Goal: Task Accomplishment & Management: Complete application form

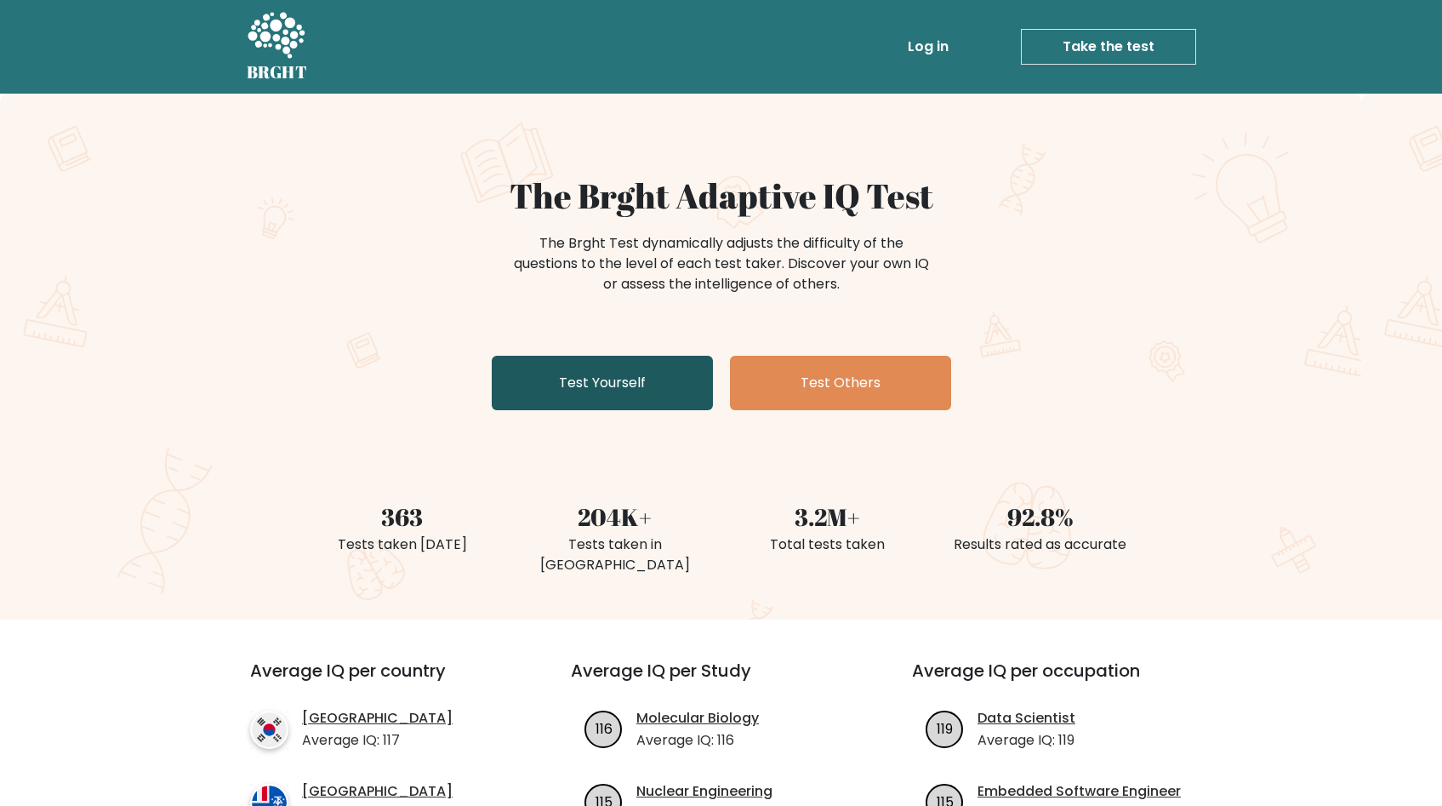
click at [600, 394] on link "Test Yourself" at bounding box center [602, 383] width 221 height 54
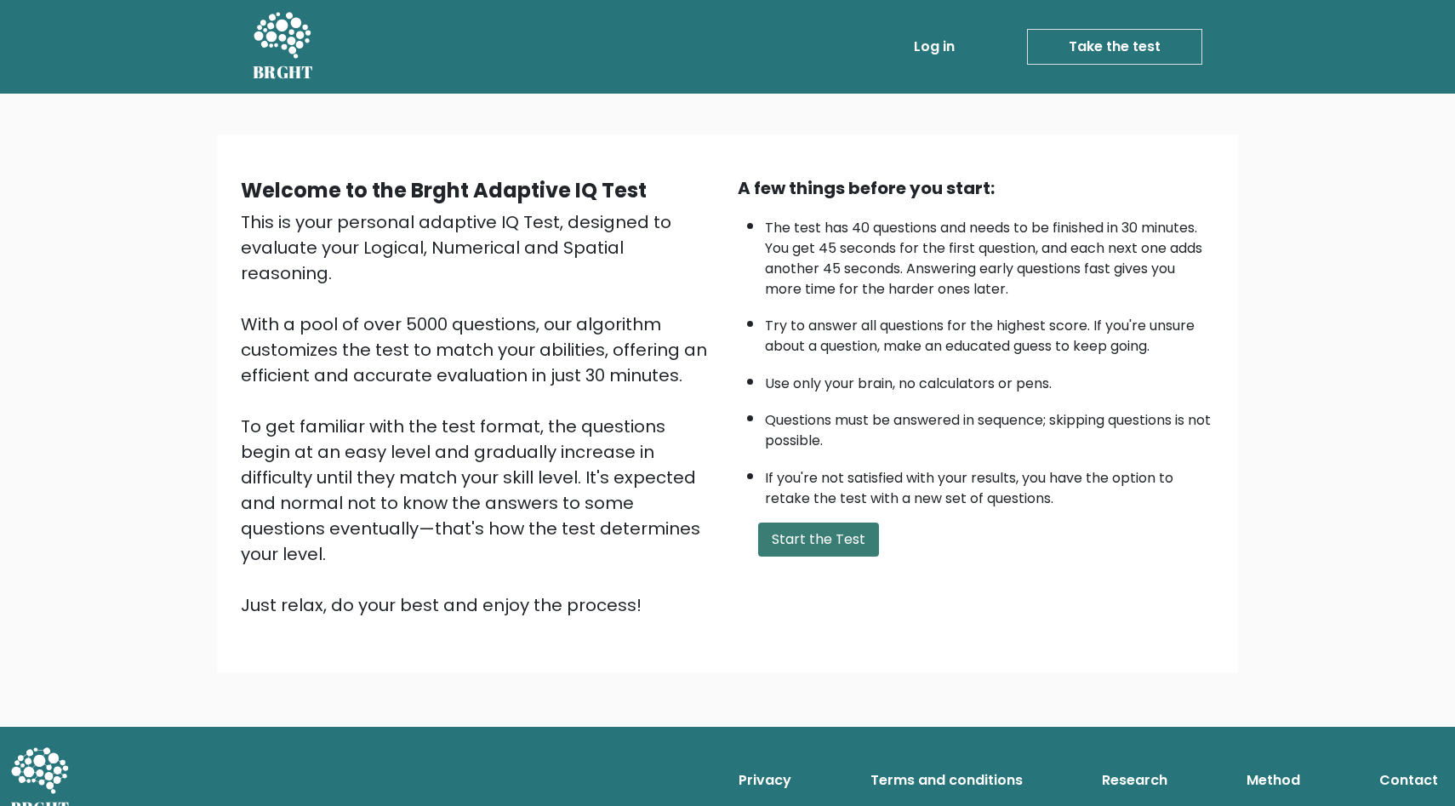
click at [841, 532] on button "Start the Test" at bounding box center [818, 539] width 121 height 34
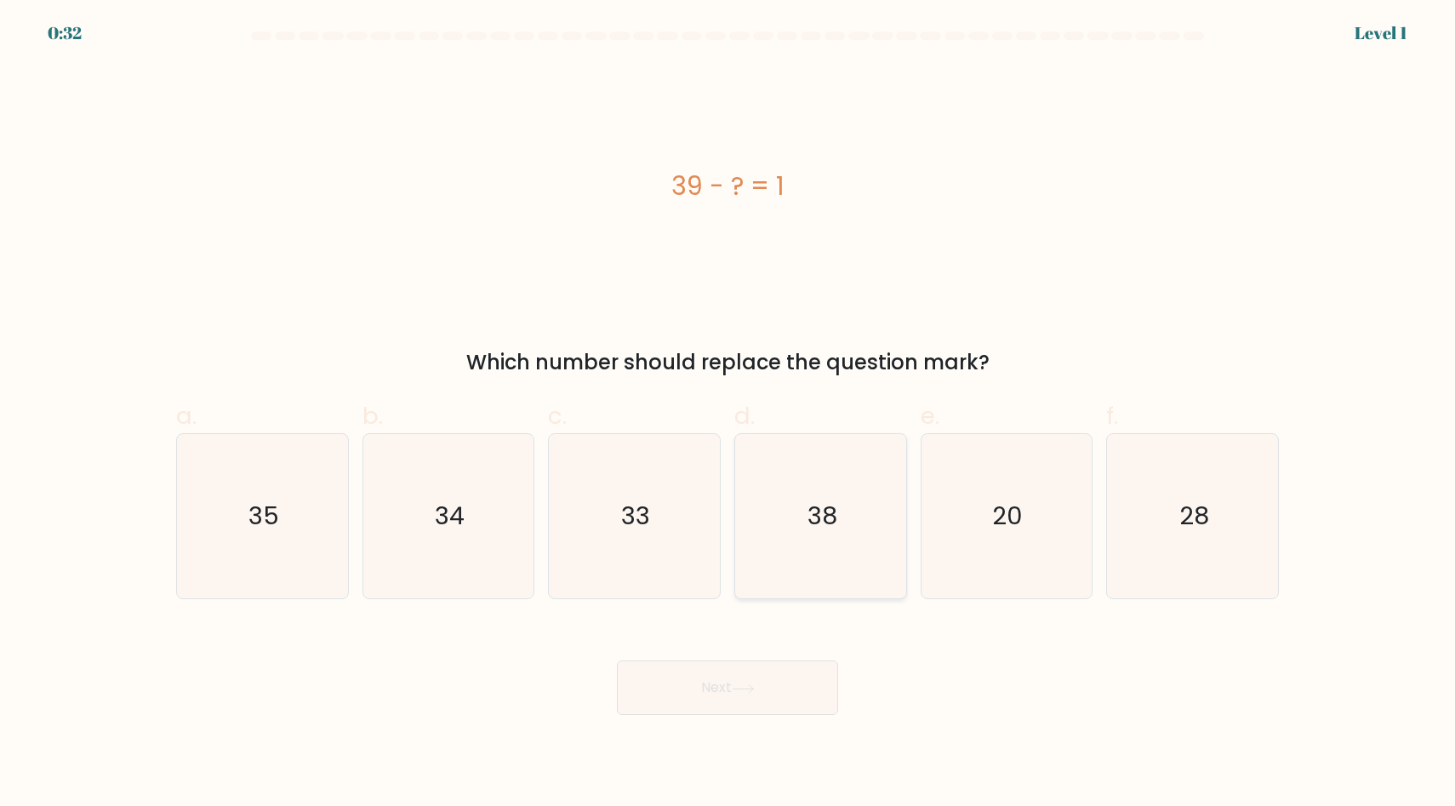
click at [807, 550] on icon "38" at bounding box center [820, 516] width 164 height 164
click at [728, 414] on input "d. 38" at bounding box center [727, 408] width 1 height 11
radio input "true"
click at [768, 693] on button "Next" at bounding box center [727, 687] width 221 height 54
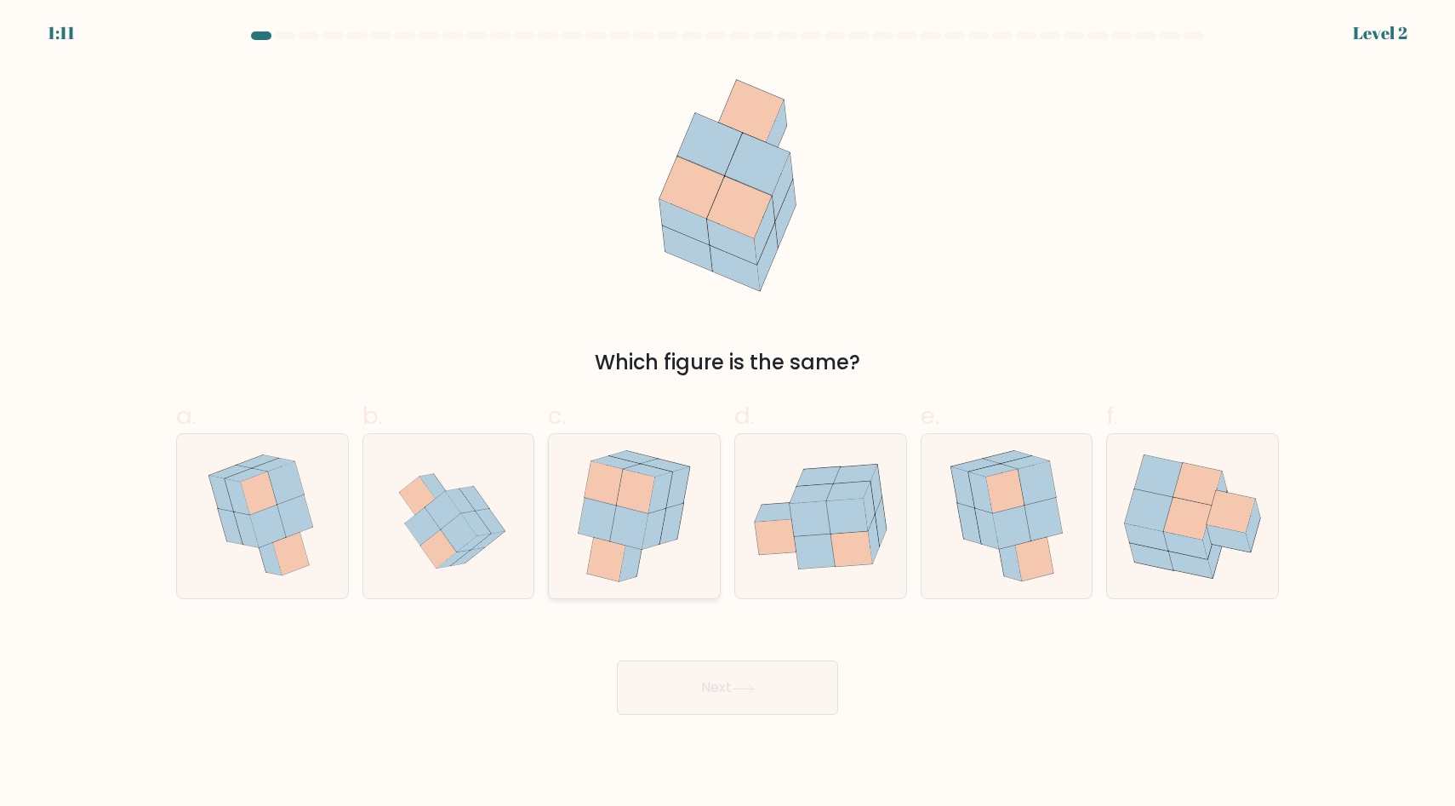
click at [616, 553] on icon at bounding box center [607, 560] width 38 height 44
click at [727, 414] on input "c." at bounding box center [727, 408] width 1 height 11
radio input "true"
click at [706, 686] on button "Next" at bounding box center [727, 687] width 221 height 54
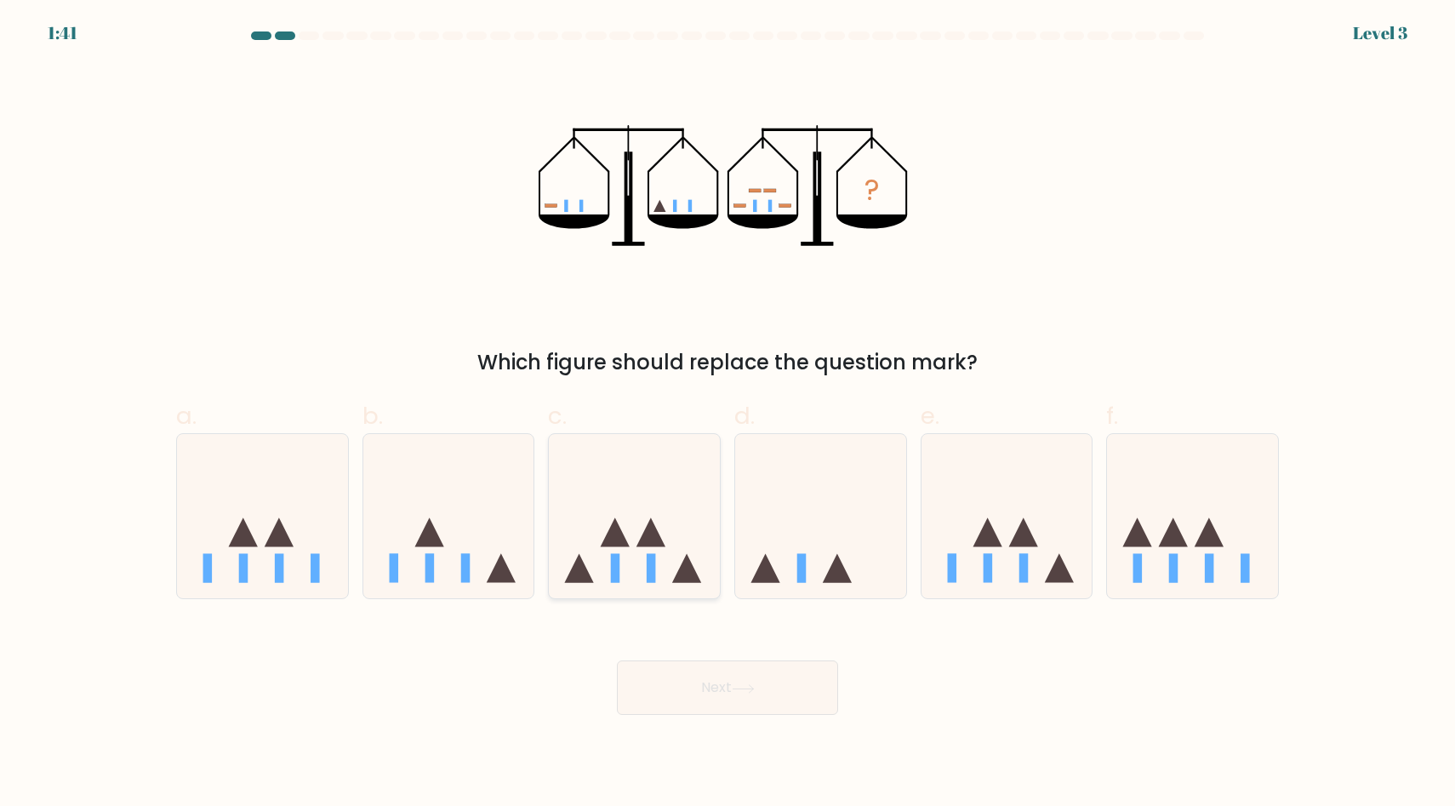
click at [632, 554] on icon at bounding box center [634, 516] width 171 height 141
click at [727, 414] on input "c." at bounding box center [727, 408] width 1 height 11
radio input "true"
click at [713, 697] on button "Next" at bounding box center [727, 687] width 221 height 54
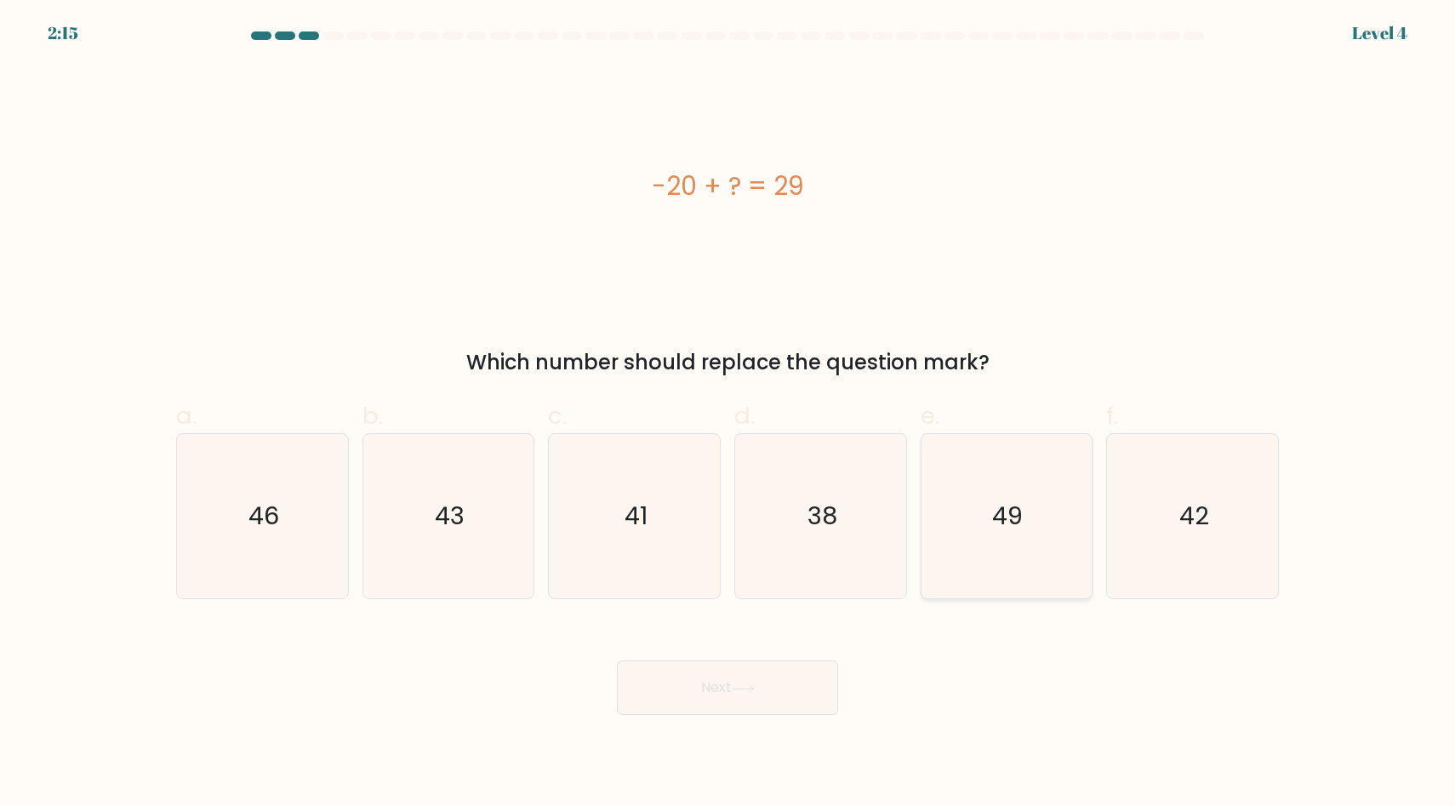
click at [1013, 537] on icon "49" at bounding box center [1006, 516] width 164 height 164
click at [728, 414] on input "e. 49" at bounding box center [727, 408] width 1 height 11
radio input "true"
click at [732, 692] on button "Next" at bounding box center [727, 687] width 221 height 54
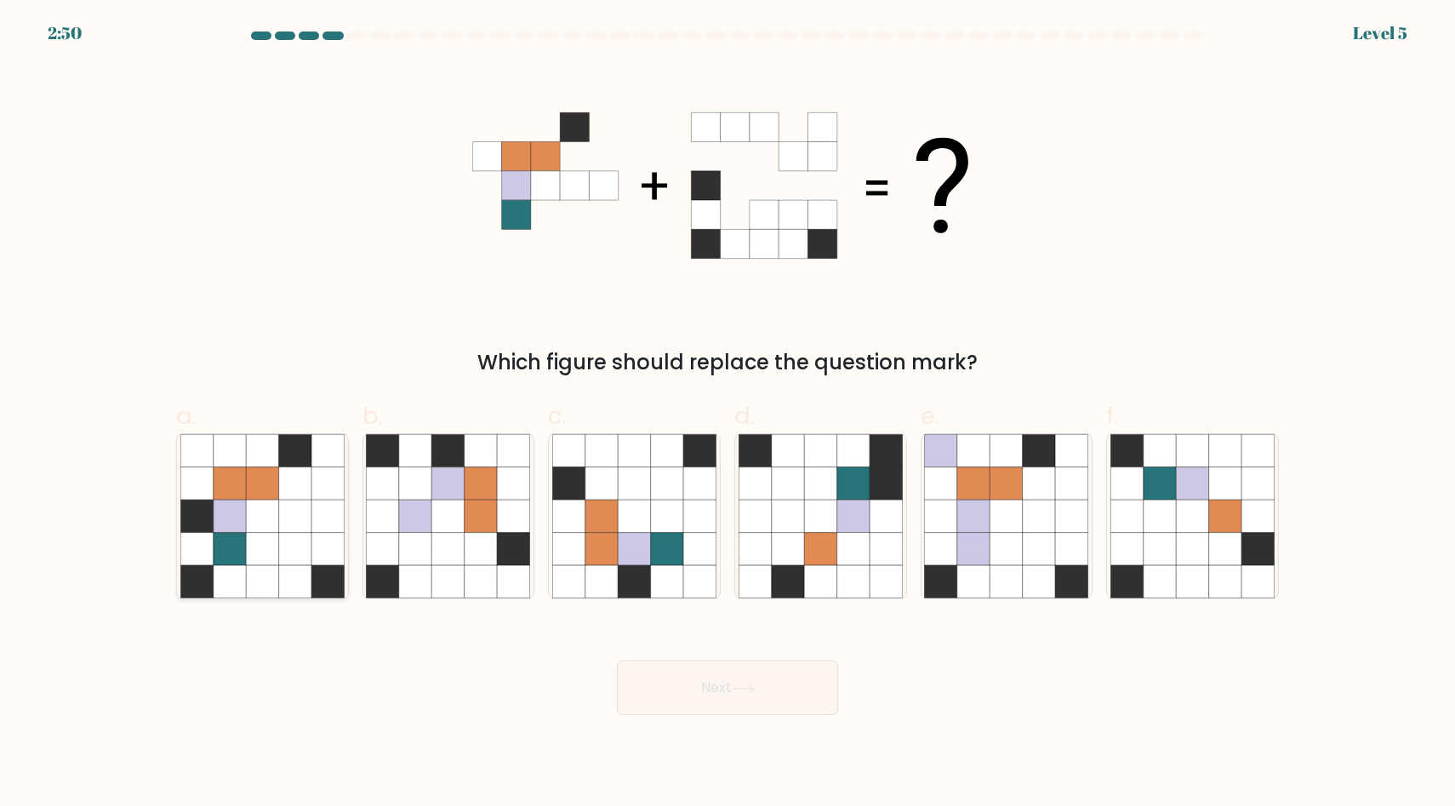
click at [263, 536] on icon at bounding box center [262, 549] width 32 height 32
click at [727, 414] on input "a." at bounding box center [727, 408] width 1 height 11
radio input "true"
click at [820, 692] on button "Next" at bounding box center [727, 687] width 221 height 54
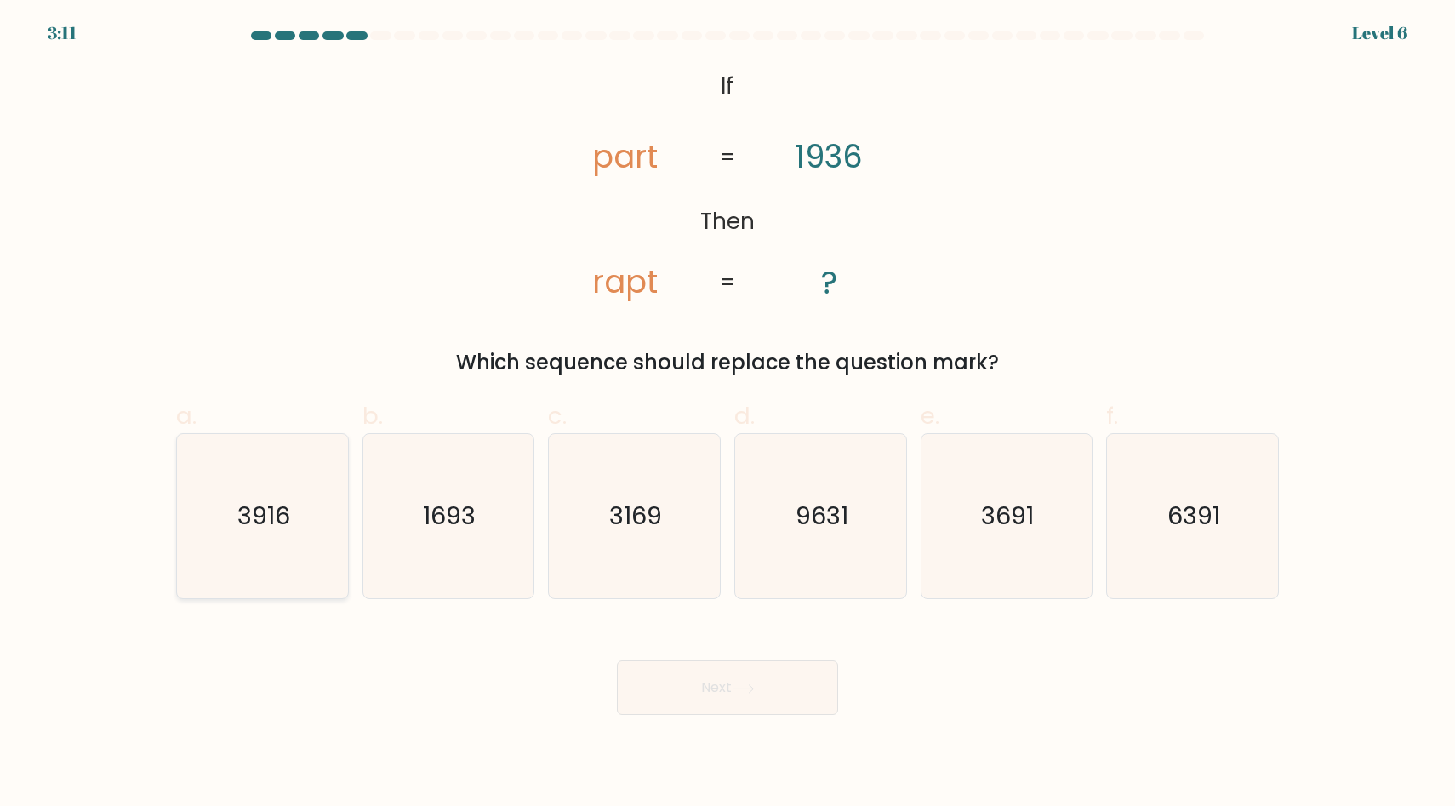
click at [286, 545] on icon "3916" at bounding box center [262, 516] width 164 height 164
click at [727, 414] on input "a. 3916" at bounding box center [727, 408] width 1 height 11
radio input "true"
click at [759, 693] on button "Next" at bounding box center [727, 687] width 221 height 54
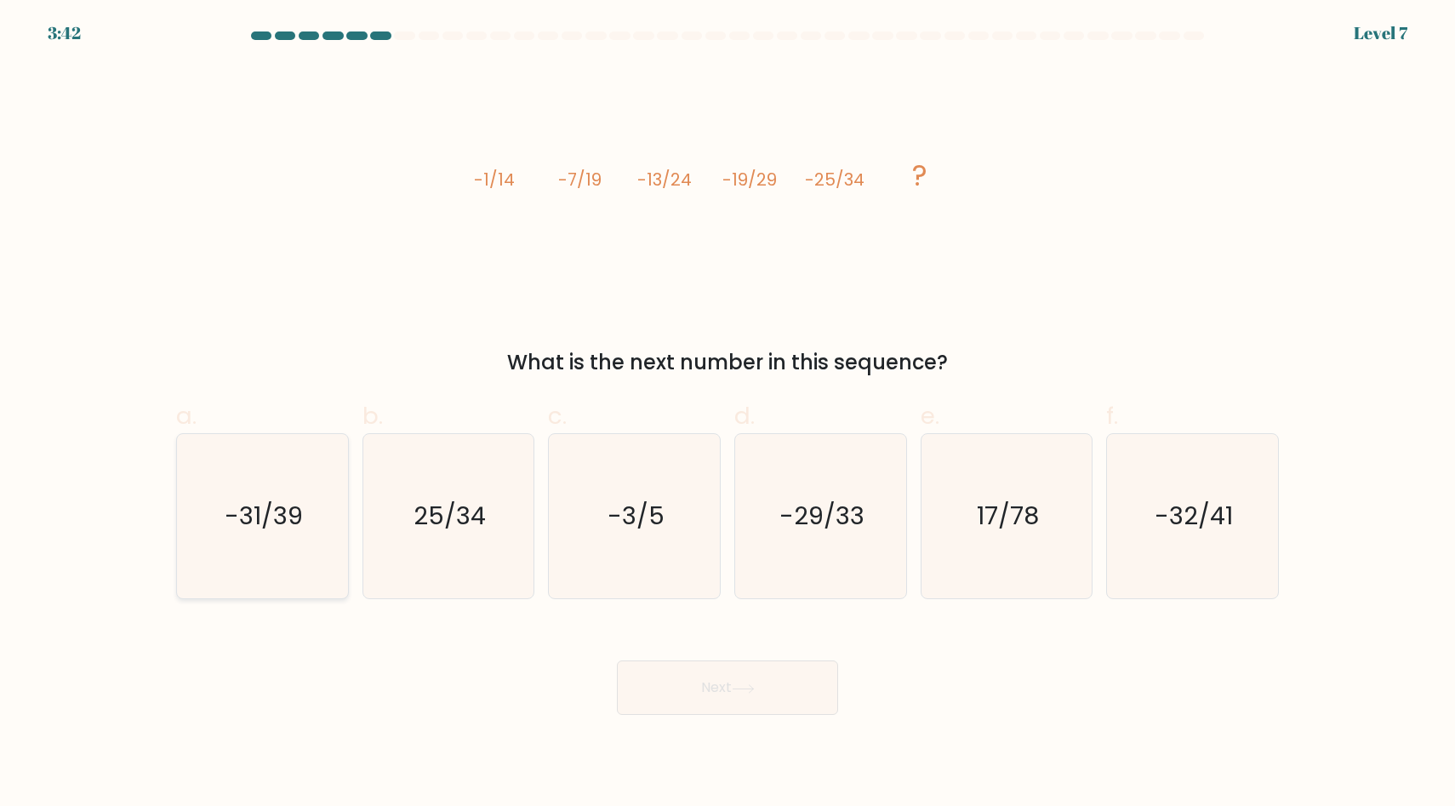
click at [222, 503] on icon "-31/39" at bounding box center [262, 516] width 164 height 164
click at [727, 414] on input "a. -31/39" at bounding box center [727, 408] width 1 height 11
radio input "true"
click at [678, 681] on button "Next" at bounding box center [727, 687] width 221 height 54
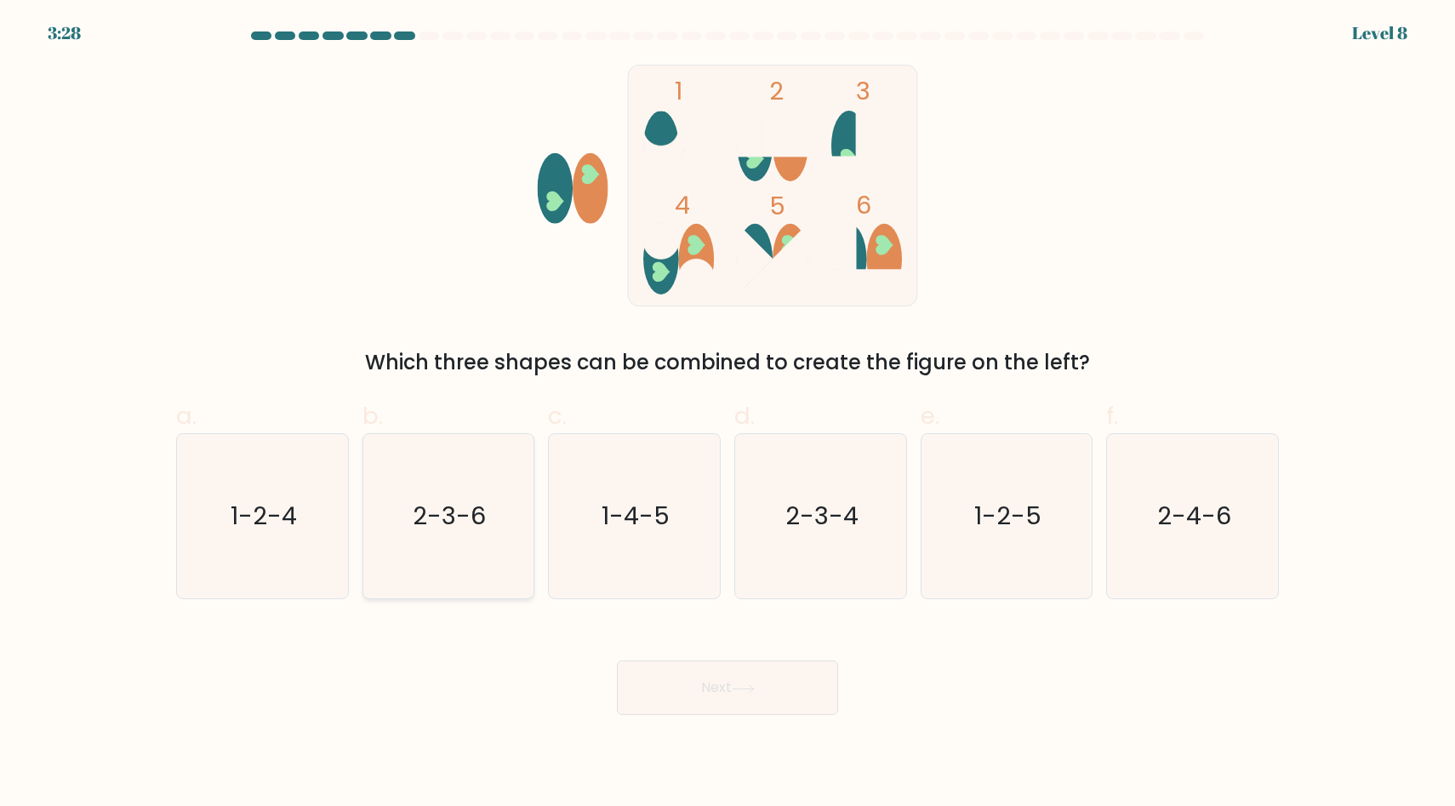
click at [499, 533] on icon "2-3-6" at bounding box center [448, 516] width 164 height 164
click at [727, 414] on input "b. 2-3-6" at bounding box center [727, 408] width 1 height 11
radio input "true"
click at [795, 696] on button "Next" at bounding box center [727, 687] width 221 height 54
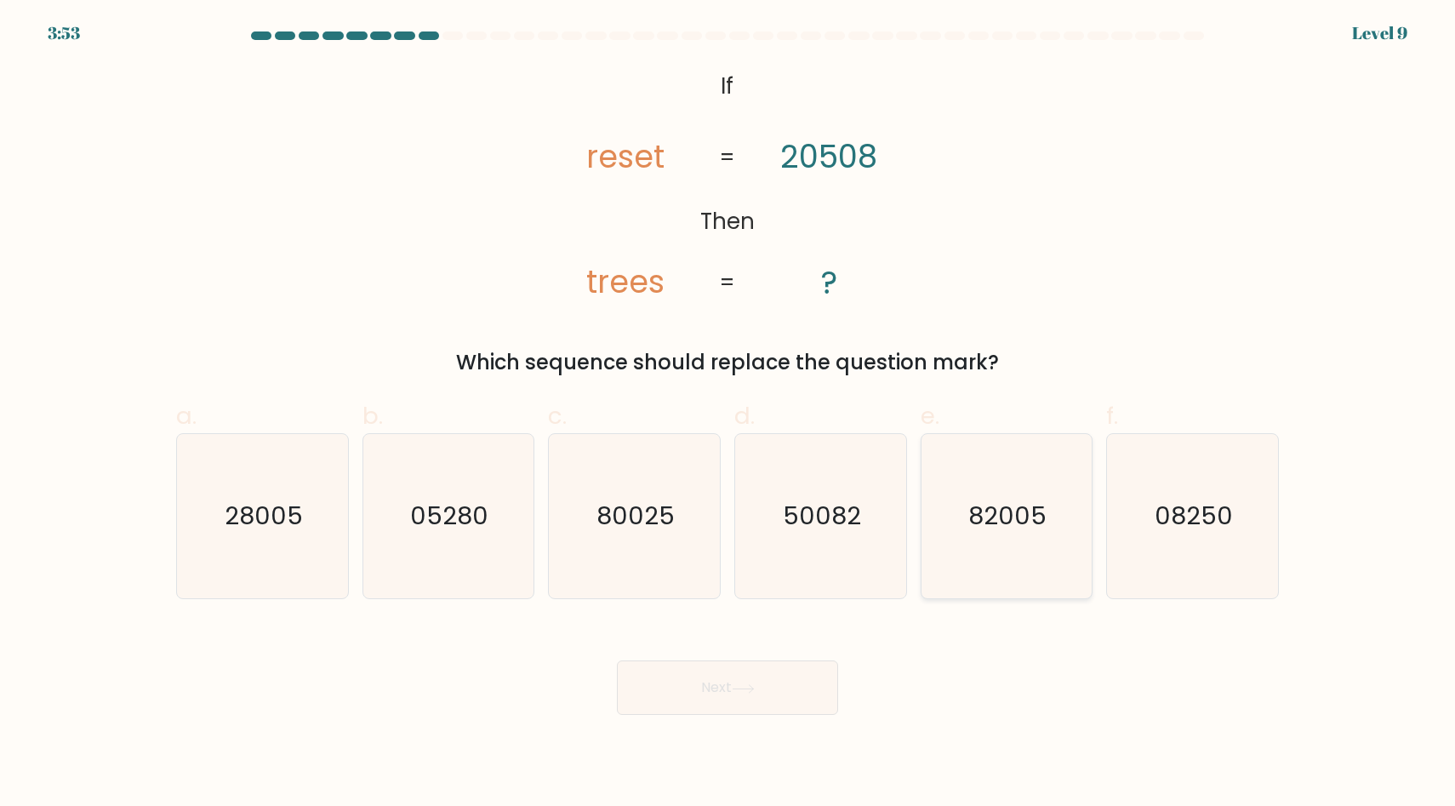
click at [1029, 518] on text "82005" at bounding box center [1008, 516] width 78 height 34
click at [728, 414] on input "e. 82005" at bounding box center [727, 408] width 1 height 11
radio input "true"
click at [773, 679] on button "Next" at bounding box center [727, 687] width 221 height 54
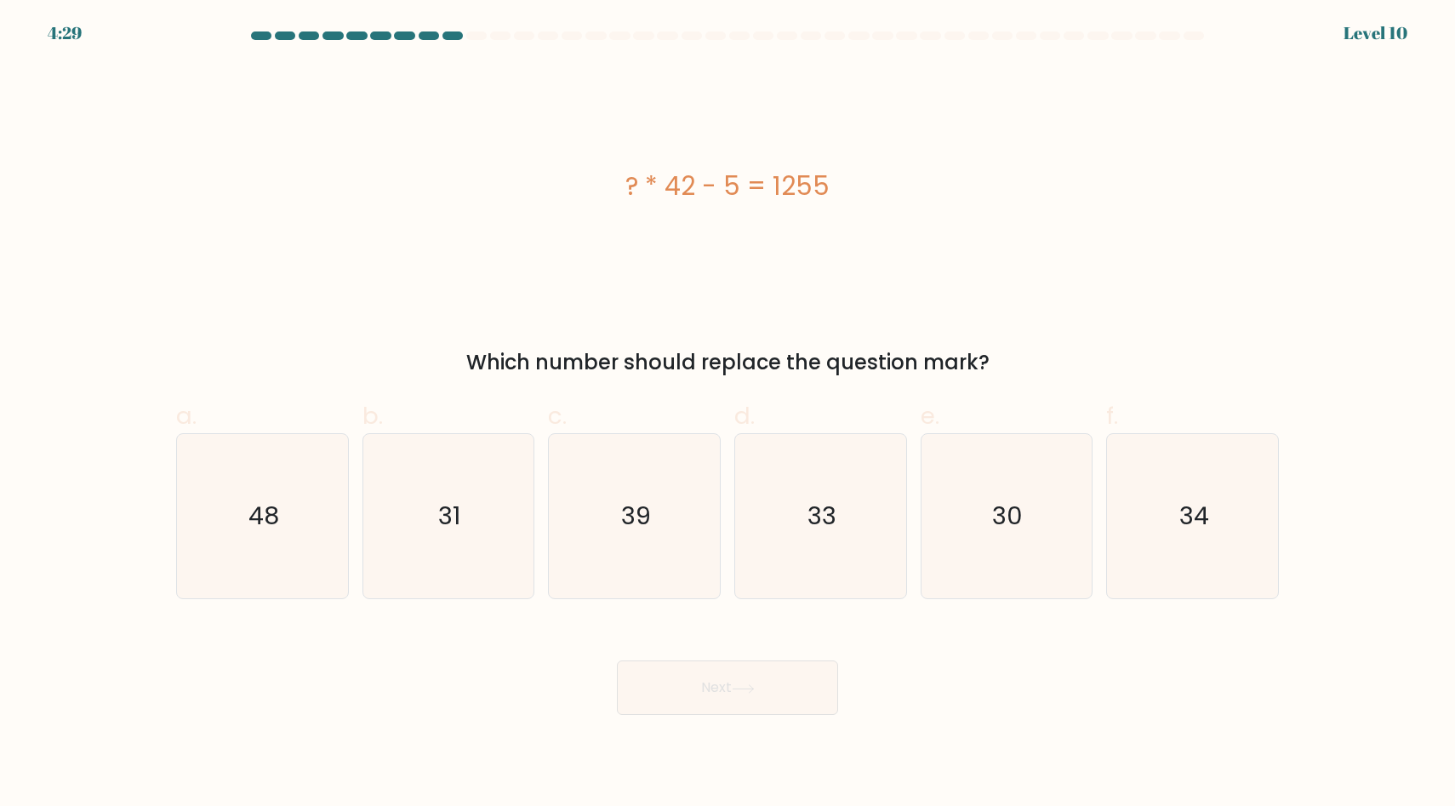
drag, startPoint x: 636, startPoint y: 185, endPoint x: 734, endPoint y: 186, distance: 97.8
click at [735, 186] on div "? * 42 - 5 = 1255" at bounding box center [727, 186] width 1103 height 38
drag, startPoint x: 607, startPoint y: 180, endPoint x: 856, endPoint y: 206, distance: 249.8
click at [856, 206] on div "? * 42 - 5 = 1255" at bounding box center [727, 186] width 1103 height 242
copy div "? * 42 - 5 = 1255"
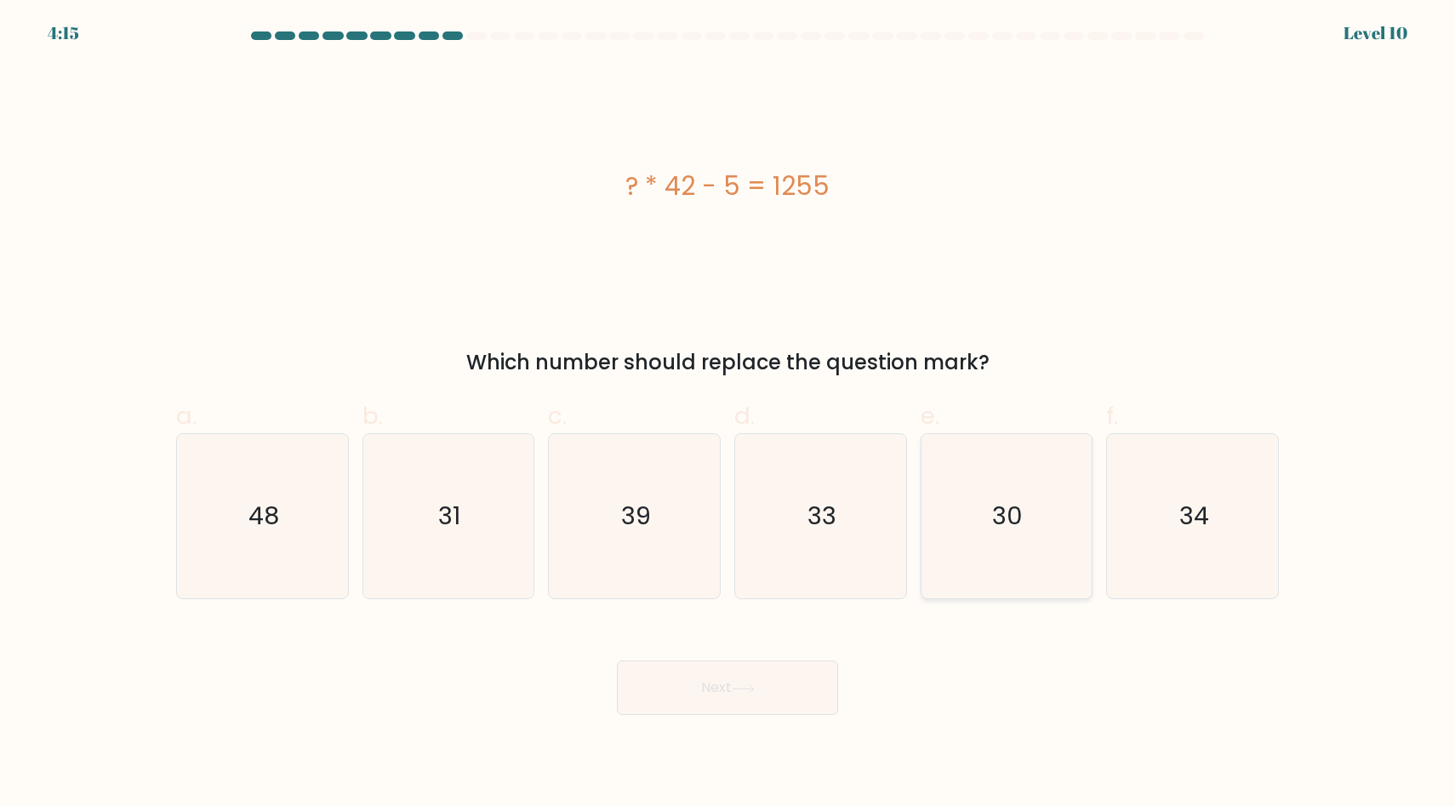
click at [1018, 572] on icon "30" at bounding box center [1006, 516] width 164 height 164
click at [728, 414] on input "e. 30" at bounding box center [727, 408] width 1 height 11
radio input "true"
click at [699, 676] on button "Next" at bounding box center [727, 687] width 221 height 54
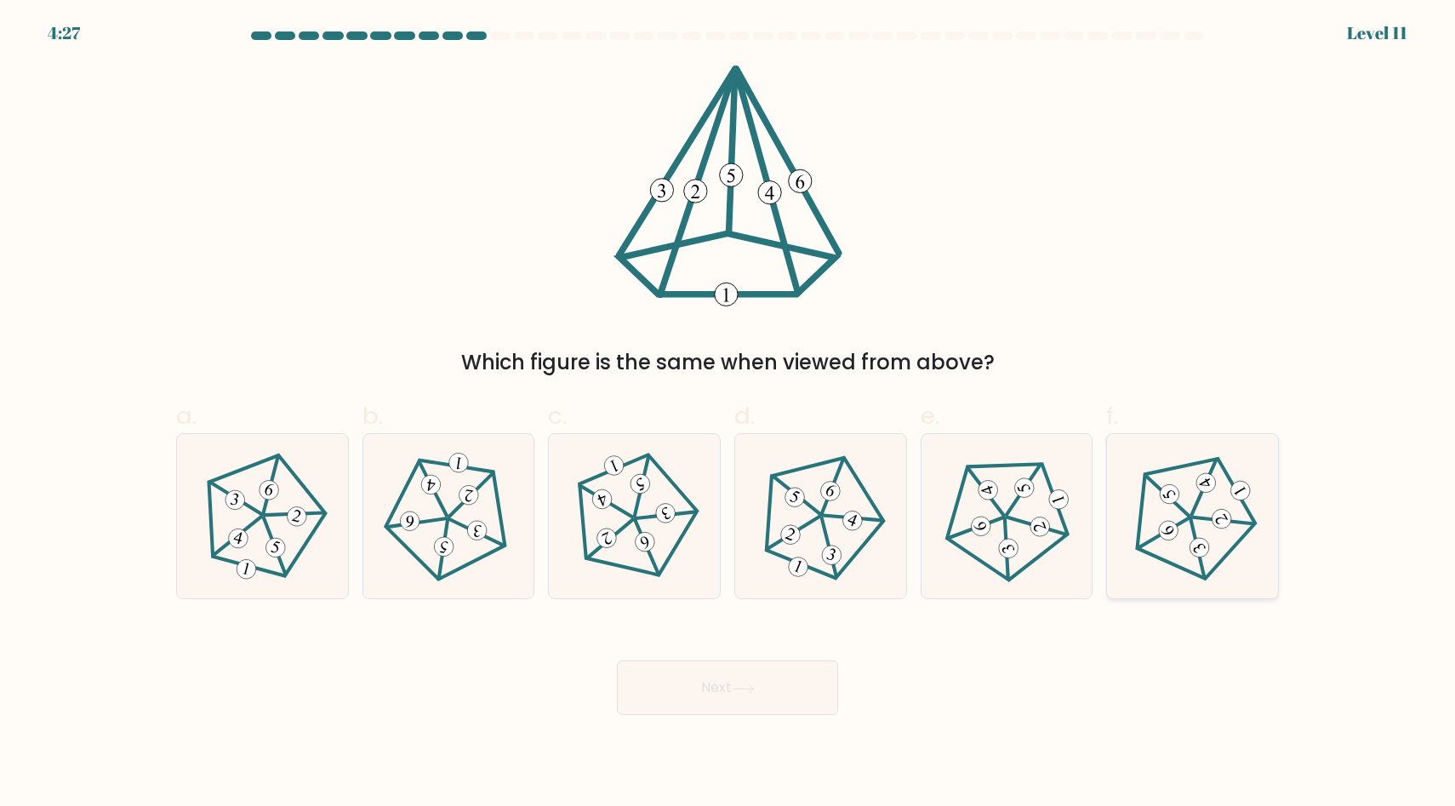
click at [1205, 527] on icon at bounding box center [1191, 516] width 131 height 131
click at [728, 414] on input "f." at bounding box center [727, 408] width 1 height 11
radio input "true"
click at [778, 694] on button "Next" at bounding box center [727, 687] width 221 height 54
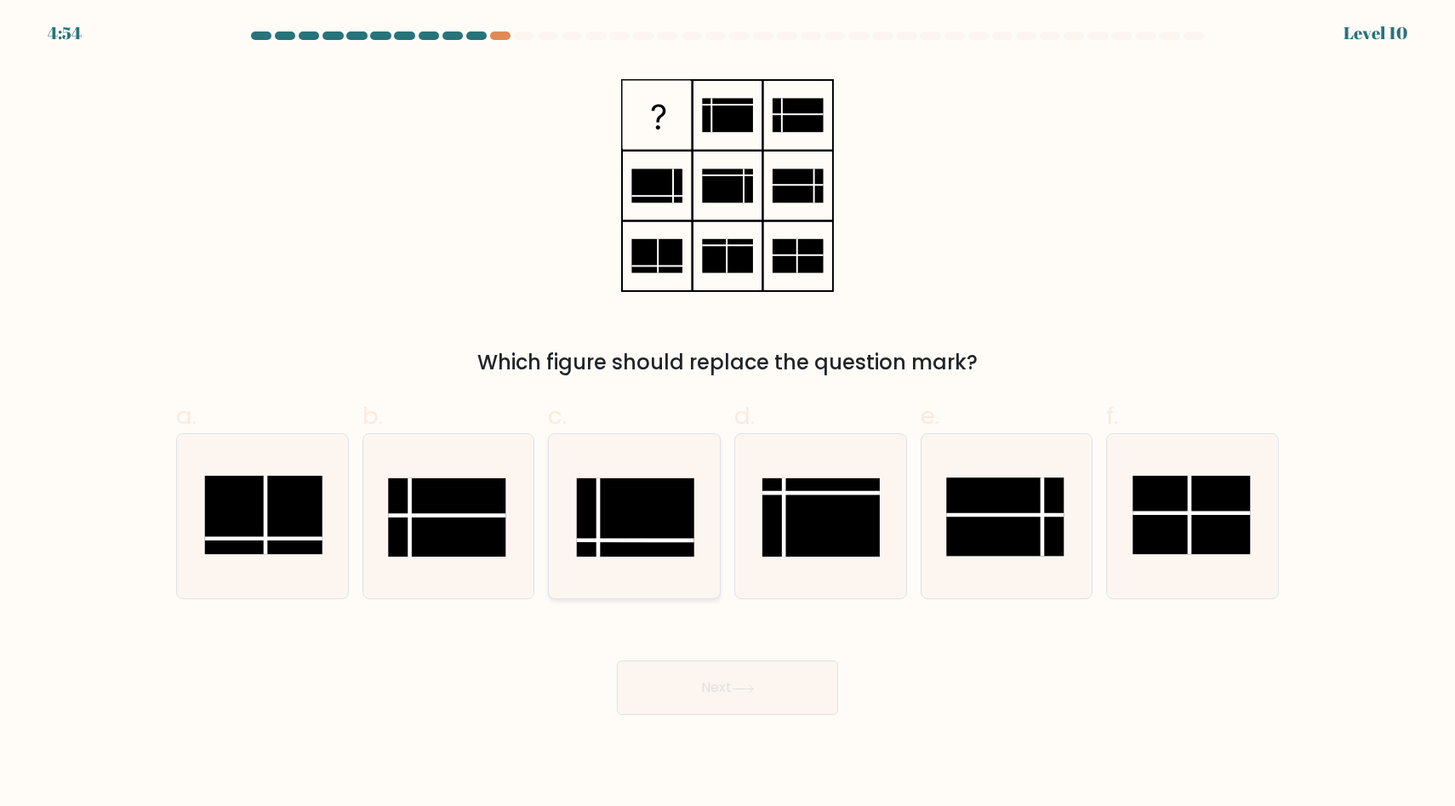
click at [636, 518] on rect at bounding box center [635, 517] width 117 height 78
click at [727, 414] on input "c." at bounding box center [727, 408] width 1 height 11
radio input "true"
click at [720, 680] on button "Next" at bounding box center [727, 687] width 221 height 54
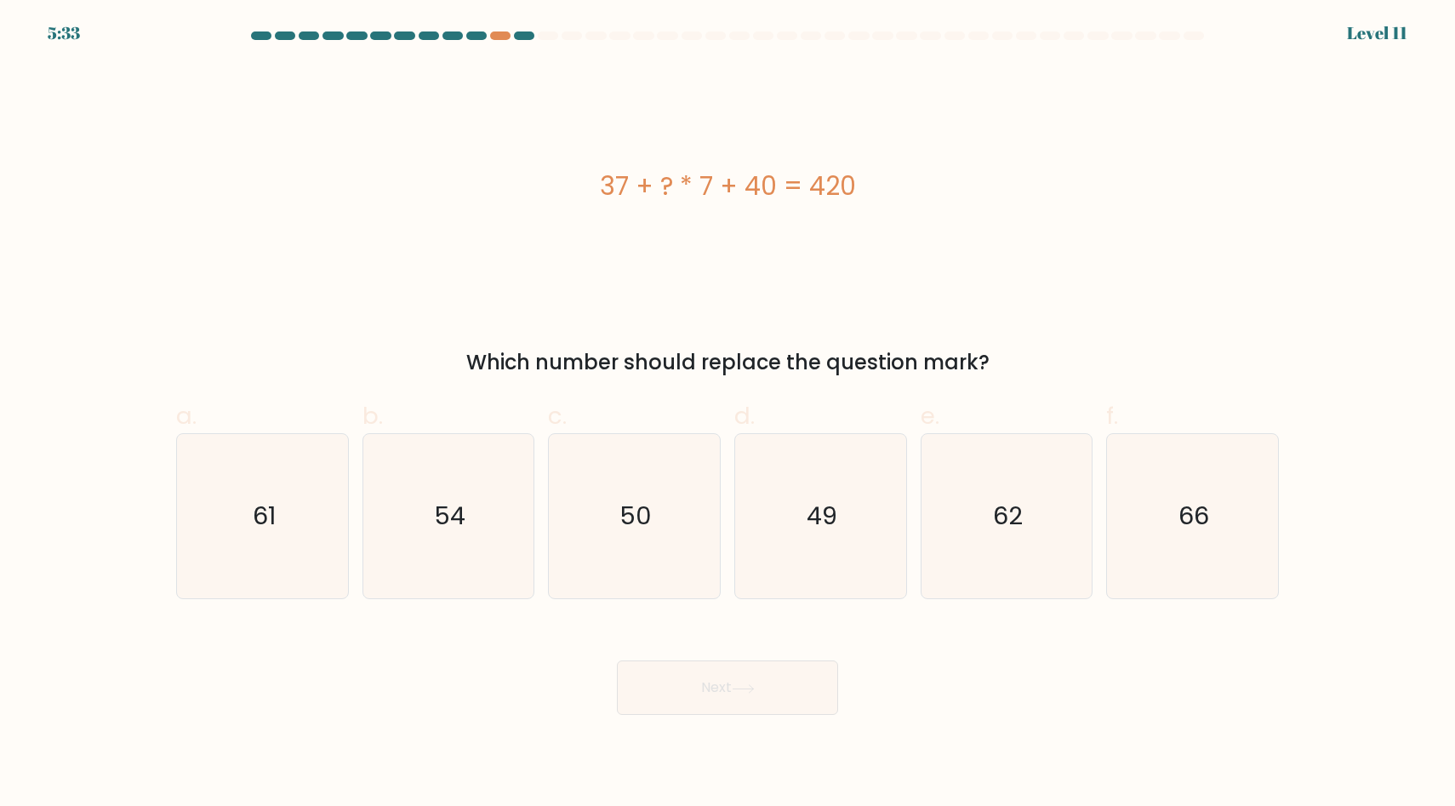
drag, startPoint x: 598, startPoint y: 178, endPoint x: 949, endPoint y: 183, distance: 351.4
click at [949, 183] on div "37 + ? * 7 + 40 = 420" at bounding box center [727, 186] width 1103 height 38
copy div "37 + ? * 7 + 40 = 420"
click at [812, 499] on icon "49" at bounding box center [820, 516] width 164 height 164
click at [728, 414] on input "d. 49" at bounding box center [727, 408] width 1 height 11
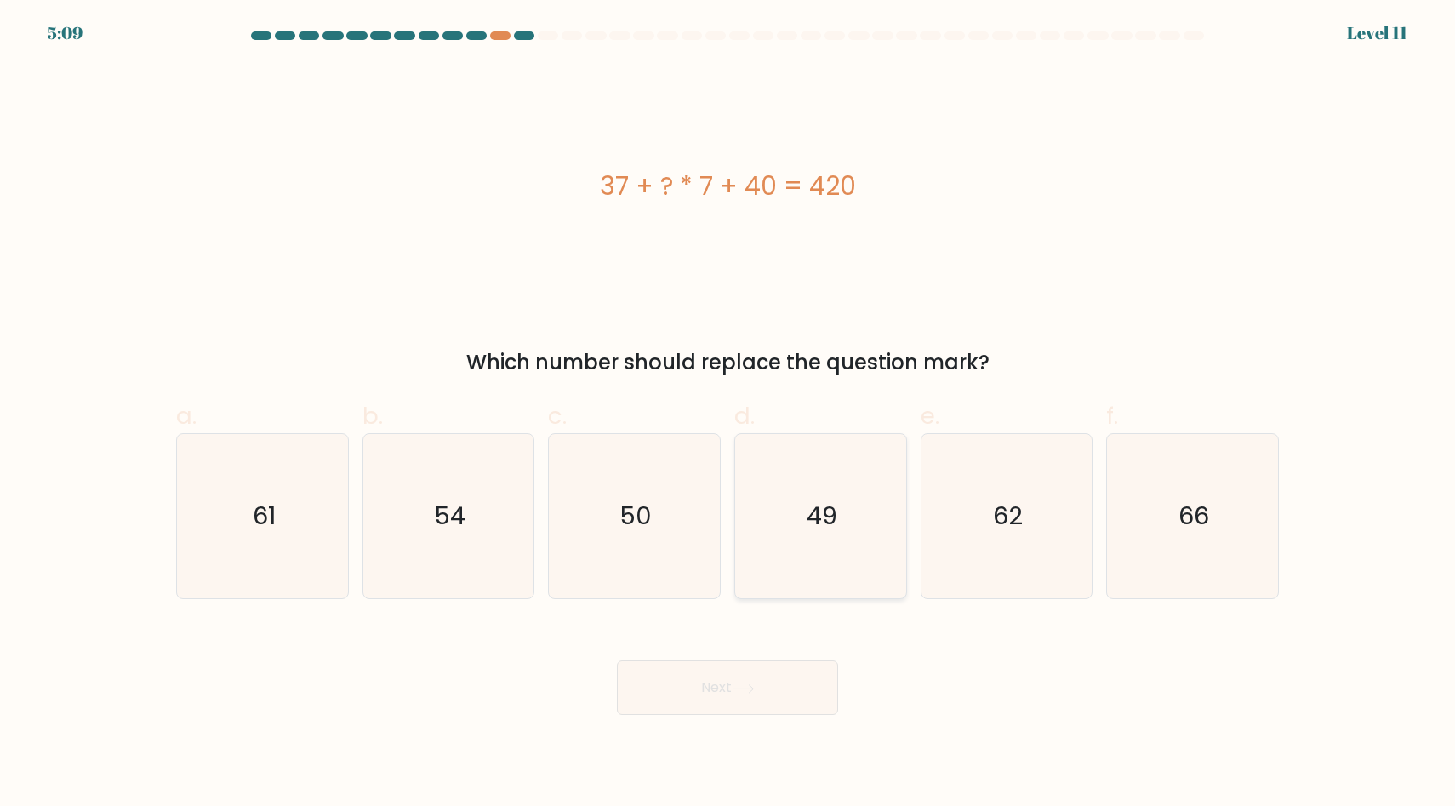
radio input "true"
click at [799, 667] on button "Next" at bounding box center [727, 687] width 221 height 54
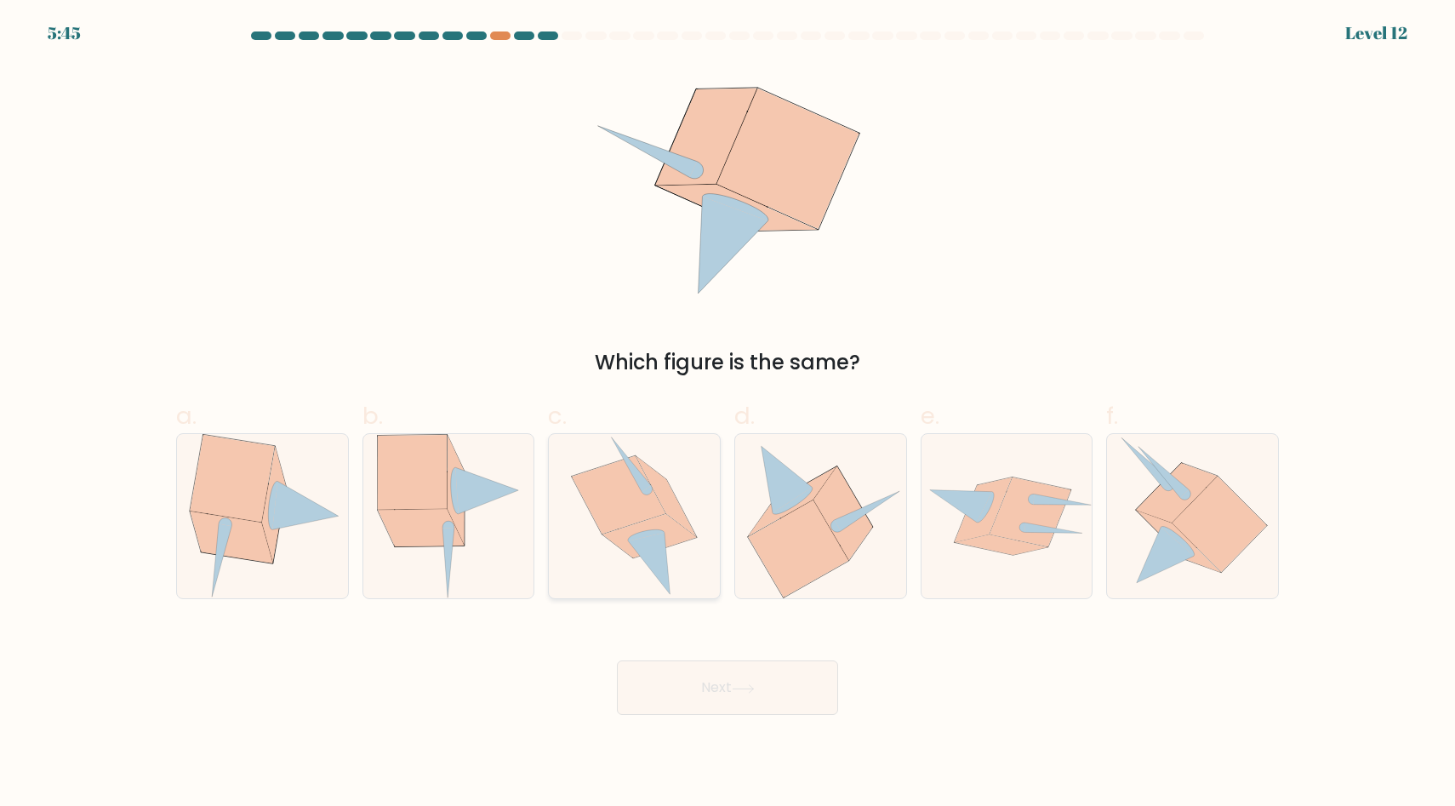
click at [672, 501] on icon at bounding box center [666, 496] width 60 height 80
click at [727, 414] on input "c." at bounding box center [727, 408] width 1 height 11
radio input "true"
click at [724, 681] on button "Next" at bounding box center [727, 687] width 221 height 54
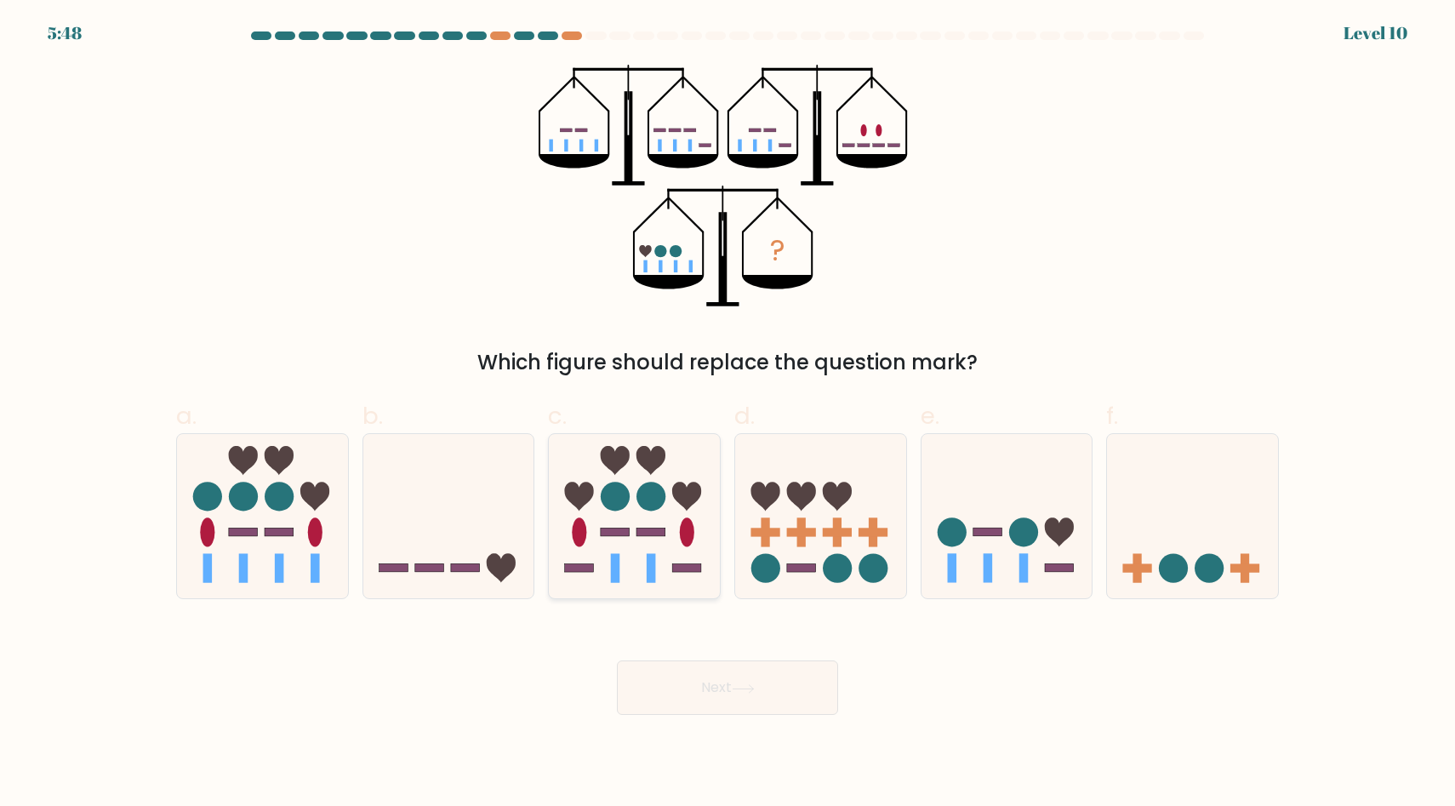
click at [639, 498] on circle at bounding box center [651, 496] width 29 height 29
click at [727, 414] on input "c." at bounding box center [727, 408] width 1 height 11
radio input "true"
click at [679, 678] on button "Next" at bounding box center [727, 687] width 221 height 54
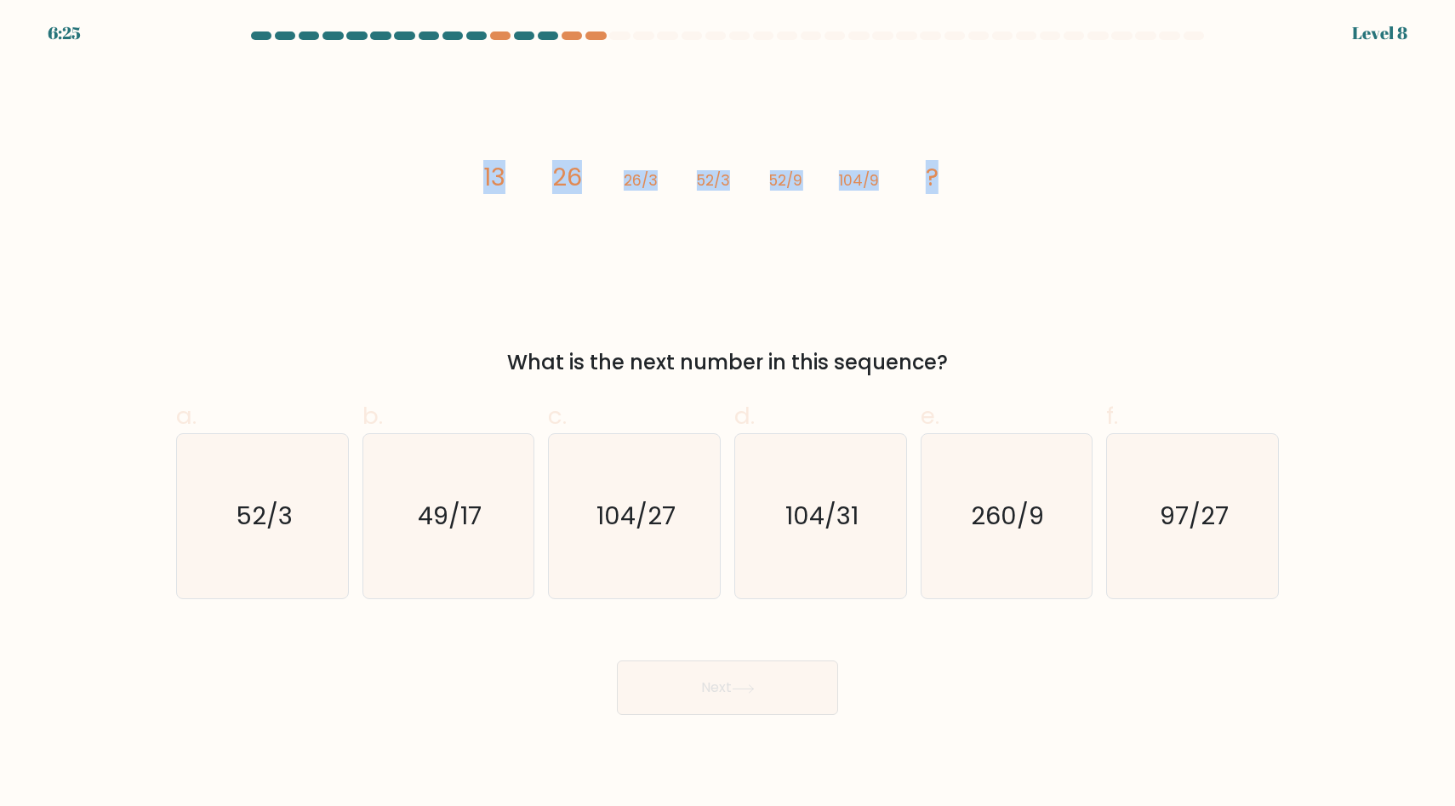
drag, startPoint x: 487, startPoint y: 173, endPoint x: 1008, endPoint y: 179, distance: 520.7
click at [1008, 179] on div "image/svg+xml 13 26 26/3 52/3 52/9 104/9 ? What is the next number in this sequ…" at bounding box center [727, 221] width 1123 height 313
copy g "13 26 26/3 52/3 52/9 104/9 ?"
click at [694, 529] on icon "104/27" at bounding box center [634, 516] width 164 height 164
click at [727, 414] on input "c. 104/27" at bounding box center [727, 408] width 1 height 11
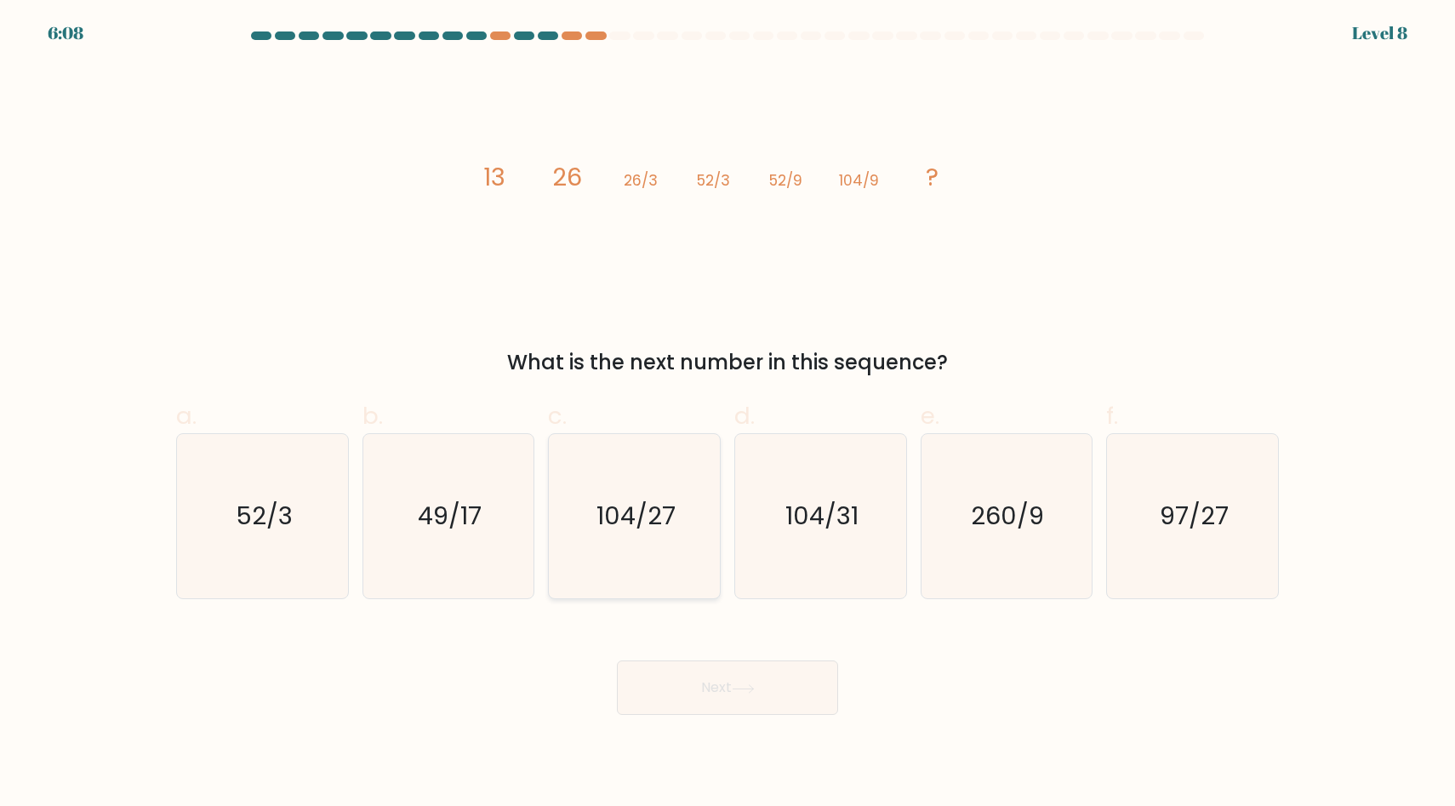
radio input "true"
click at [719, 672] on button "Next" at bounding box center [727, 687] width 221 height 54
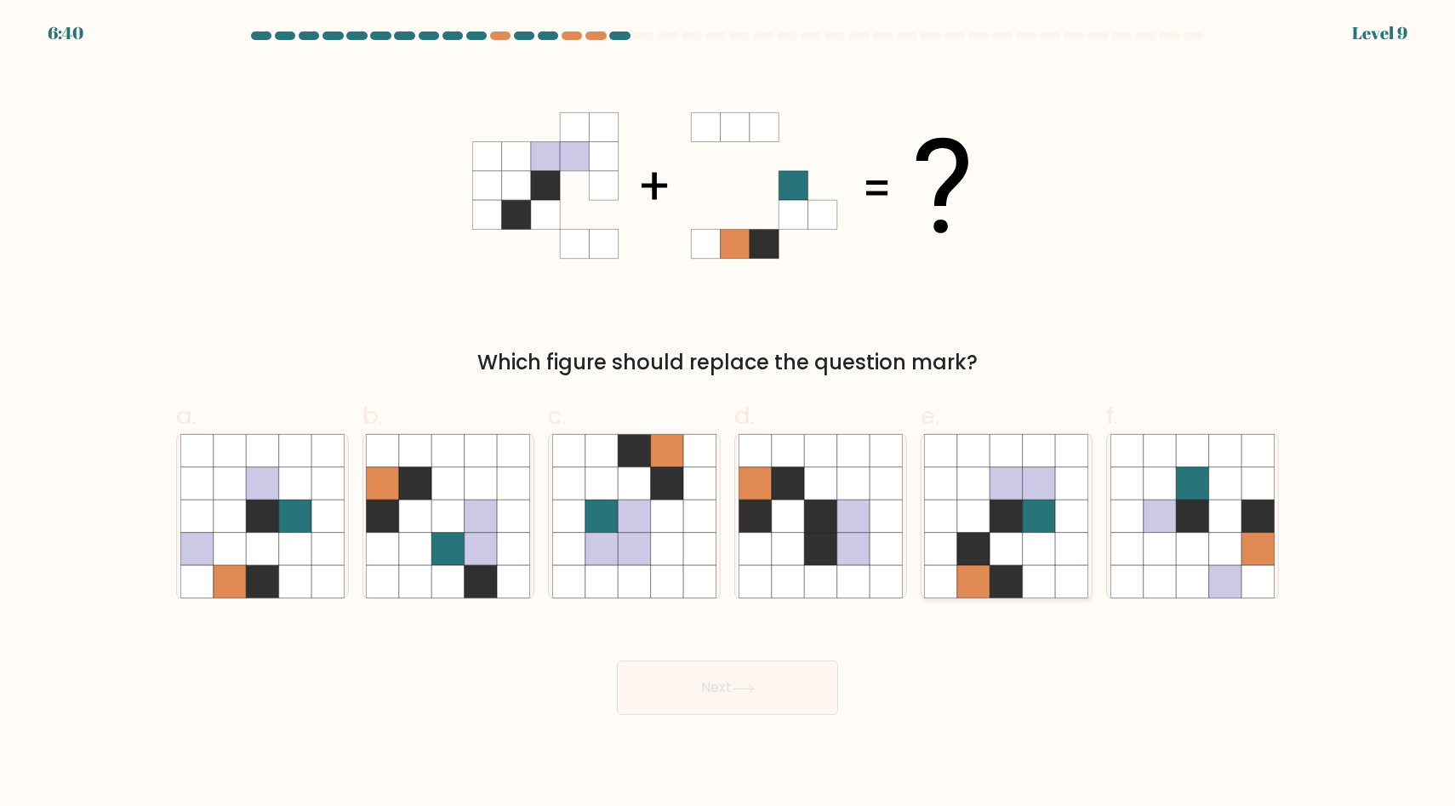
click at [1034, 578] on icon at bounding box center [1039, 582] width 32 height 32
click at [728, 414] on input "e." at bounding box center [727, 408] width 1 height 11
radio input "true"
click at [823, 684] on button "Next" at bounding box center [727, 687] width 221 height 54
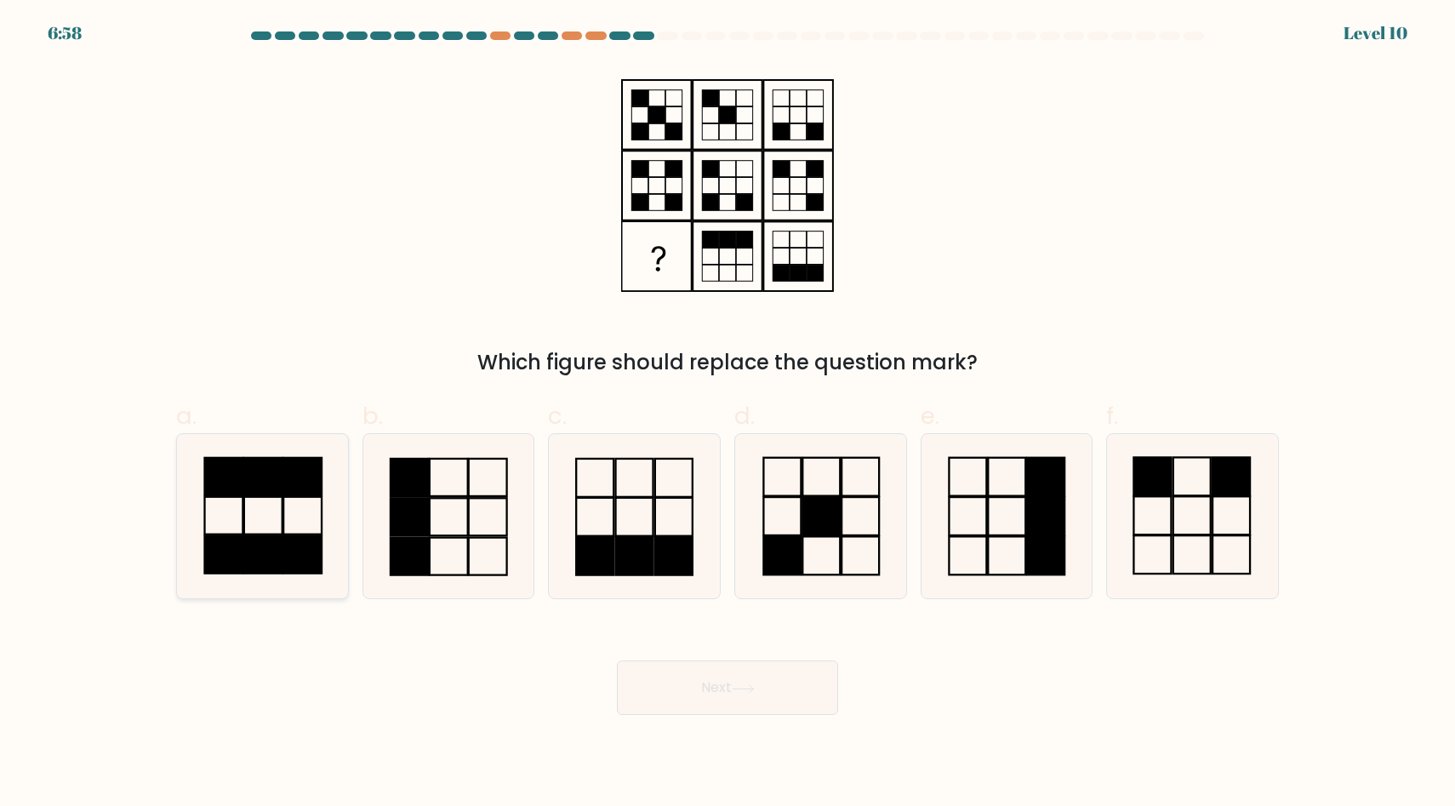
click at [300, 541] on rect at bounding box center [302, 554] width 38 height 37
click at [727, 414] on input "a." at bounding box center [727, 408] width 1 height 11
radio input "true"
click at [732, 657] on div "Next" at bounding box center [727, 666] width 1123 height 95
click at [759, 687] on button "Next" at bounding box center [727, 687] width 221 height 54
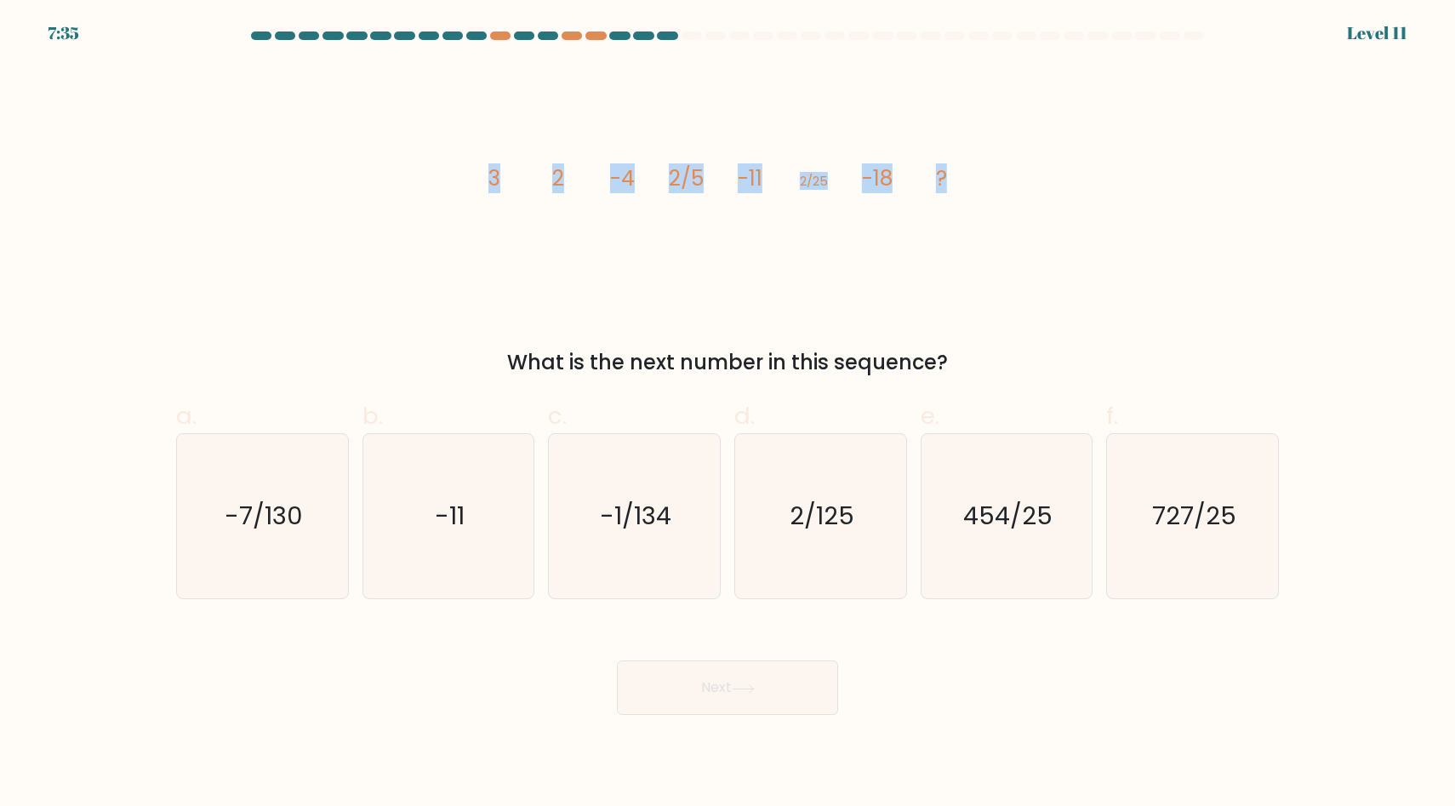
drag, startPoint x: 482, startPoint y: 171, endPoint x: 1157, endPoint y: 177, distance: 674.6
click at [1157, 177] on div "image/svg+xml 3 2 -4 2/5 -11 2/25 -18 ? What is the next number in this sequenc…" at bounding box center [727, 221] width 1123 height 313
copy g "3 2 -4 2/5 -11 2/25 -18 ?"
click at [786, 544] on icon "2/125" at bounding box center [820, 516] width 164 height 164
click at [728, 414] on input "d. 2/125" at bounding box center [727, 408] width 1 height 11
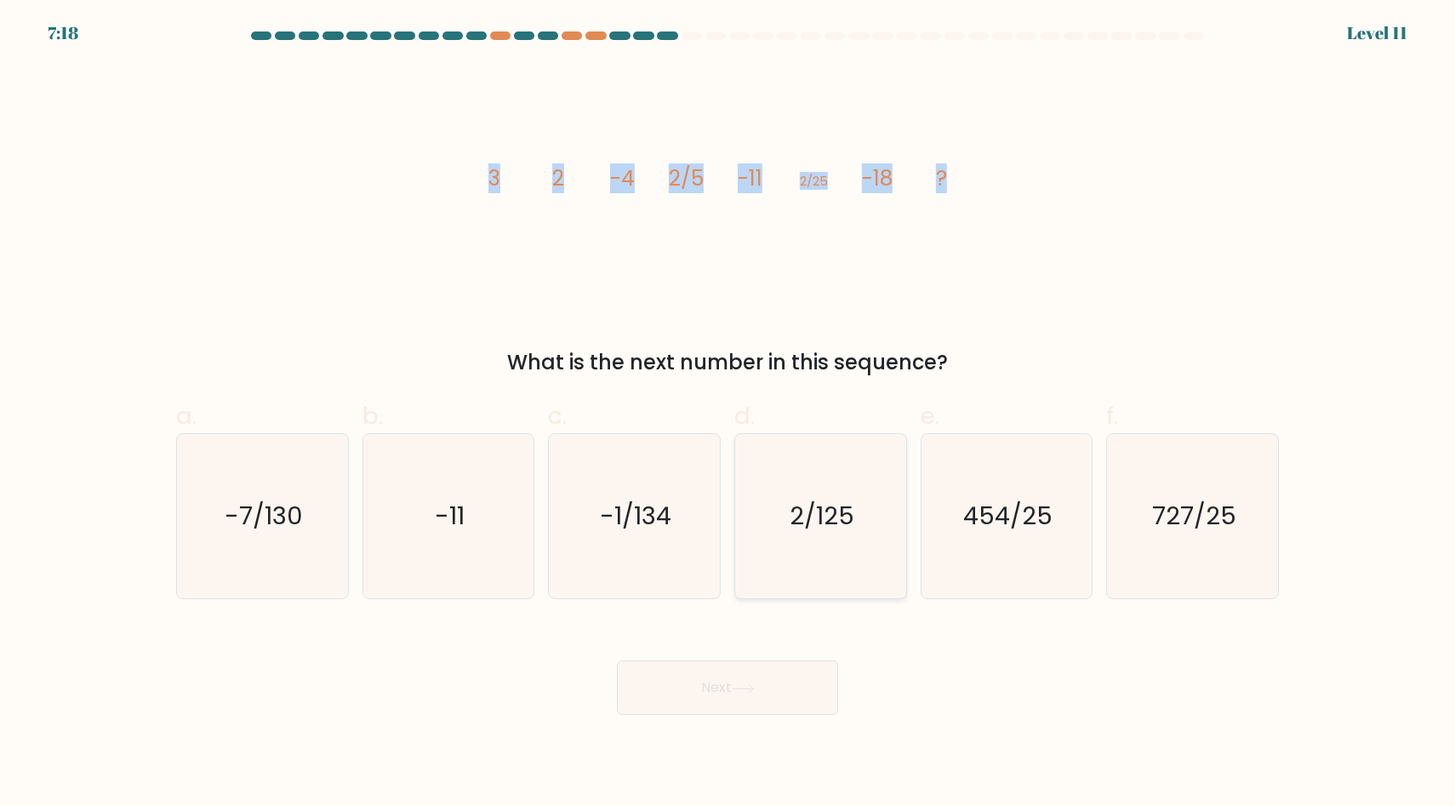
radio input "true"
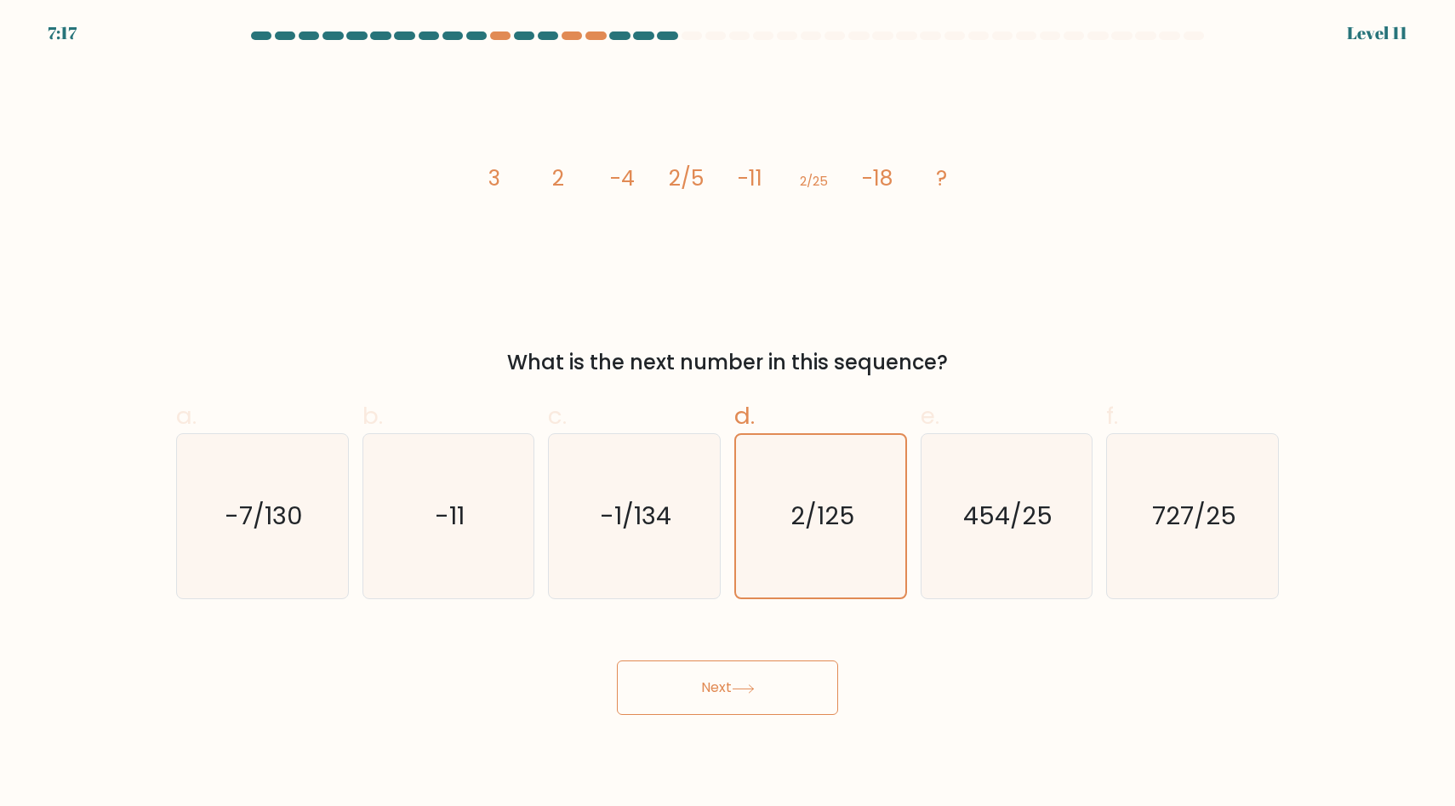
click at [776, 682] on button "Next" at bounding box center [727, 687] width 221 height 54
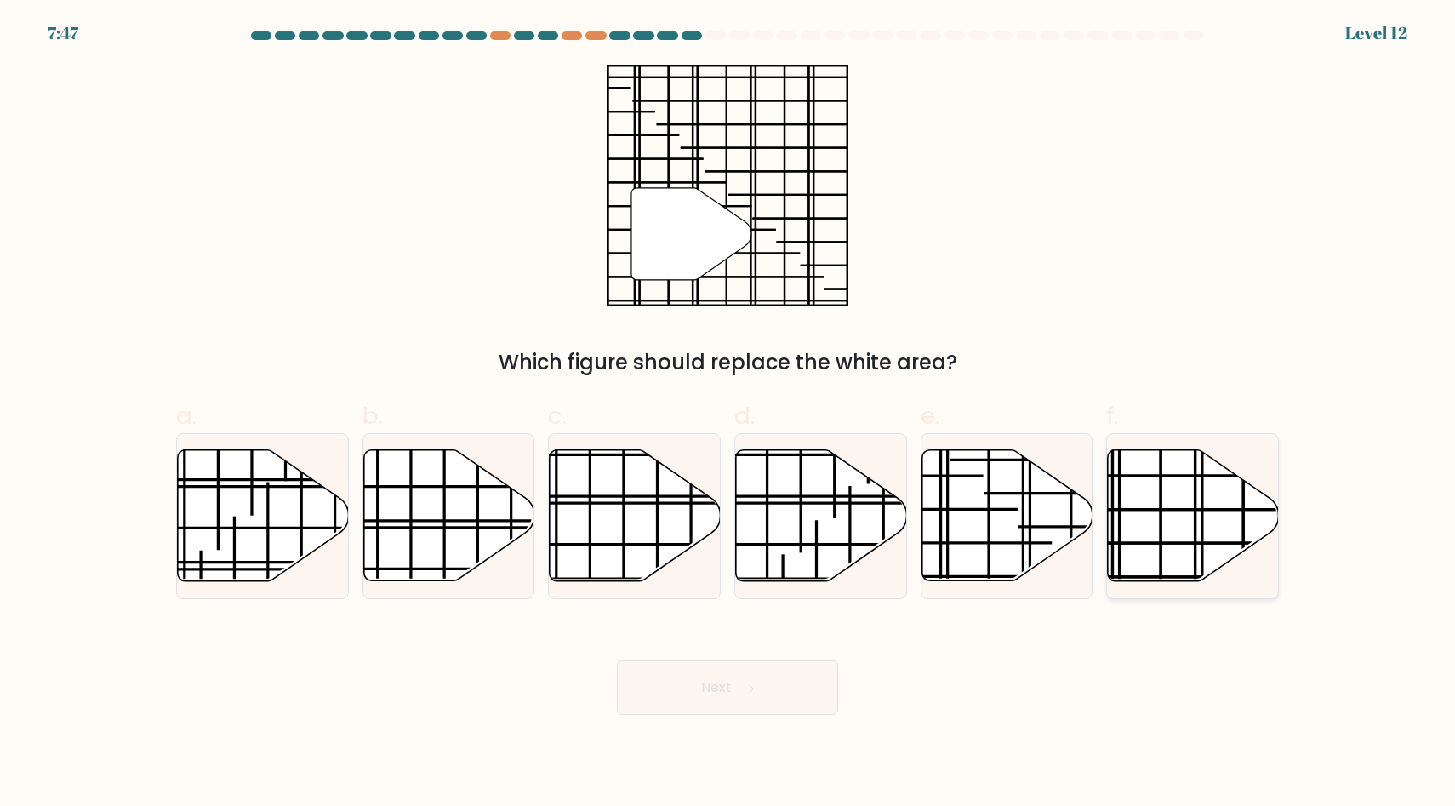
click at [1172, 516] on icon at bounding box center [1193, 515] width 171 height 131
click at [728, 414] on input "f." at bounding box center [727, 408] width 1 height 11
radio input "true"
click at [744, 685] on icon at bounding box center [743, 688] width 23 height 9
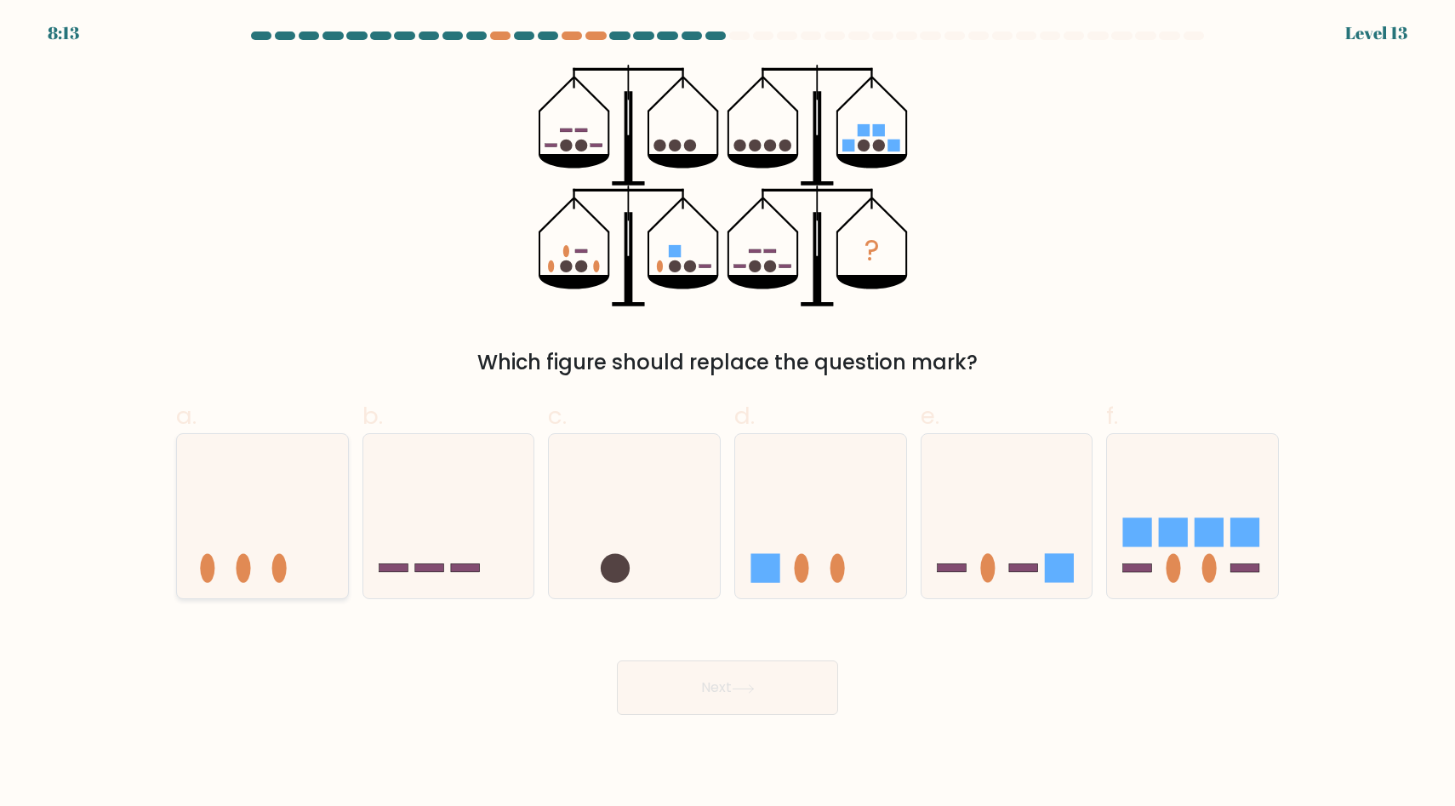
click at [254, 552] on icon at bounding box center [262, 516] width 171 height 141
click at [727, 414] on input "a." at bounding box center [727, 408] width 1 height 11
radio input "true"
click at [806, 682] on button "Next" at bounding box center [727, 687] width 221 height 54
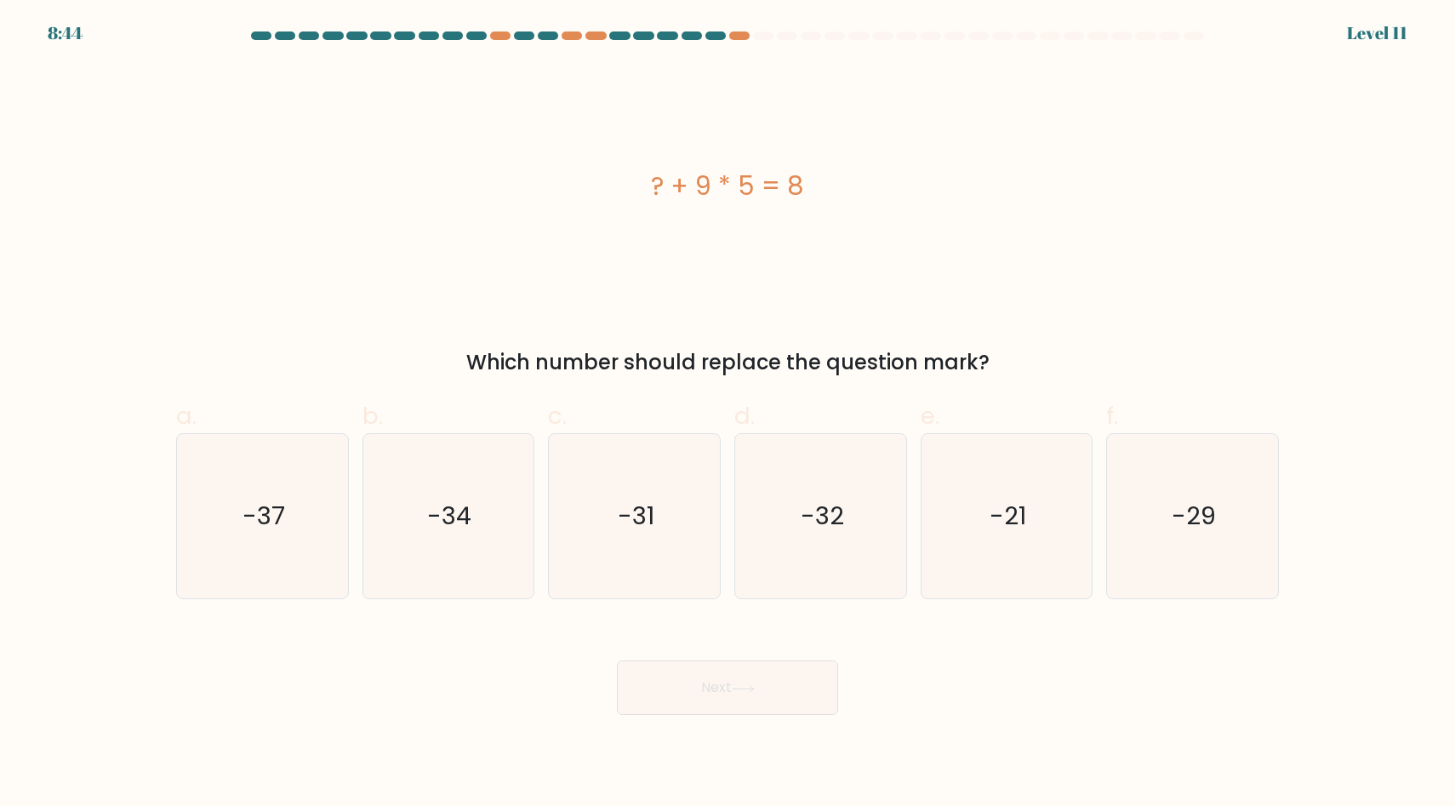
drag, startPoint x: 661, startPoint y: 176, endPoint x: 809, endPoint y: 179, distance: 148.0
click at [809, 179] on div "? + 9 * 5 = 8" at bounding box center [727, 186] width 1103 height 38
click at [811, 195] on div at bounding box center [807, 204] width 34 height 24
click at [852, 171] on div "Translate to English" at bounding box center [806, 173] width 104 height 26
click at [949, 172] on div "? + 9 * 5 = 8" at bounding box center [727, 186] width 1103 height 38
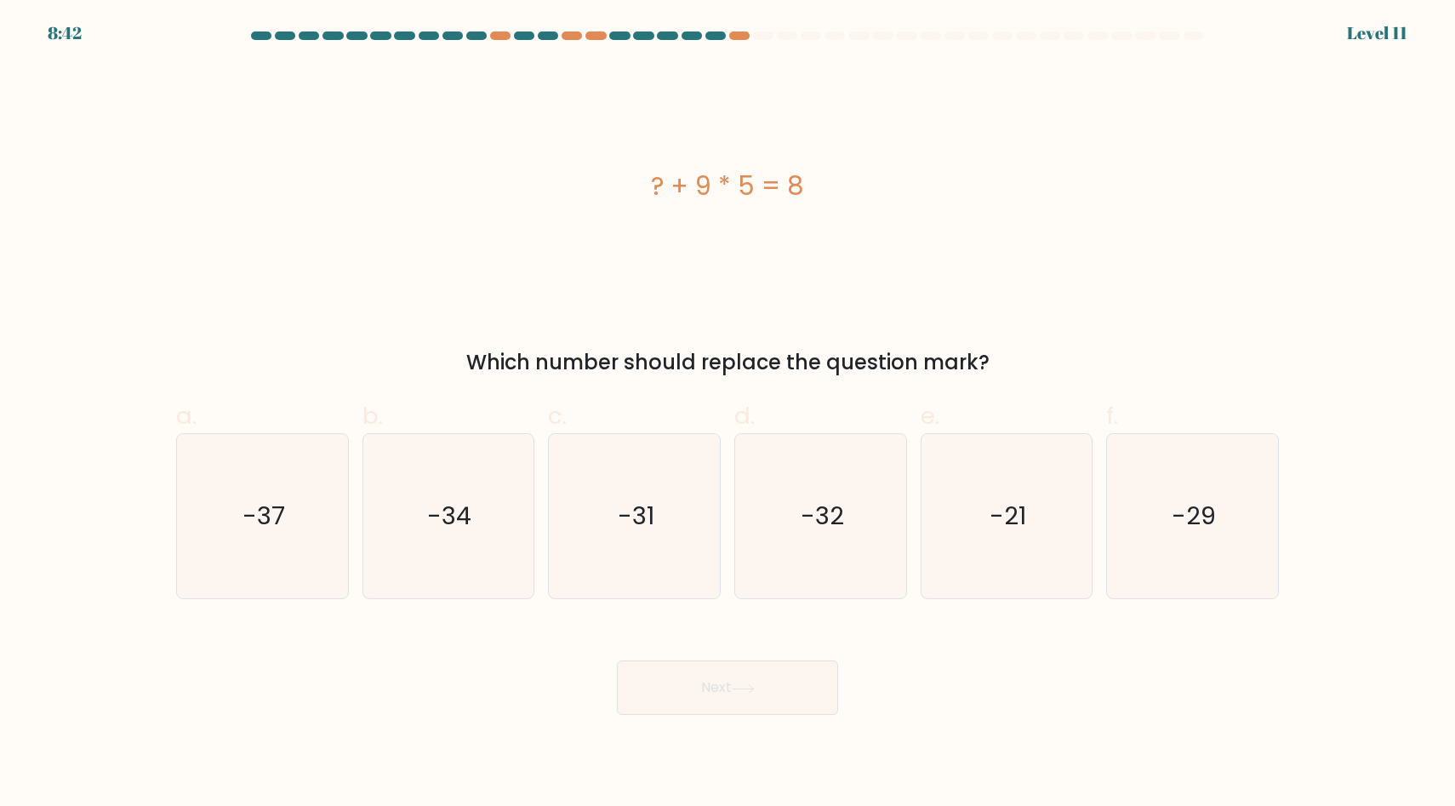
drag, startPoint x: 628, startPoint y: 186, endPoint x: 815, endPoint y: 186, distance: 187.2
click at [815, 186] on div "? + 9 * 5 = 8" at bounding box center [727, 186] width 1103 height 38
copy div "? + 9 * 5 = 8"
click at [213, 524] on icon "-37" at bounding box center [262, 516] width 164 height 164
click at [727, 414] on input "a. -37" at bounding box center [727, 408] width 1 height 11
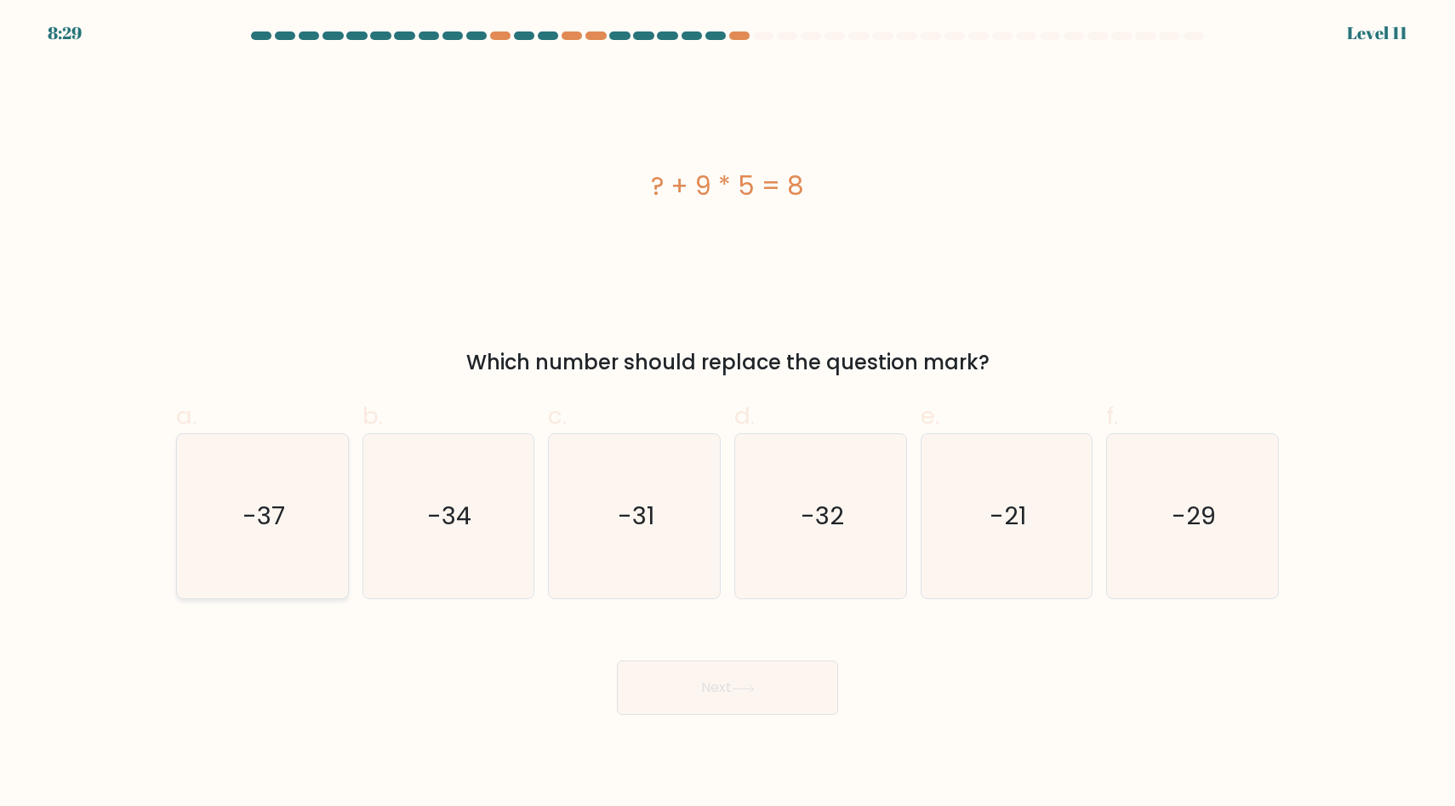
radio input "true"
click at [748, 684] on icon at bounding box center [743, 688] width 23 height 9
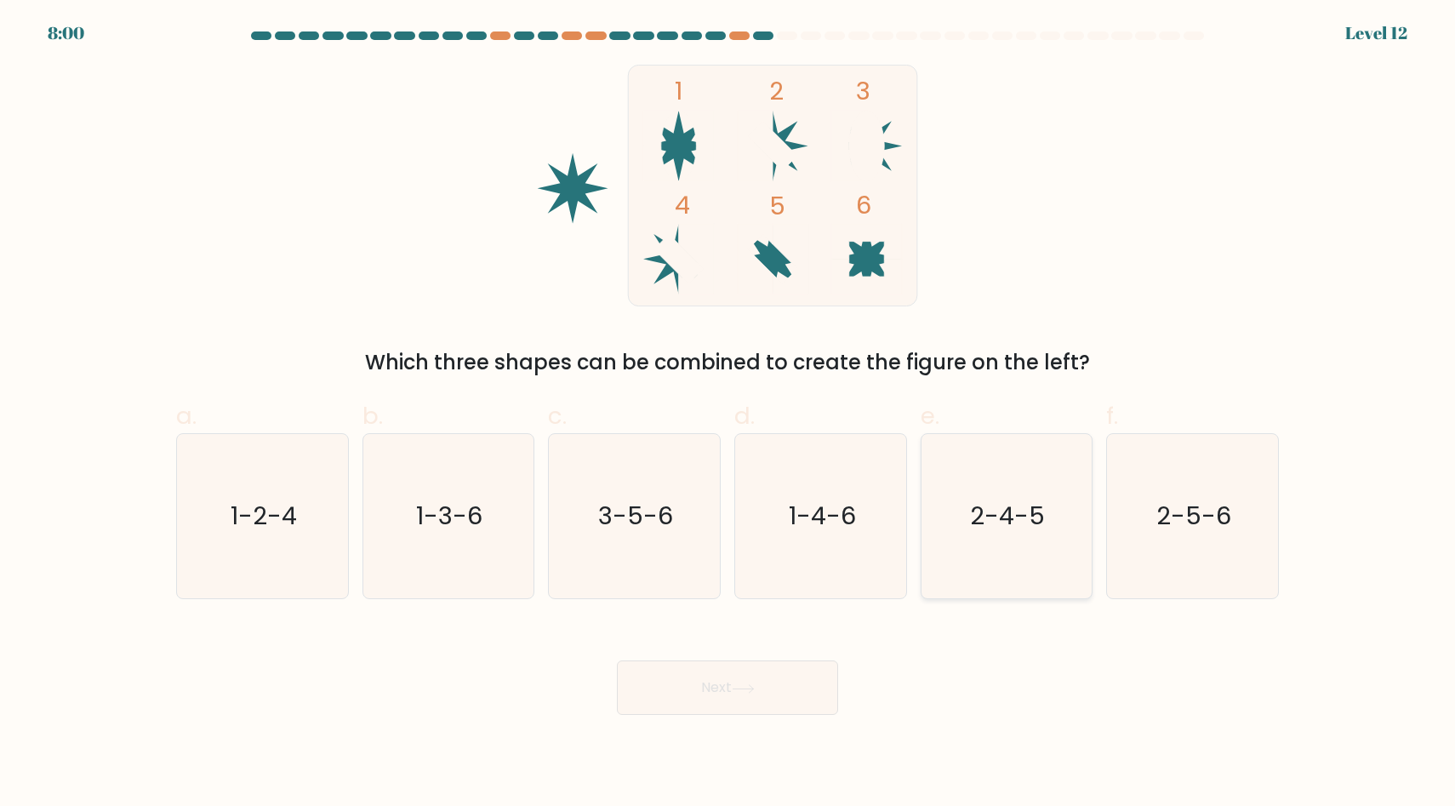
click at [1035, 528] on text "2-4-5" at bounding box center [1008, 516] width 75 height 34
click at [728, 414] on input "e. 2-4-5" at bounding box center [727, 408] width 1 height 11
radio input "true"
click at [796, 680] on button "Next" at bounding box center [727, 687] width 221 height 54
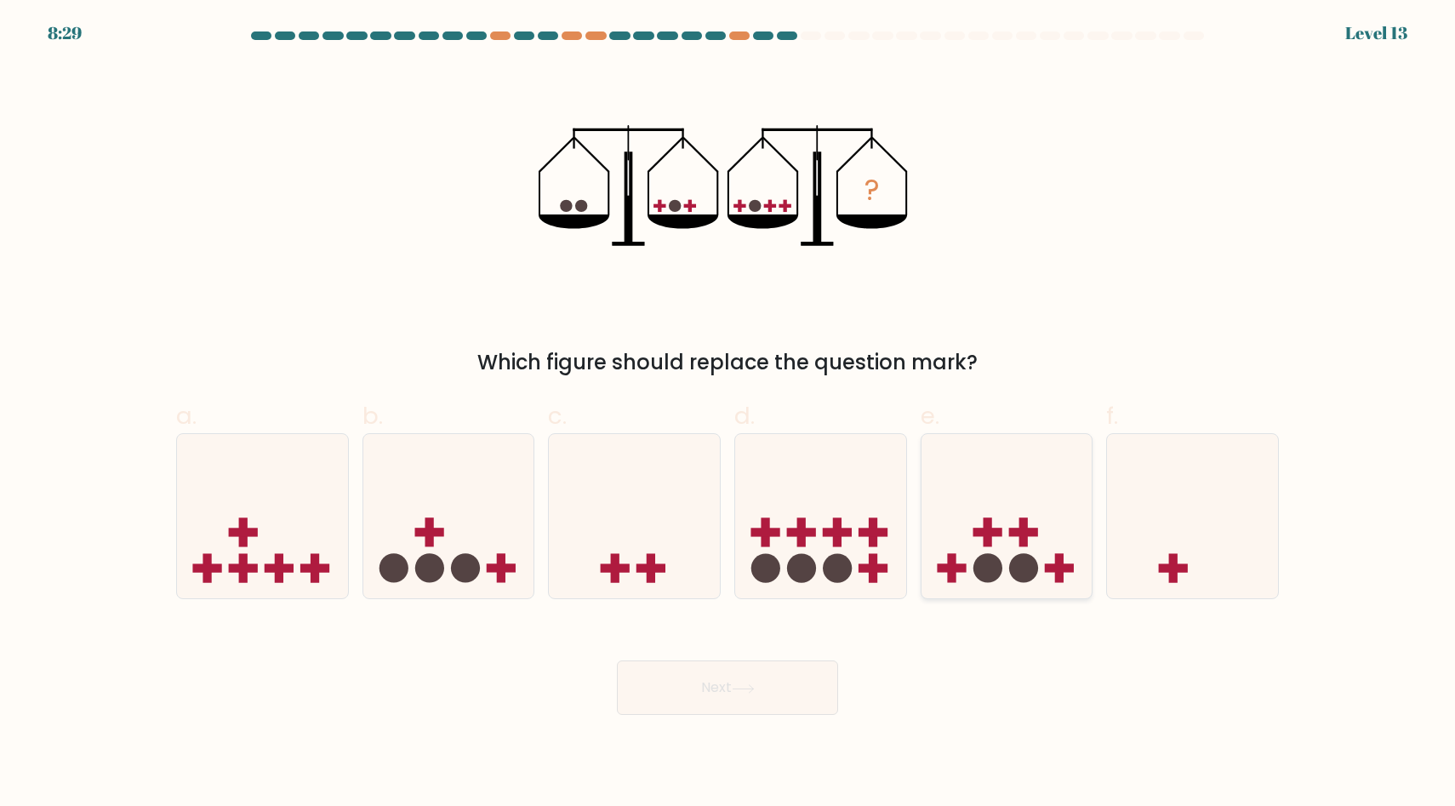
click at [989, 547] on icon at bounding box center [1006, 516] width 171 height 141
click at [728, 414] on input "e." at bounding box center [727, 408] width 1 height 11
radio input "true"
click at [1191, 560] on icon at bounding box center [1192, 516] width 171 height 141
click at [728, 414] on input "f." at bounding box center [727, 408] width 1 height 11
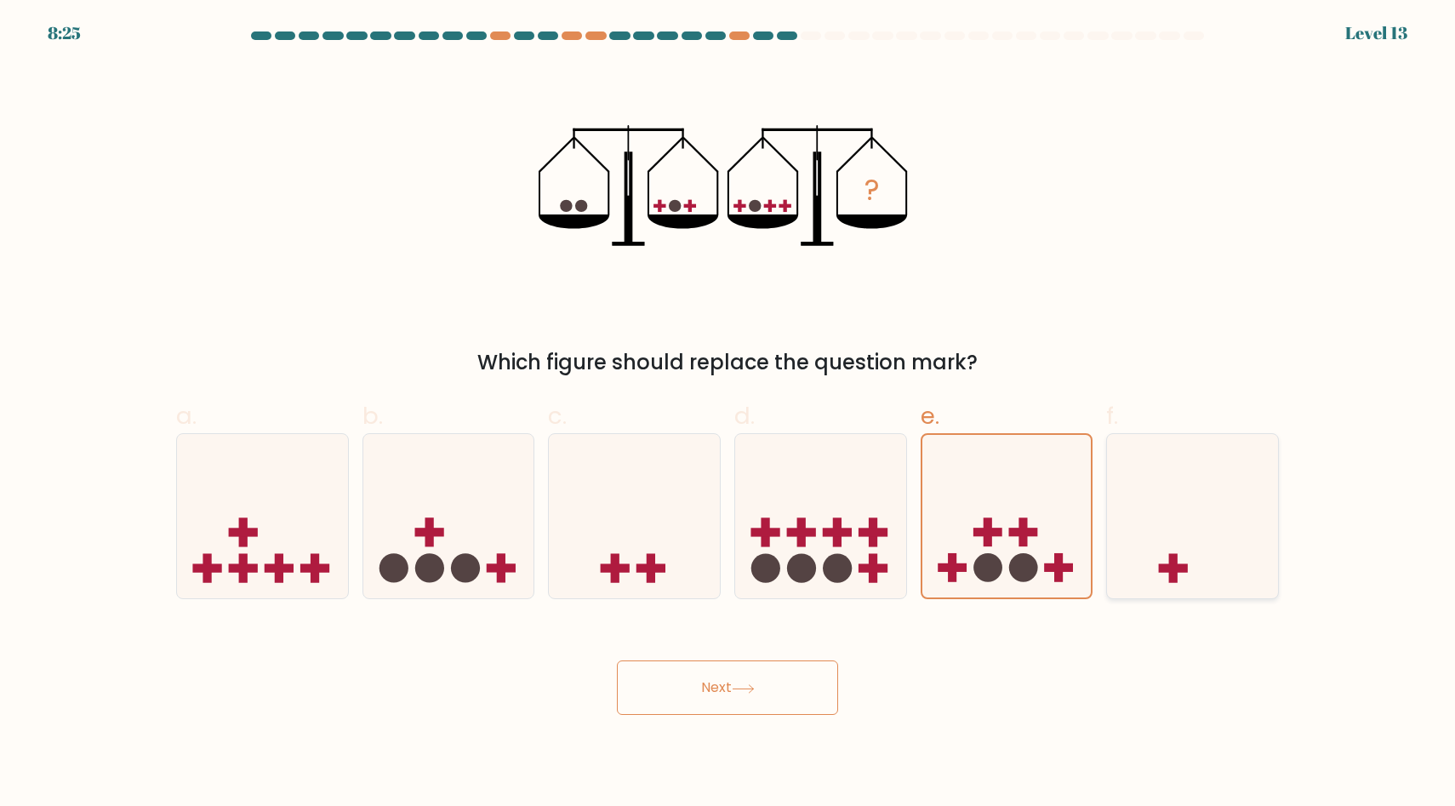
radio input "true"
click at [787, 685] on button "Next" at bounding box center [727, 687] width 221 height 54
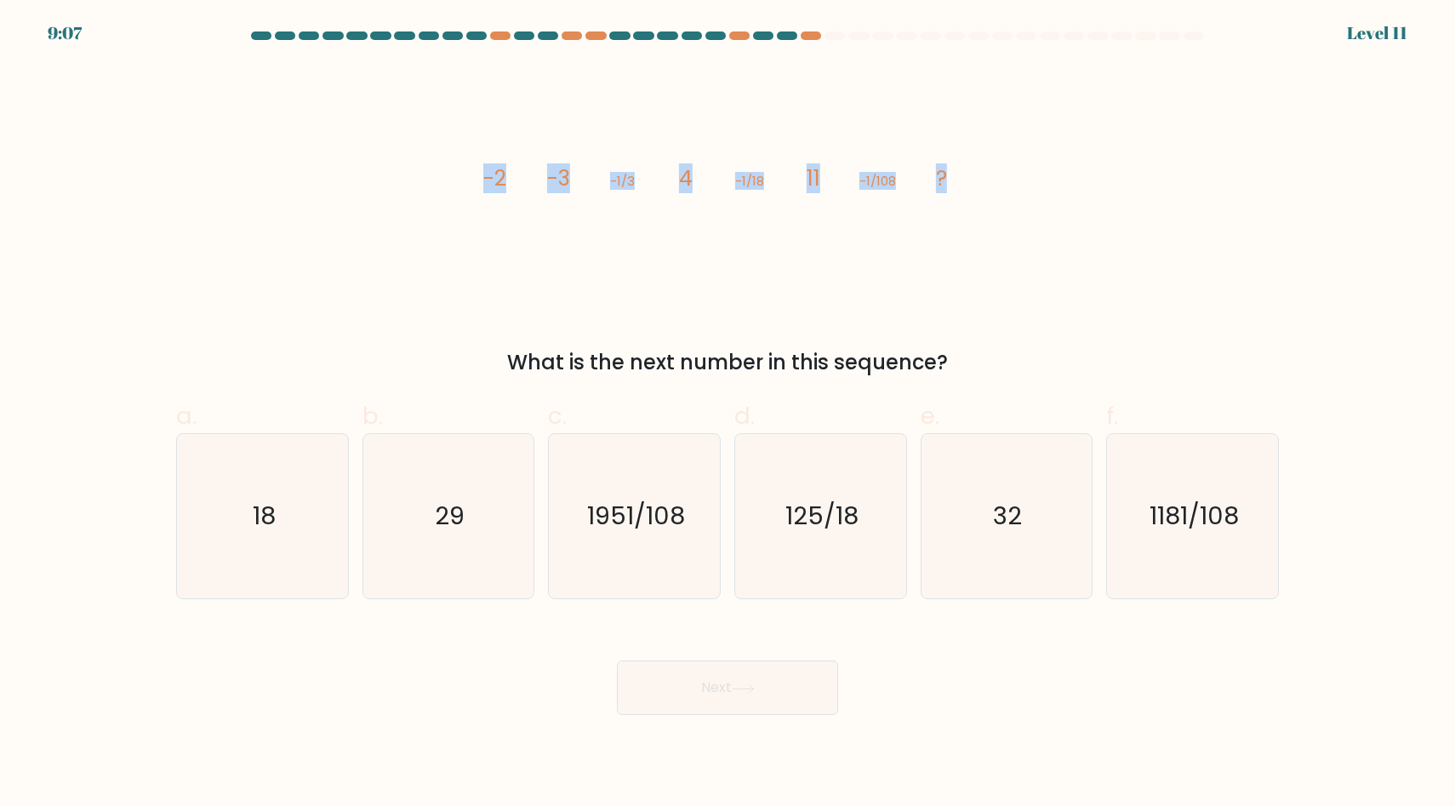
drag, startPoint x: 702, startPoint y: 177, endPoint x: 1124, endPoint y: 177, distance: 422.0
click at [1124, 177] on div "image/svg+xml -2 -3 -1/3 4 -1/18 11 -1/108 ? What is the next number in this se…" at bounding box center [727, 221] width 1123 height 313
copy g "-2 -3 -1/3 4 -1/18 11 -1/108 ?"
click at [286, 576] on icon "18" at bounding box center [262, 516] width 164 height 164
click at [727, 414] on input "a. 18" at bounding box center [727, 408] width 1 height 11
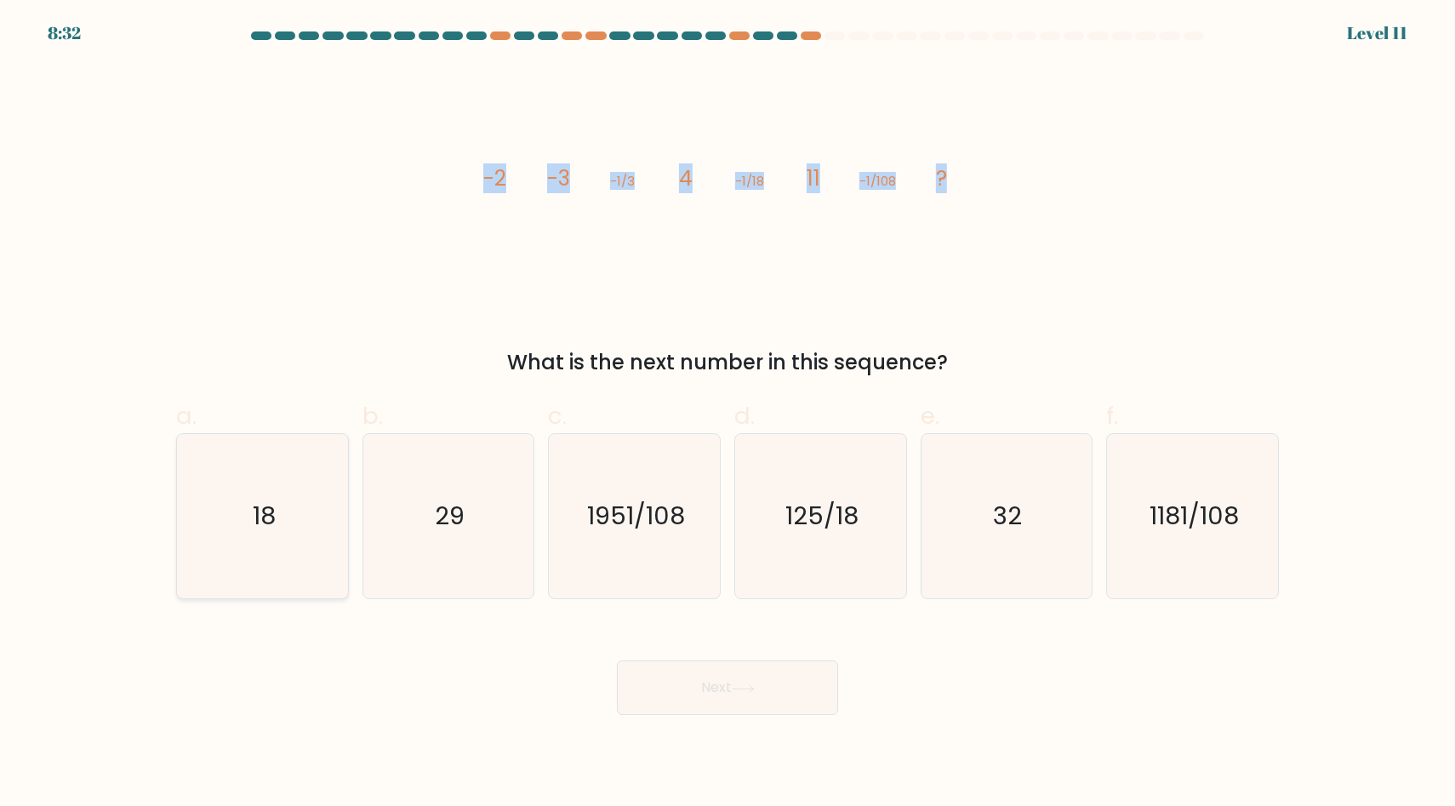
radio input "true"
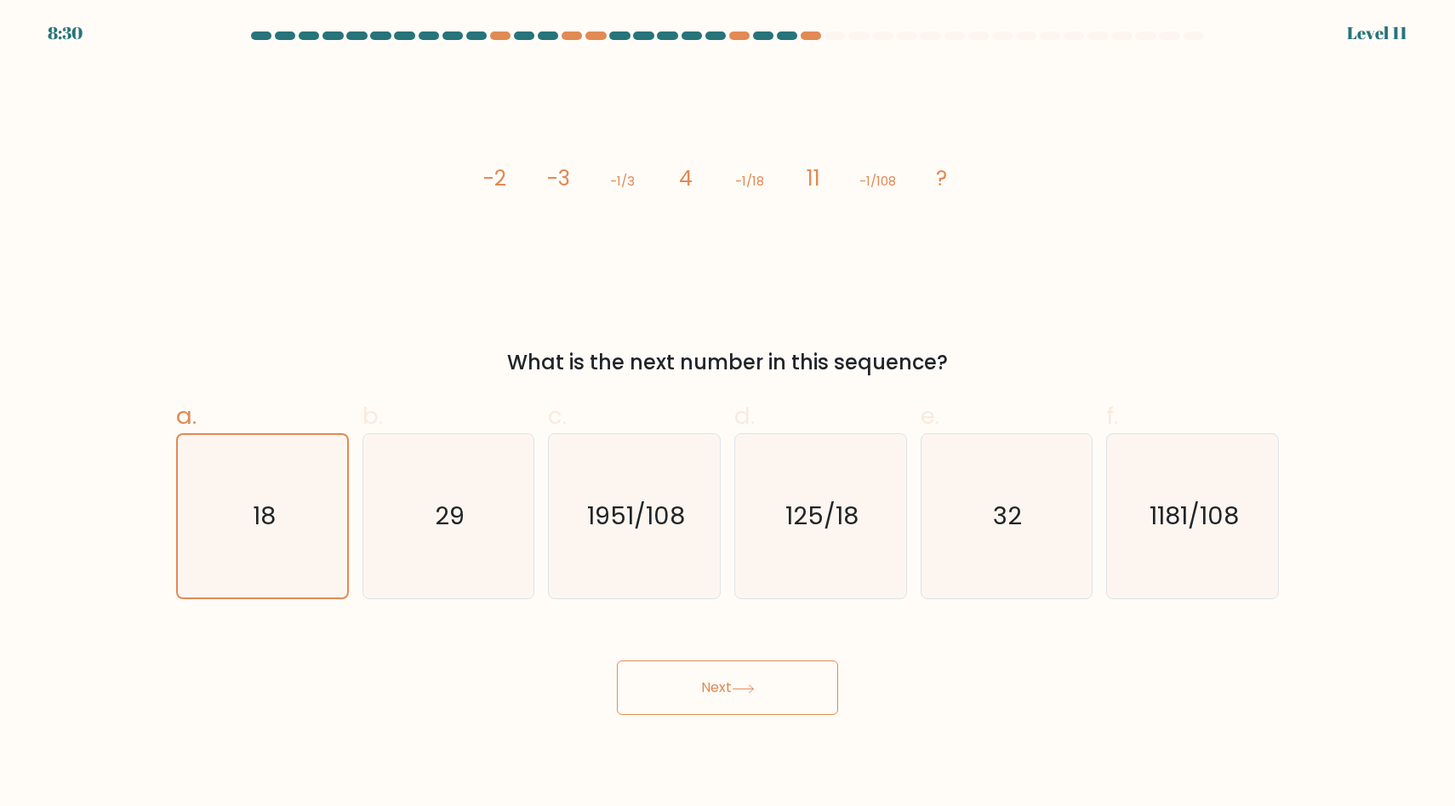
click at [738, 660] on button "Next" at bounding box center [727, 687] width 221 height 54
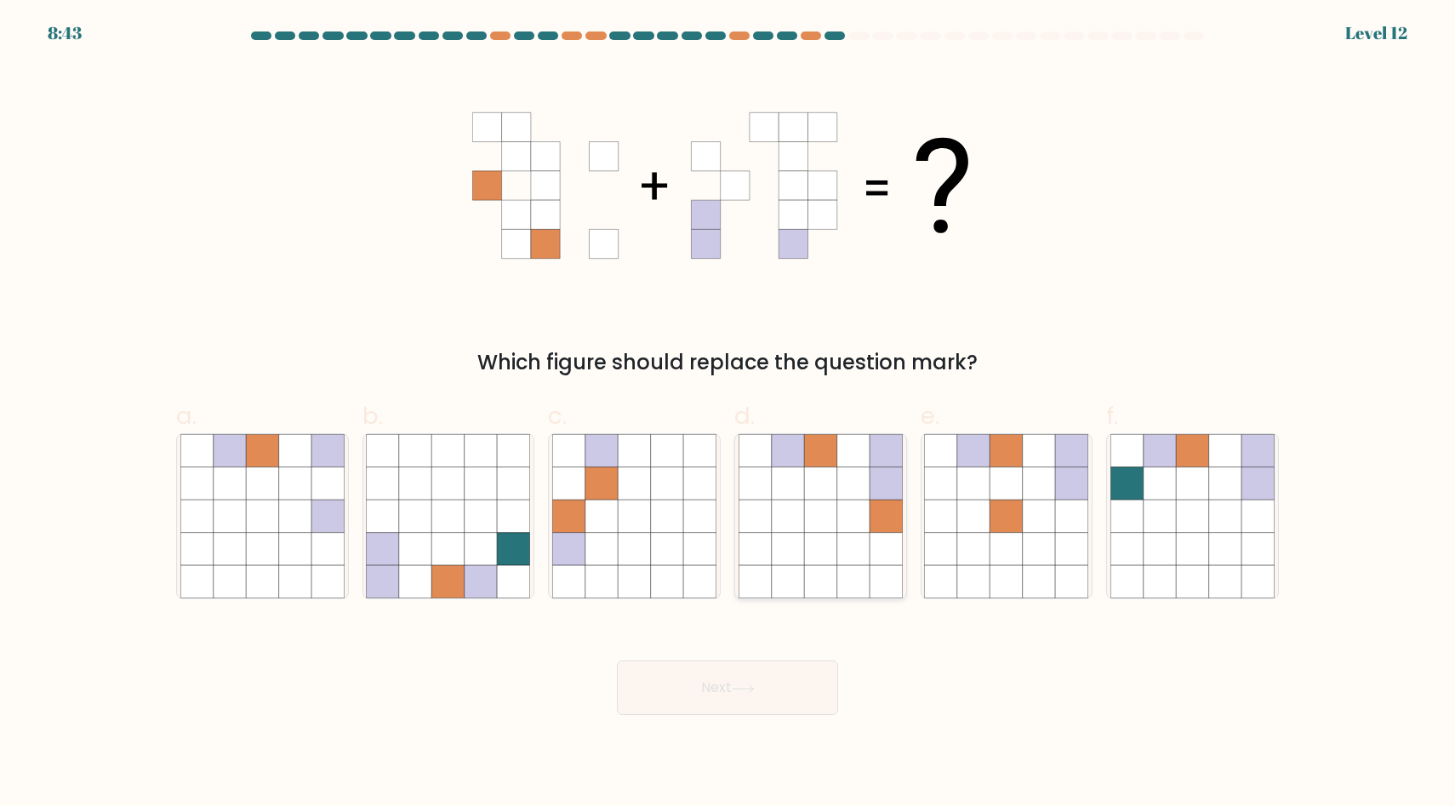
click at [852, 534] on icon at bounding box center [853, 549] width 32 height 32
click at [728, 414] on input "d." at bounding box center [727, 408] width 1 height 11
radio input "true"
click at [812, 698] on button "Next" at bounding box center [727, 687] width 221 height 54
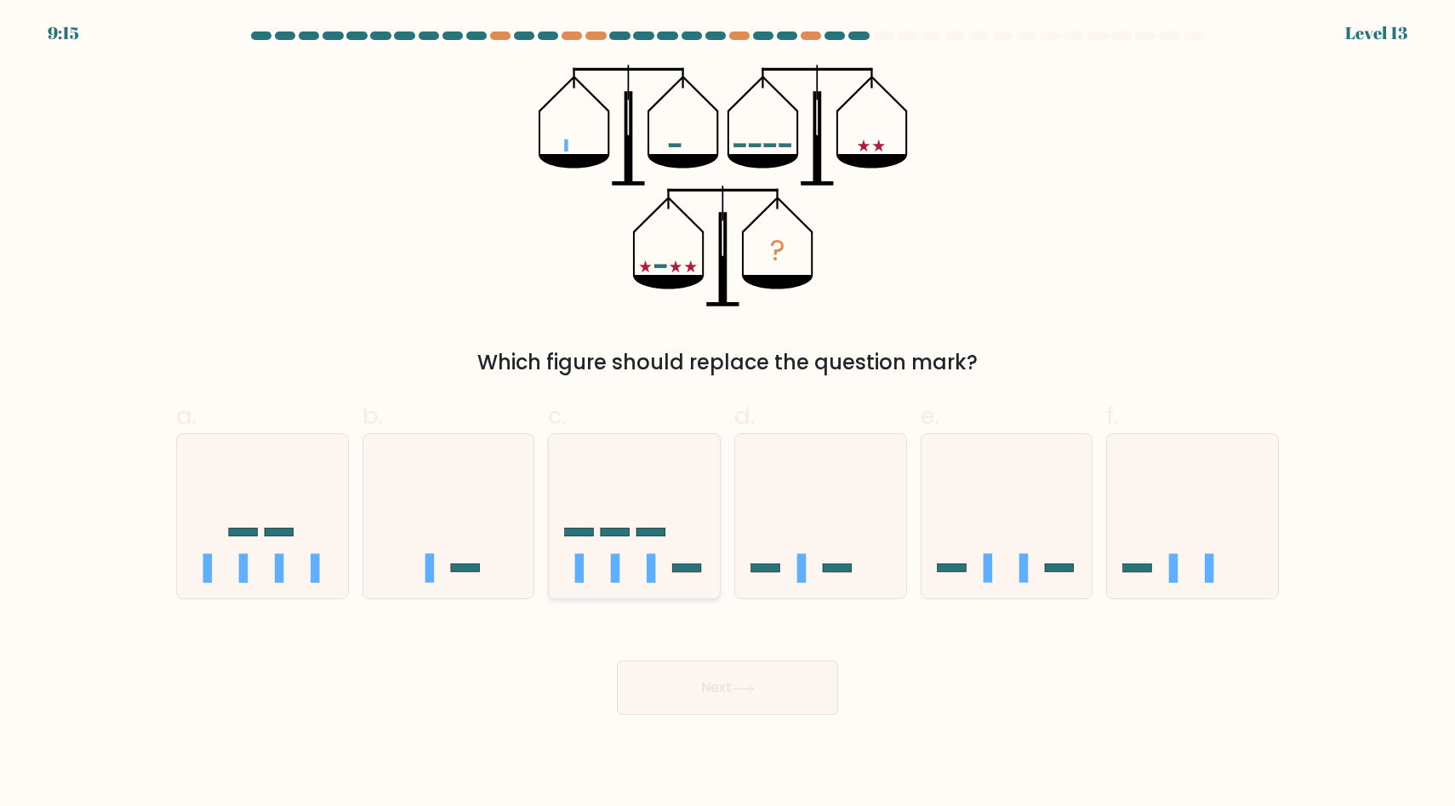
click at [623, 542] on icon at bounding box center [634, 516] width 171 height 141
click at [727, 414] on input "c." at bounding box center [727, 408] width 1 height 11
radio input "true"
click at [259, 488] on icon at bounding box center [262, 516] width 171 height 141
click at [727, 414] on input "a." at bounding box center [727, 408] width 1 height 11
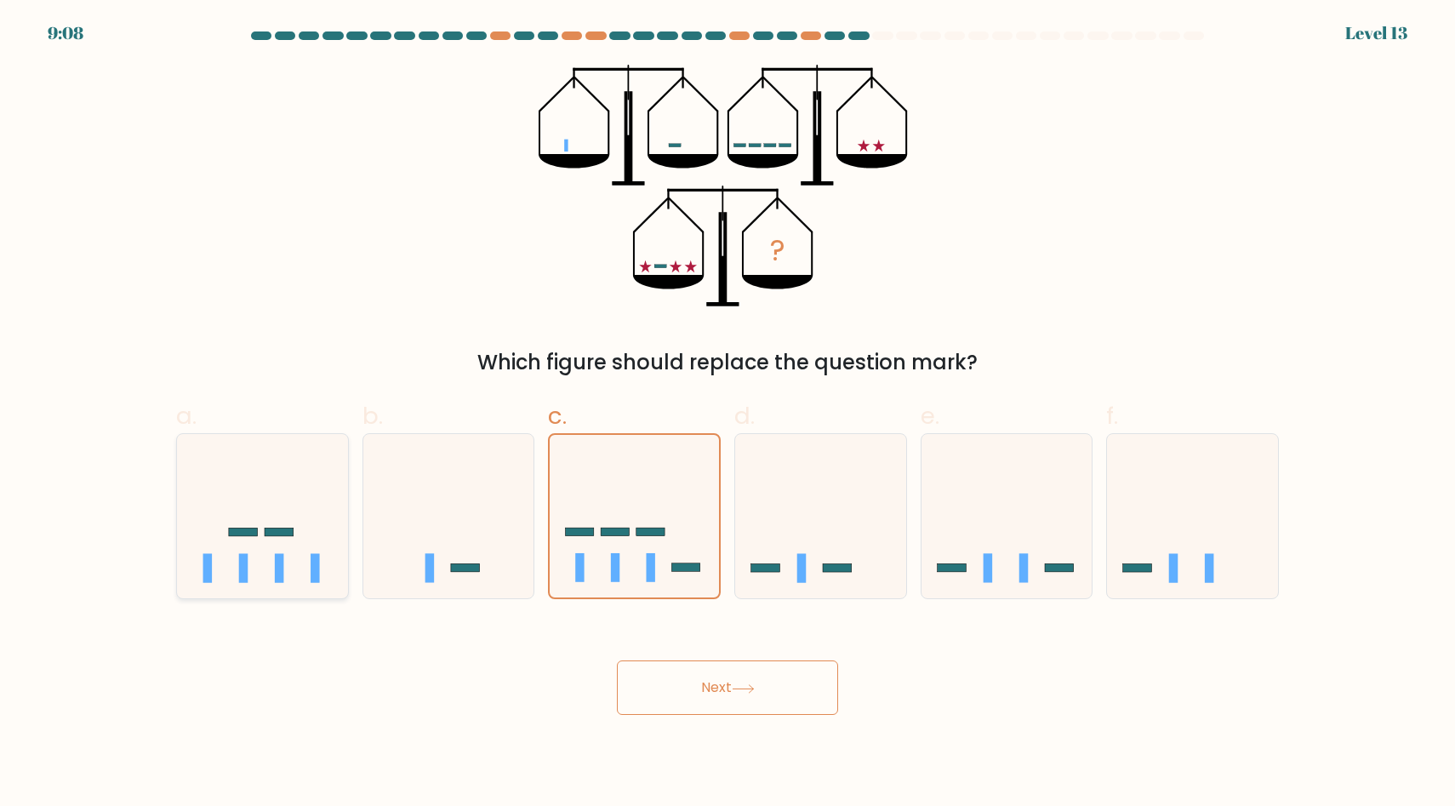
radio input "true"
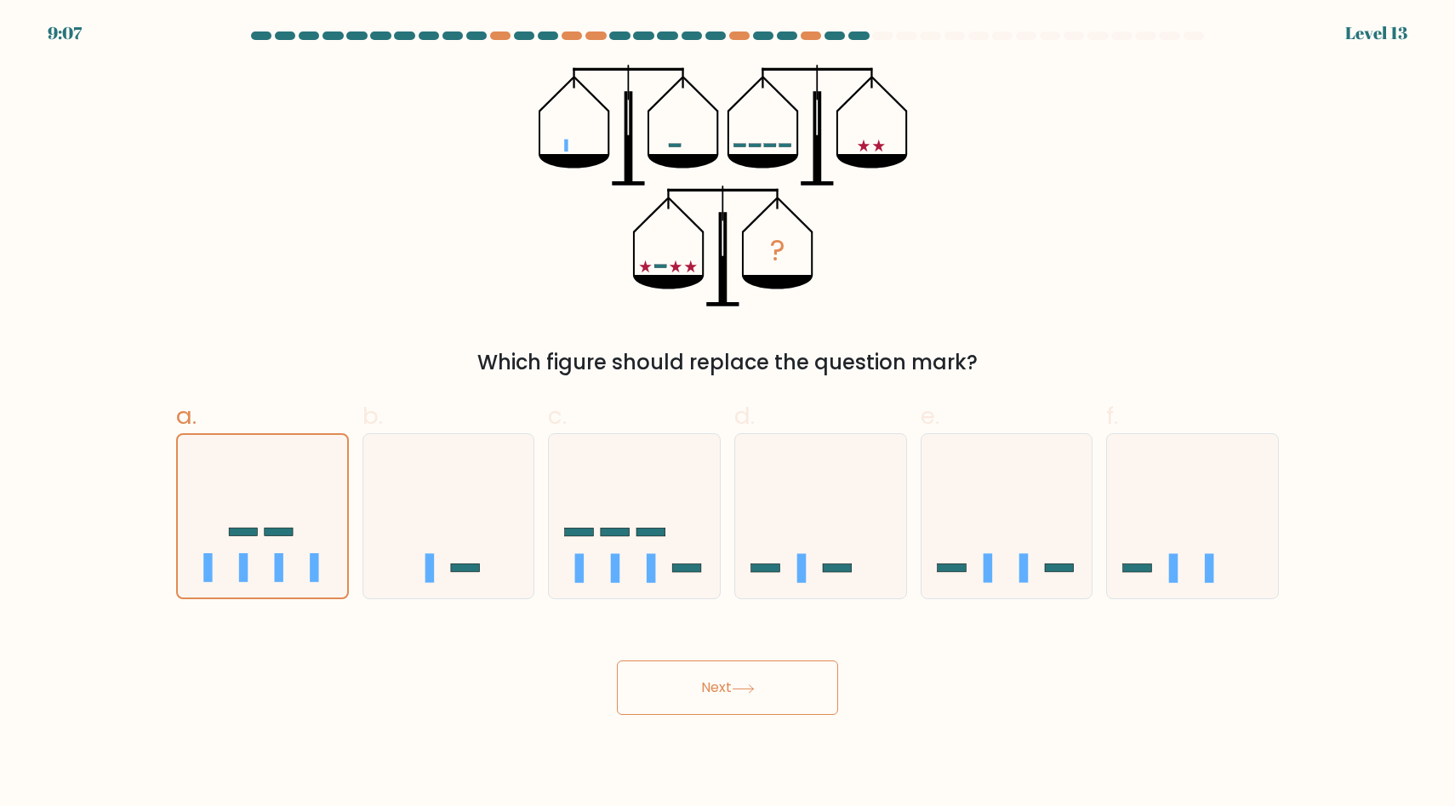
click at [747, 670] on button "Next" at bounding box center [727, 687] width 221 height 54
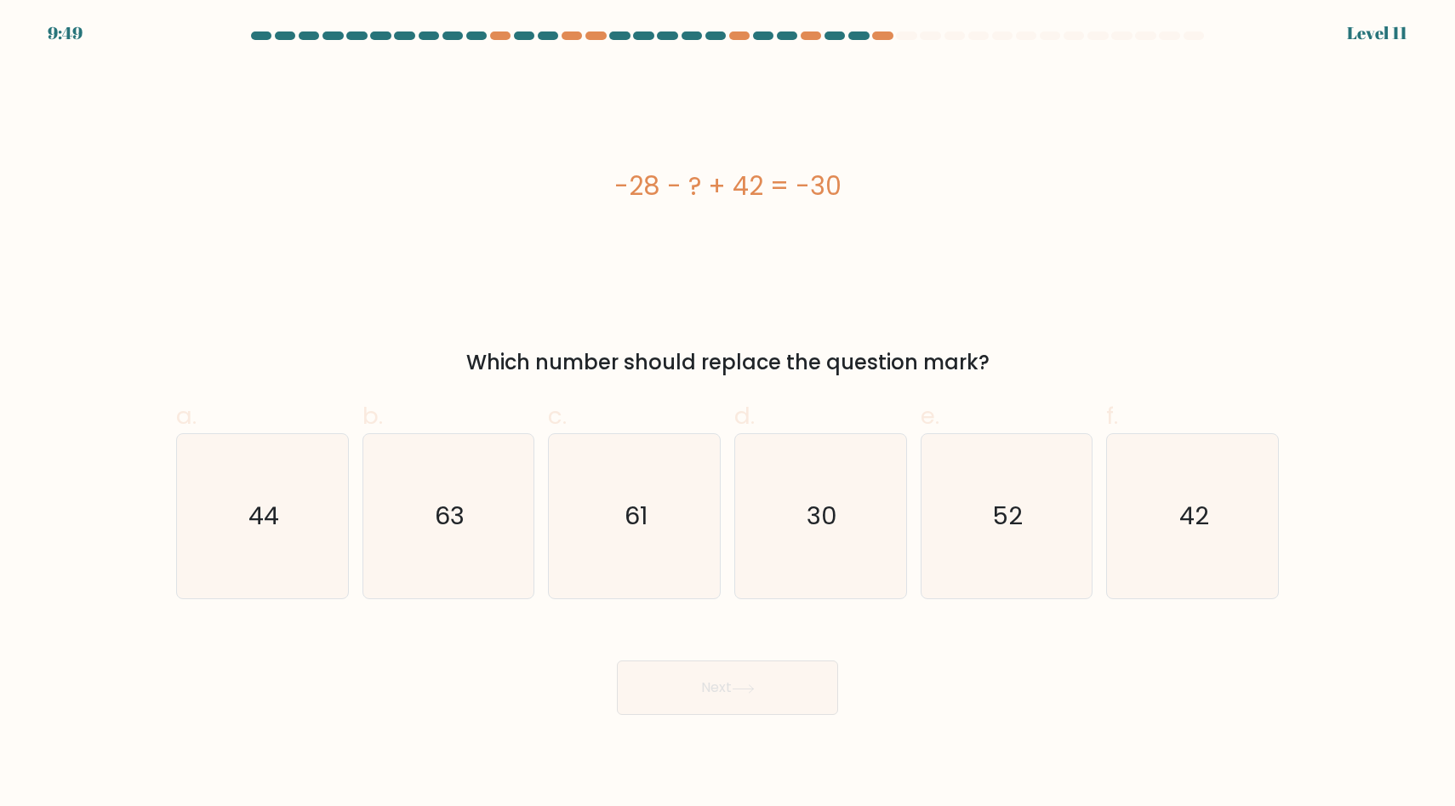
drag, startPoint x: 609, startPoint y: 181, endPoint x: 887, endPoint y: 201, distance: 278.9
click at [887, 202] on div "-28 - ? + 42 = -30" at bounding box center [727, 186] width 1103 height 38
copy div "-28 - ? + 42 = -30"
click at [314, 516] on icon "44" at bounding box center [262, 516] width 164 height 164
click at [727, 414] on input "a. 44" at bounding box center [727, 408] width 1 height 11
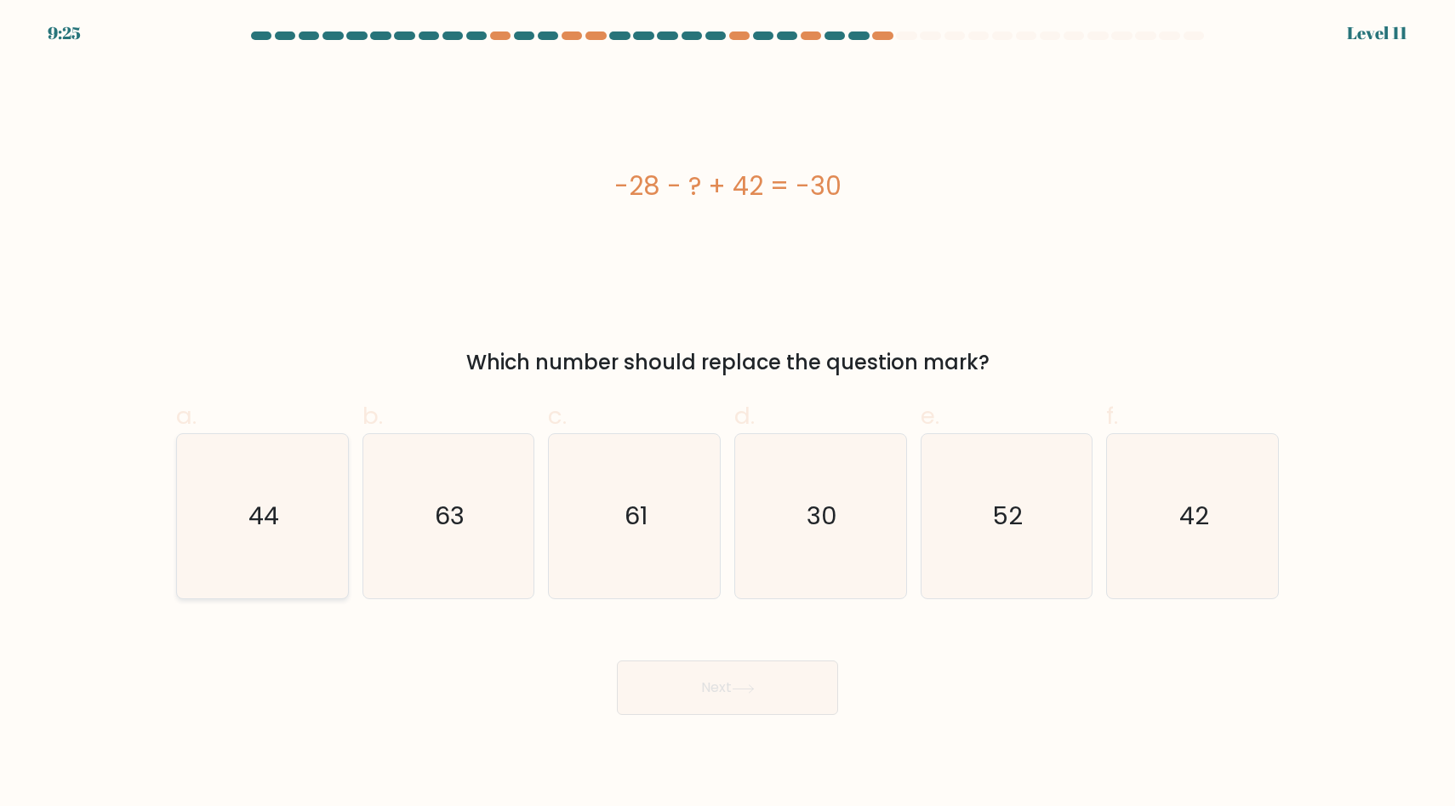
radio input "true"
click at [740, 703] on button "Next" at bounding box center [727, 687] width 221 height 54
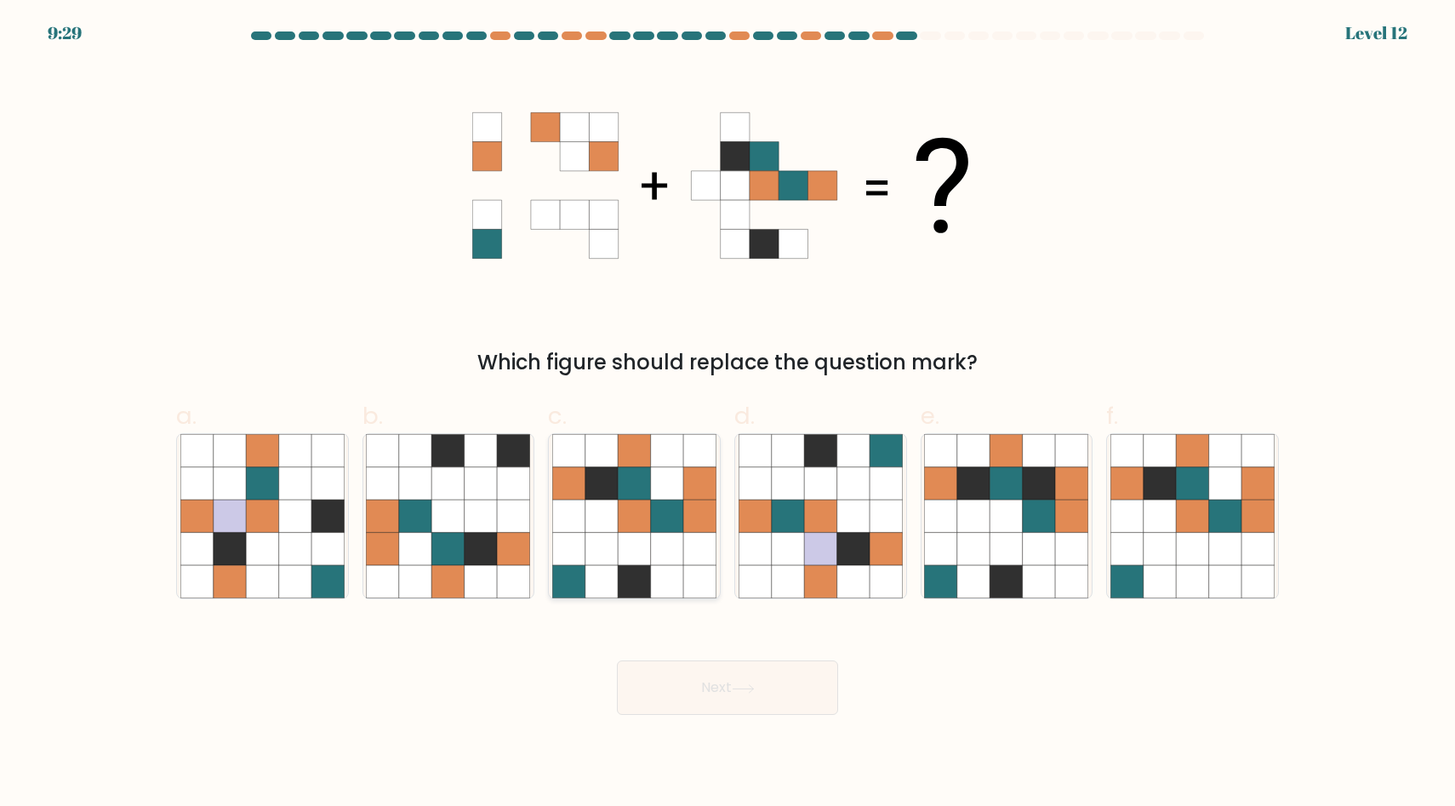
click at [647, 528] on icon at bounding box center [634, 516] width 32 height 32
click at [727, 414] on input "c." at bounding box center [727, 408] width 1 height 11
radio input "true"
click at [678, 704] on button "Next" at bounding box center [727, 687] width 221 height 54
click at [698, 681] on button "Next" at bounding box center [727, 687] width 221 height 54
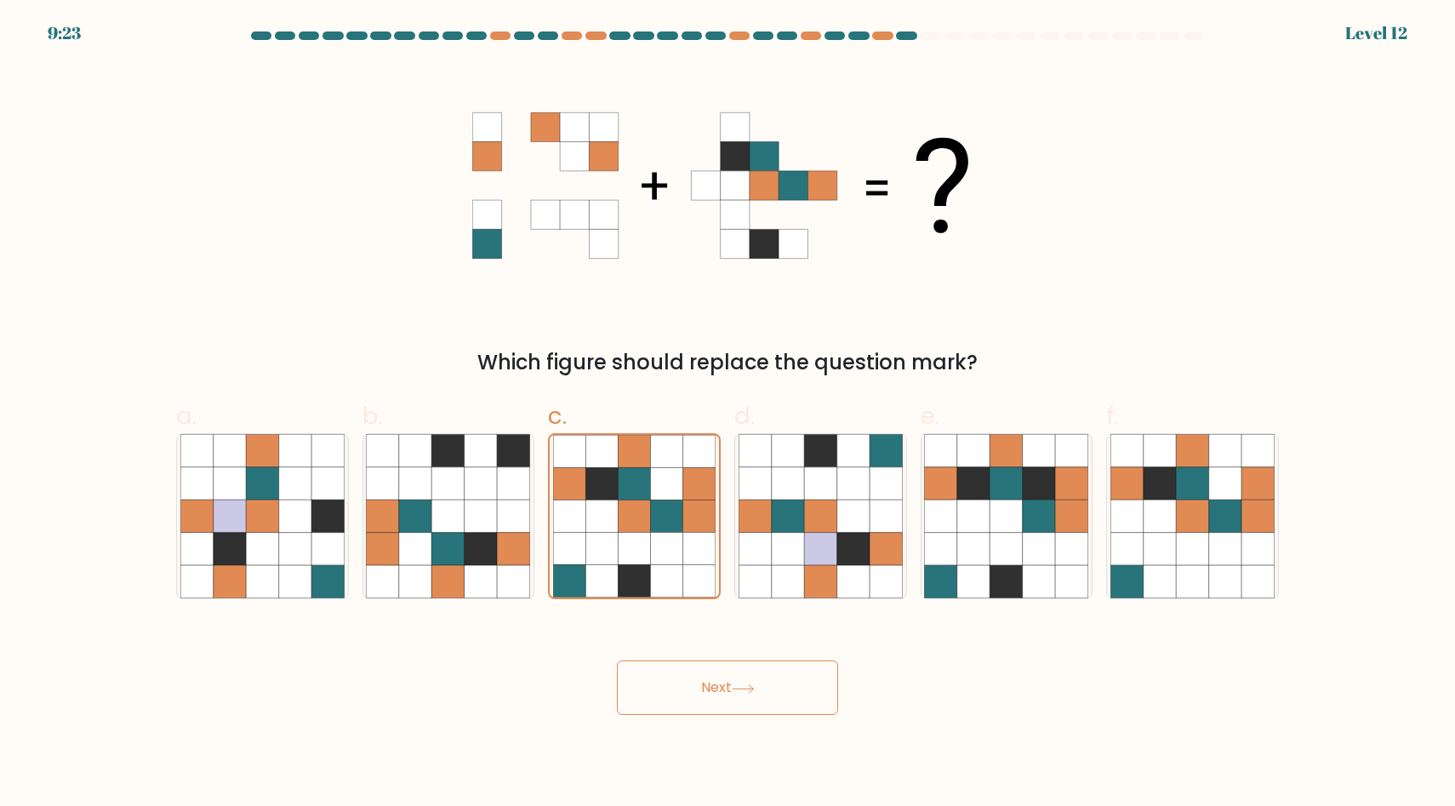
click at [671, 678] on button "Next" at bounding box center [727, 687] width 221 height 54
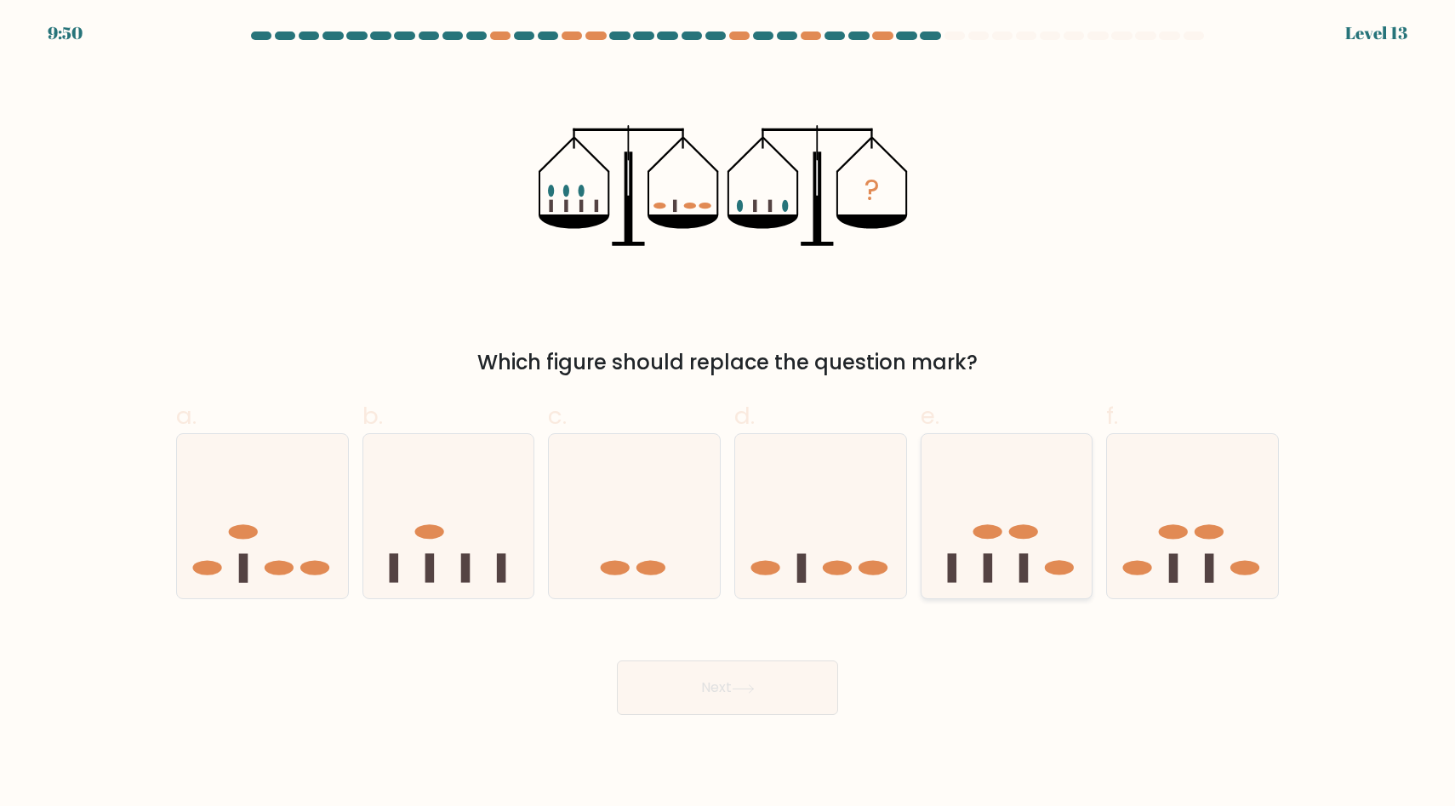
click at [1009, 568] on icon at bounding box center [1006, 516] width 171 height 141
click at [728, 414] on input "e." at bounding box center [727, 408] width 1 height 11
radio input "true"
click at [676, 673] on button "Next" at bounding box center [727, 687] width 221 height 54
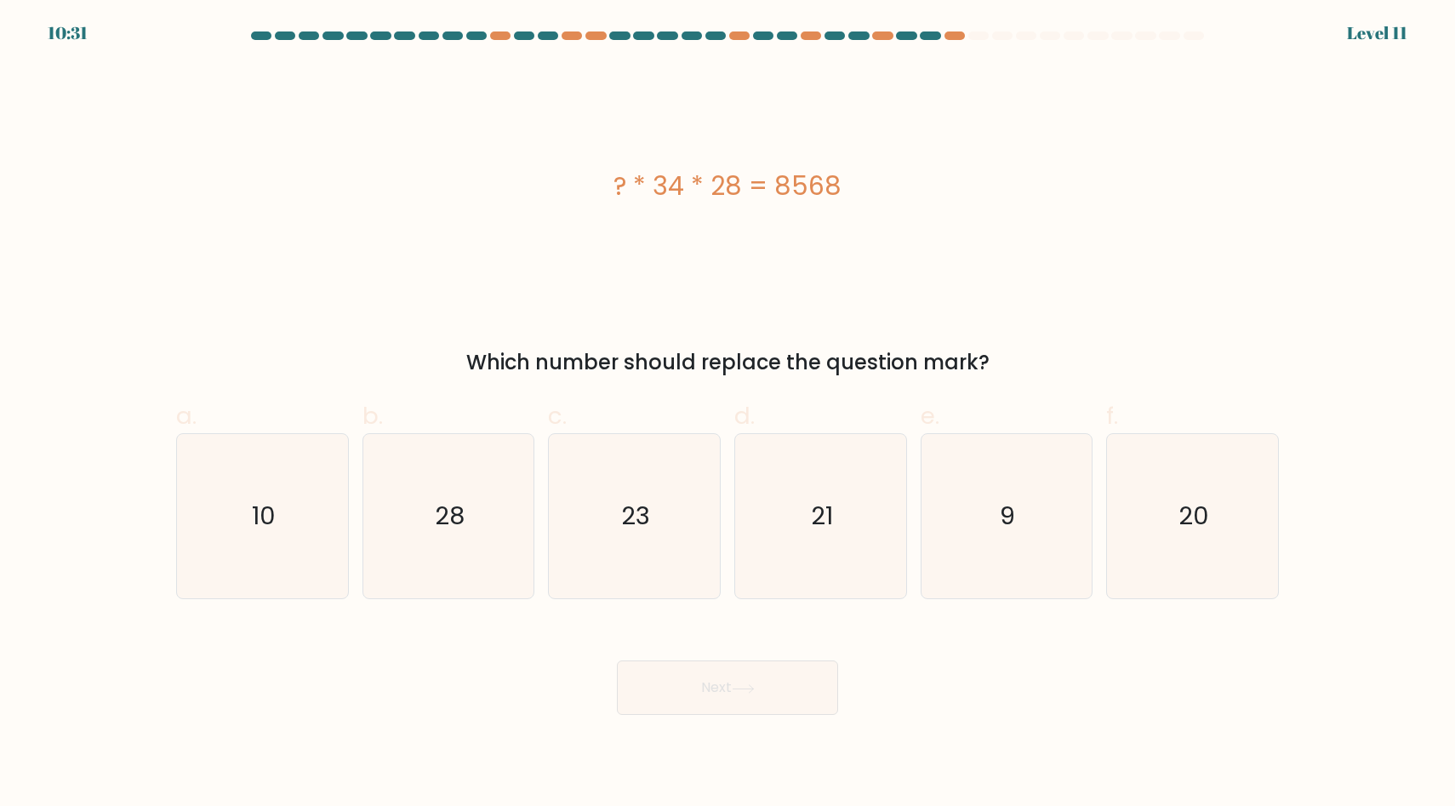
drag, startPoint x: 625, startPoint y: 179, endPoint x: 852, endPoint y: 211, distance: 228.6
click at [852, 211] on div "? * 34 * 28 = 8568" at bounding box center [727, 186] width 1103 height 242
copy div "? * 34 * 28 = 8568"
click at [1024, 511] on icon "9" at bounding box center [1006, 516] width 164 height 164
click at [728, 414] on input "e. 9" at bounding box center [727, 408] width 1 height 11
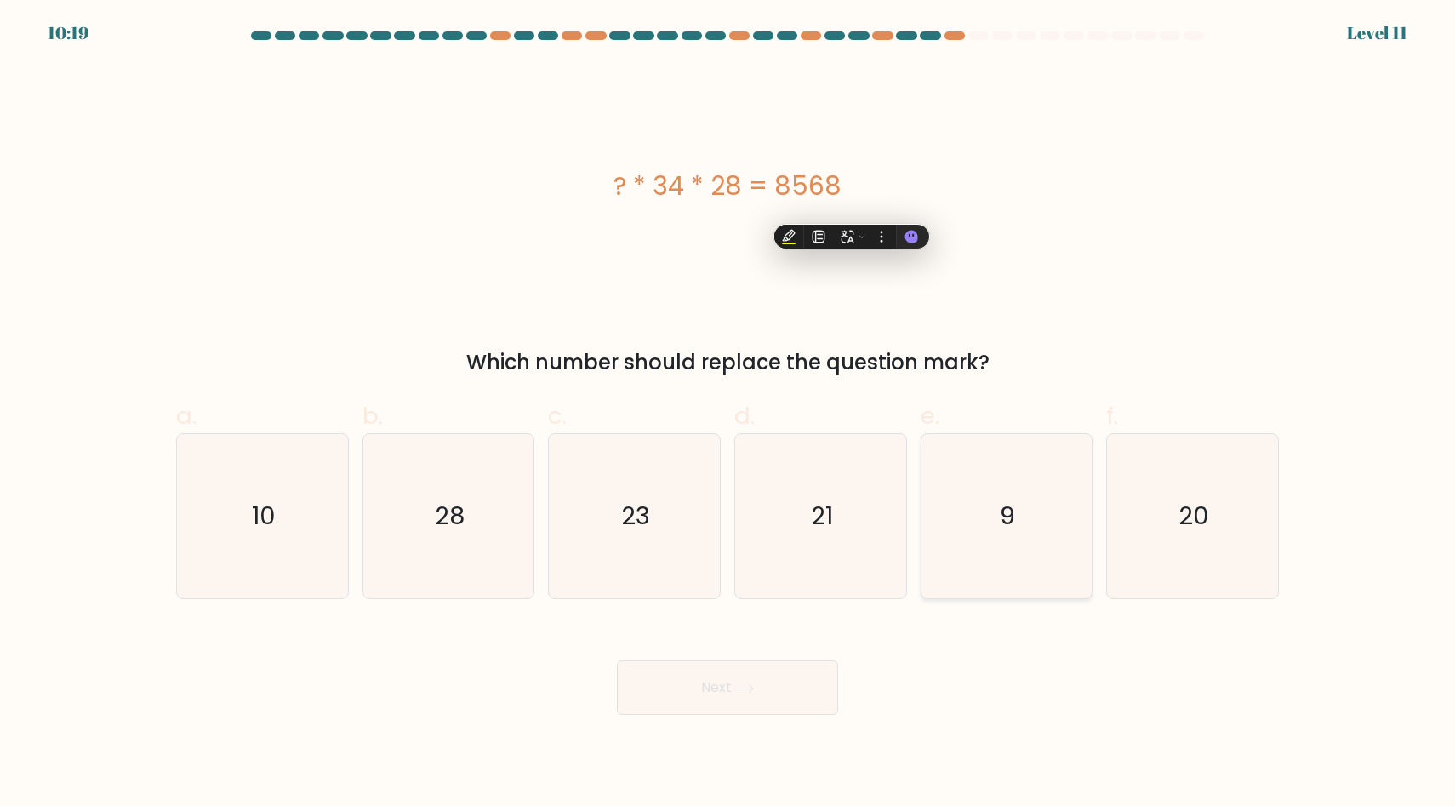
radio input "true"
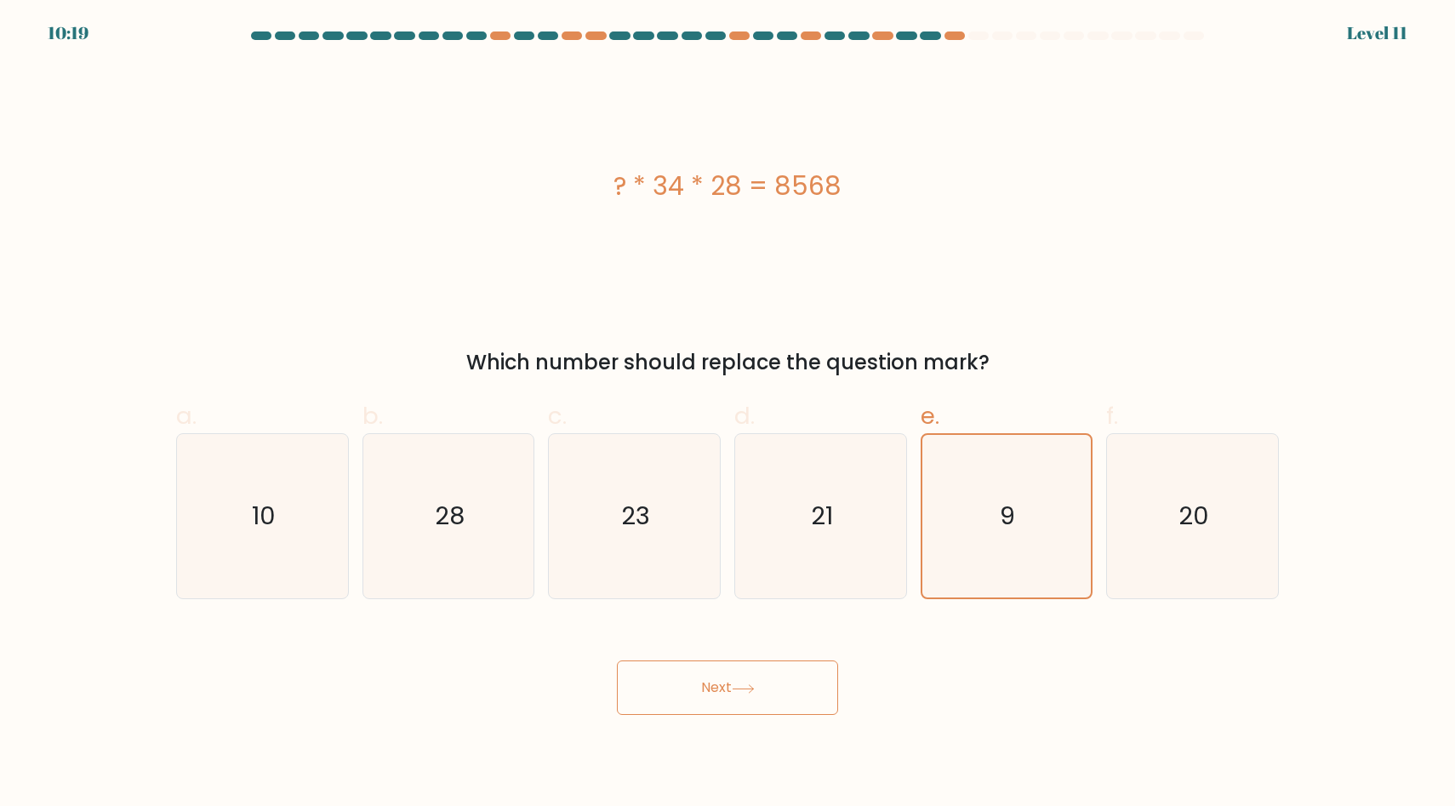
click at [742, 677] on button "Next" at bounding box center [727, 687] width 221 height 54
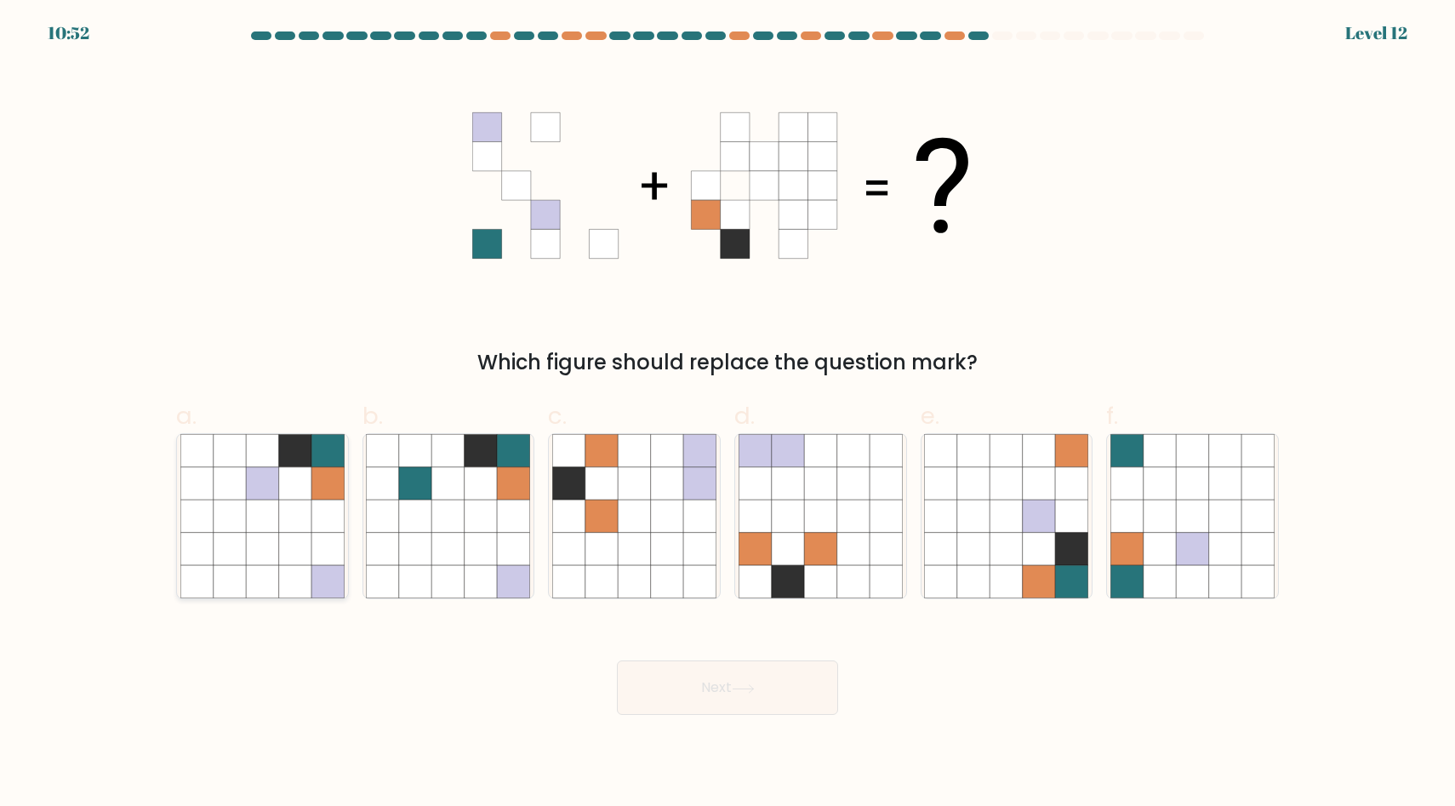
click at [318, 513] on icon at bounding box center [327, 516] width 32 height 32
click at [727, 414] on input "a." at bounding box center [727, 408] width 1 height 11
radio input "true"
click at [681, 705] on button "Next" at bounding box center [727, 687] width 221 height 54
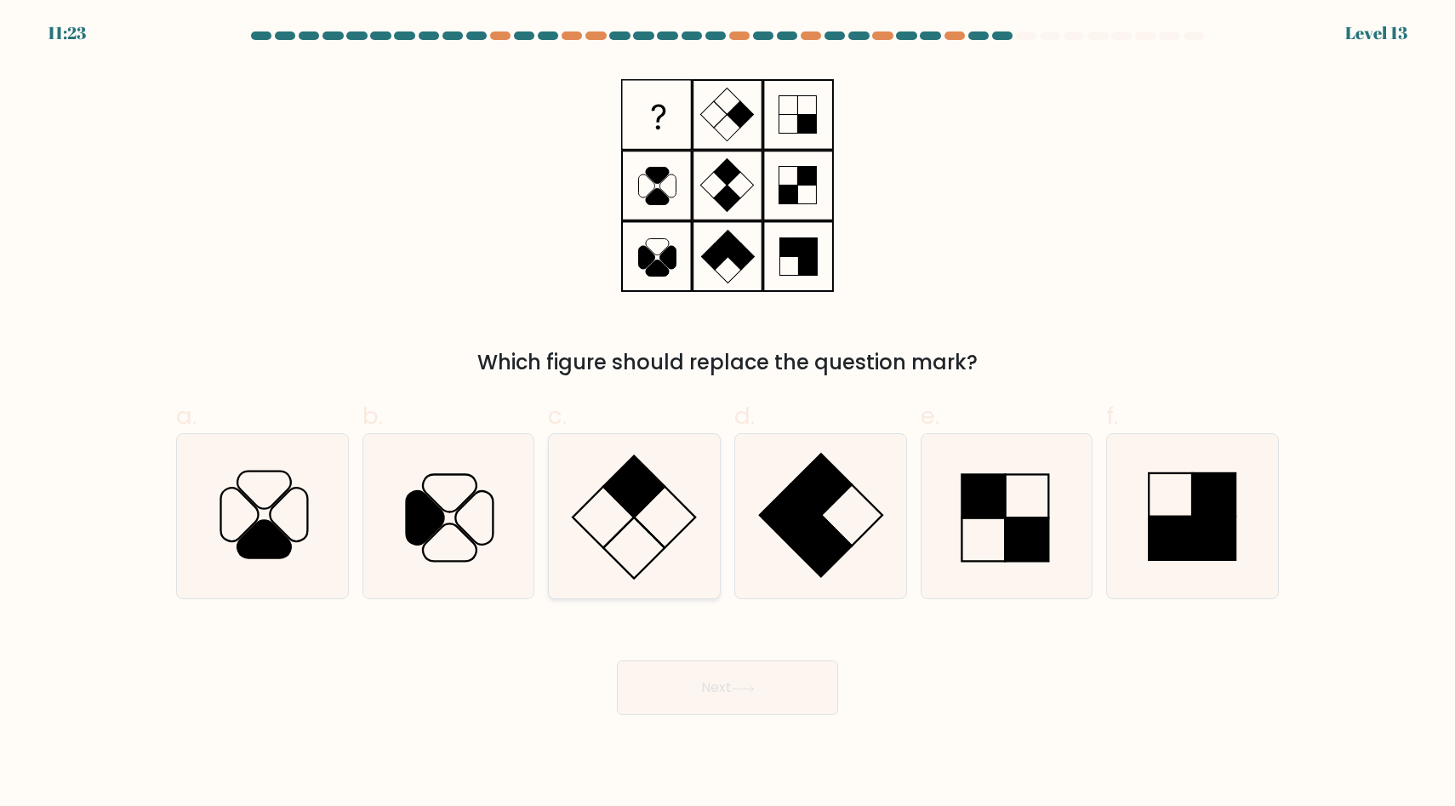
click at [655, 536] on icon at bounding box center [634, 516] width 164 height 164
click at [727, 414] on input "c." at bounding box center [727, 408] width 1 height 11
radio input "true"
click at [707, 686] on button "Next" at bounding box center [727, 687] width 221 height 54
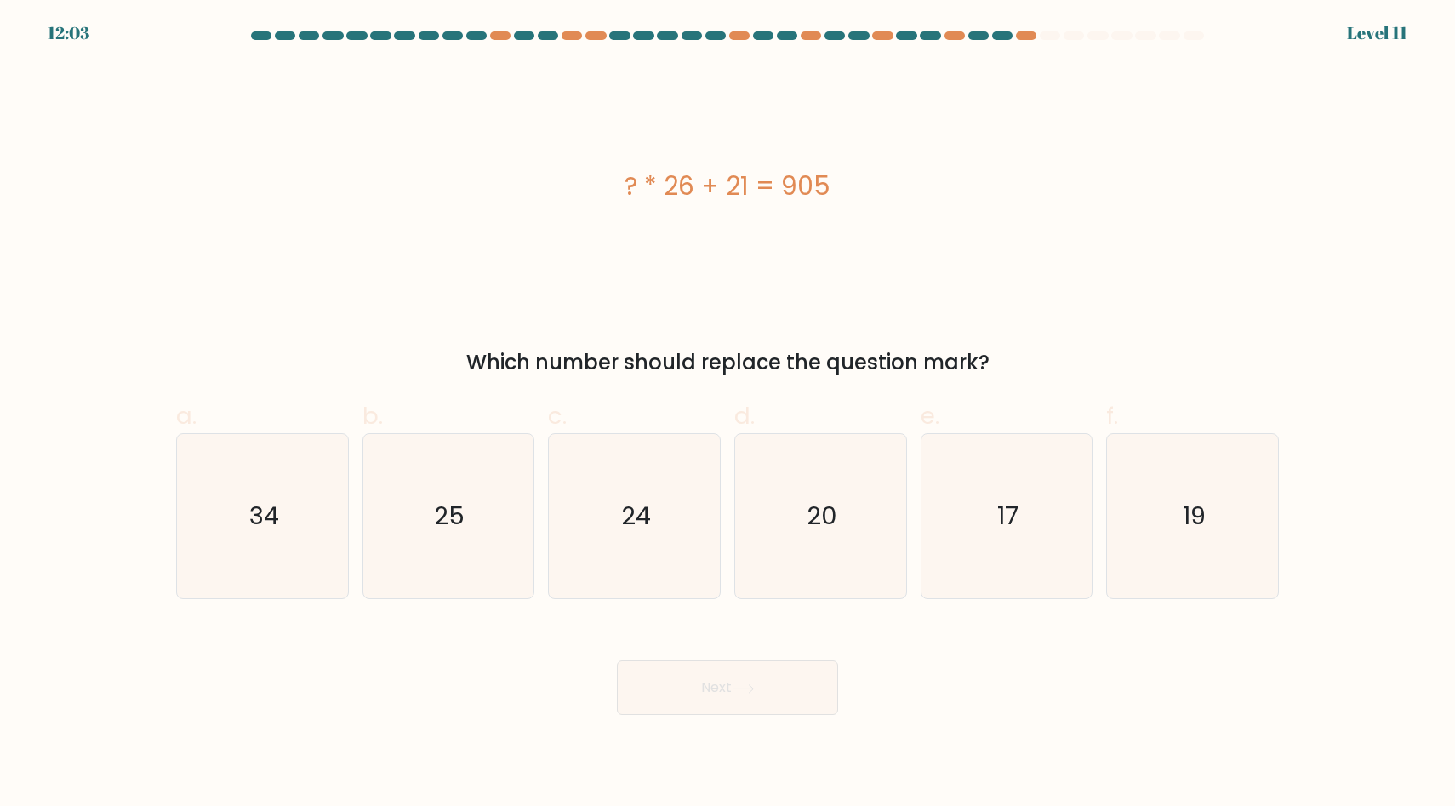
drag, startPoint x: 831, startPoint y: 190, endPoint x: 575, endPoint y: 133, distance: 262.3
click at [575, 133] on div "? * 26 + 21 = 905" at bounding box center [727, 186] width 1103 height 242
copy div "? * 26 + 21 = 905"
click at [205, 567] on icon "34" at bounding box center [262, 516] width 164 height 164
click at [727, 414] on input "a. 34" at bounding box center [727, 408] width 1 height 11
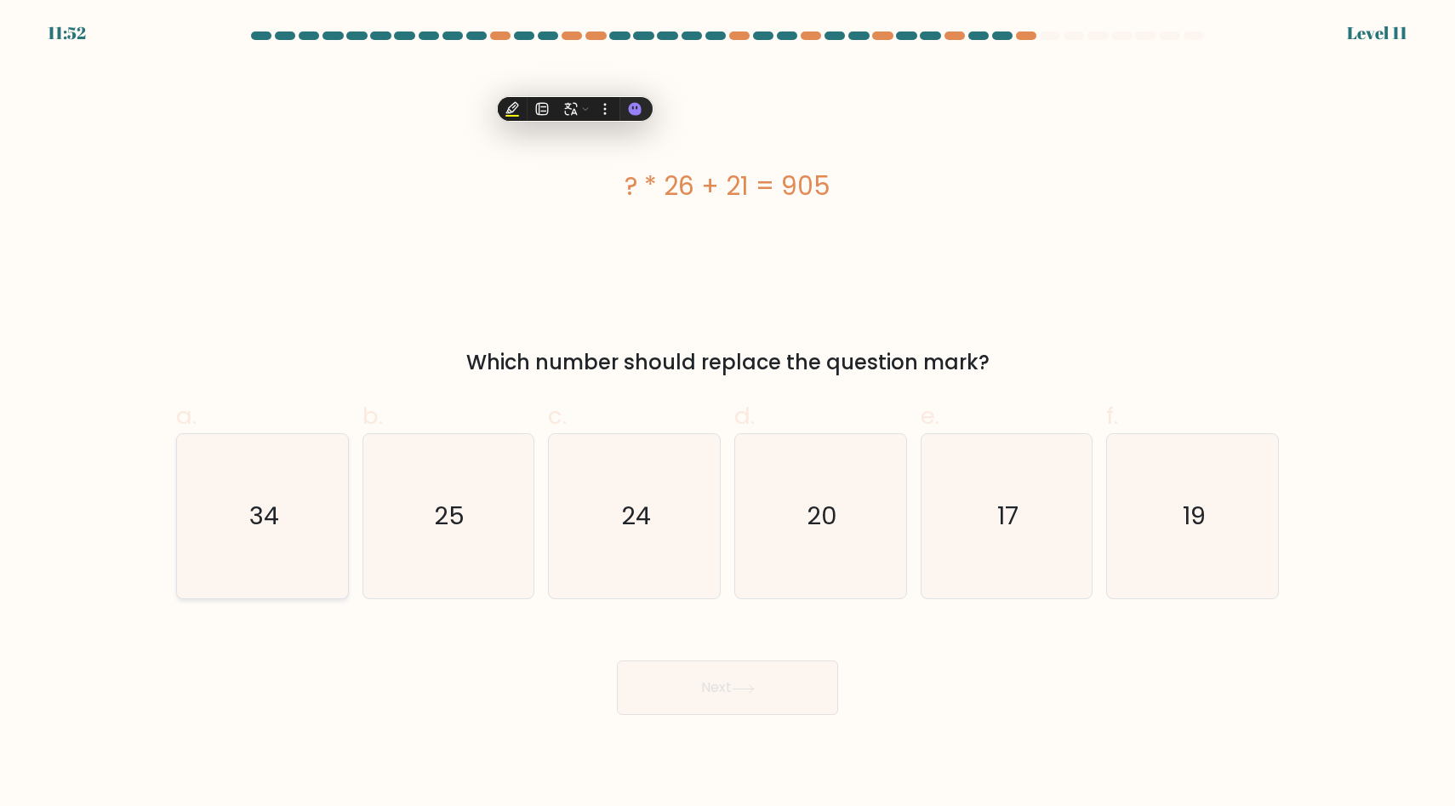
radio input "true"
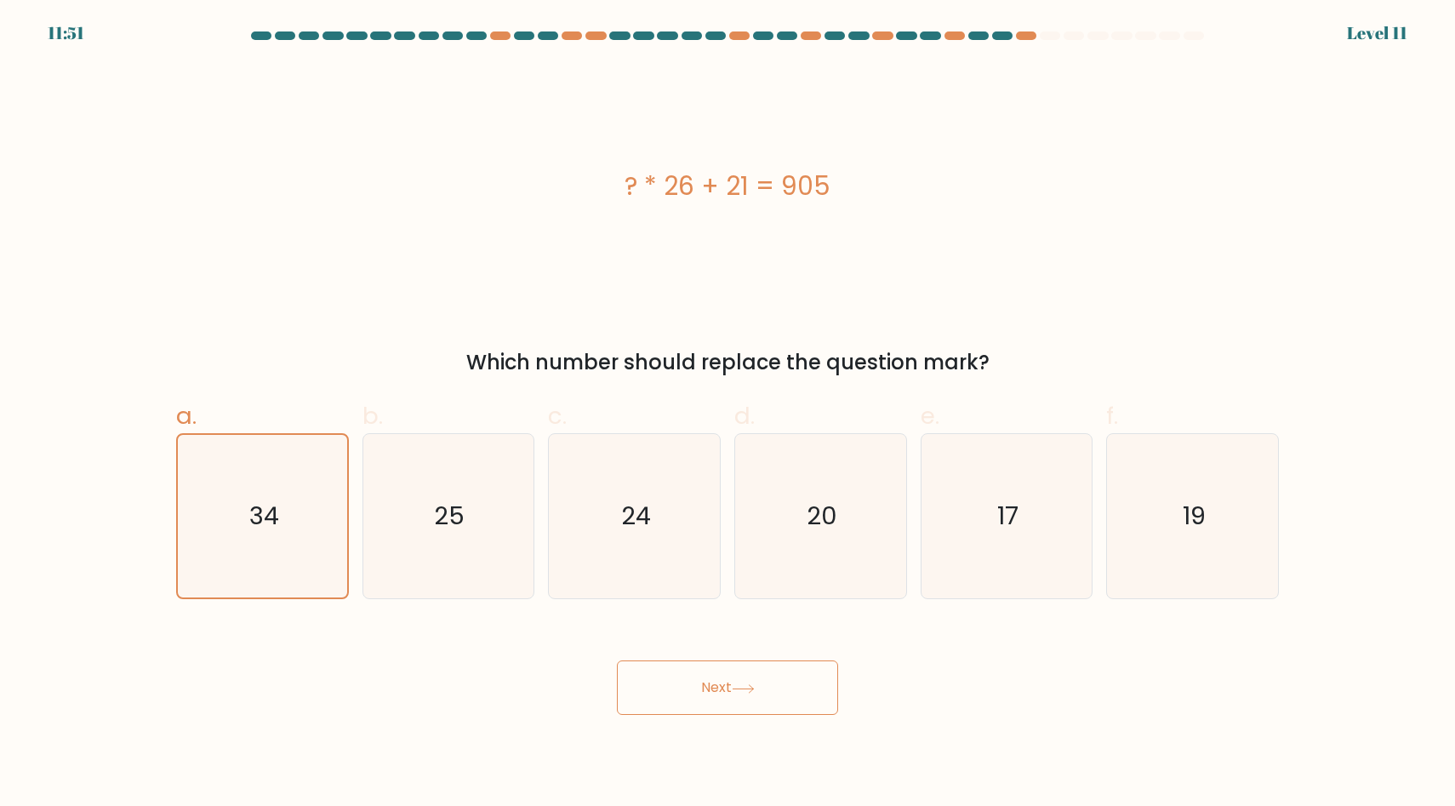
click at [784, 677] on button "Next" at bounding box center [727, 687] width 221 height 54
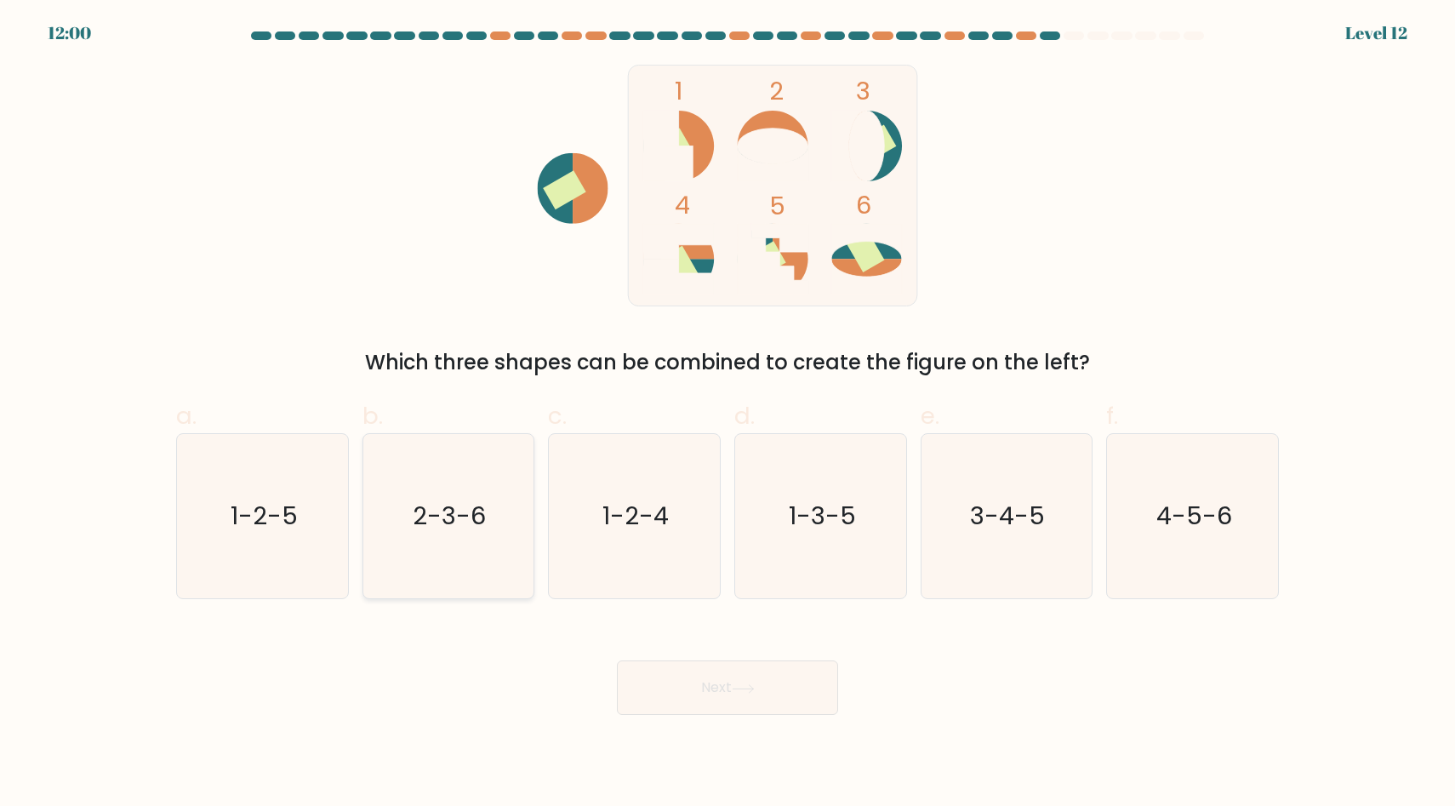
click at [478, 495] on icon "2-3-6" at bounding box center [448, 516] width 164 height 164
click at [727, 414] on input "b. 2-3-6" at bounding box center [727, 408] width 1 height 11
radio input "true"
click at [732, 699] on button "Next" at bounding box center [727, 687] width 221 height 54
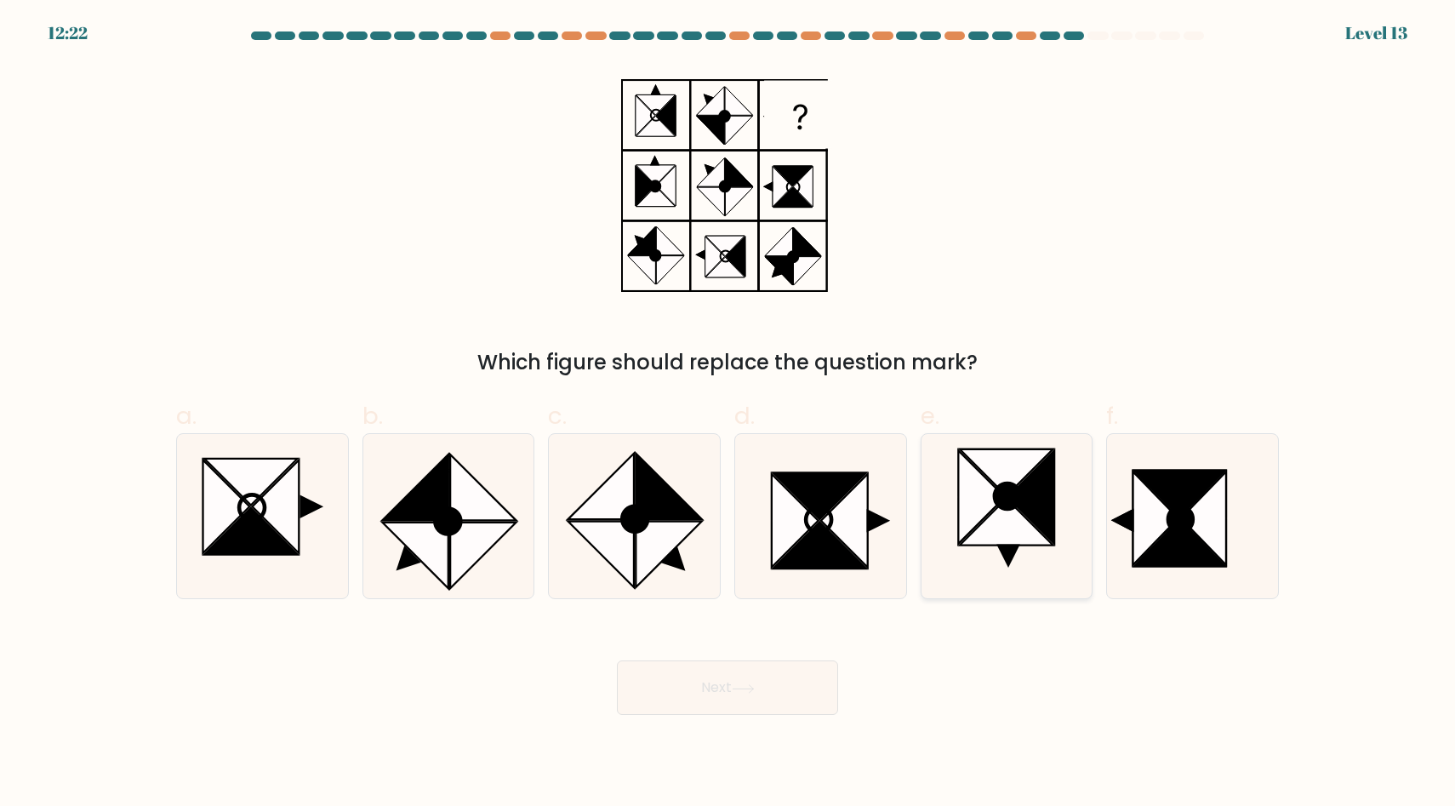
click at [993, 535] on icon at bounding box center [1007, 522] width 94 height 47
click at [728, 414] on input "e." at bounding box center [727, 408] width 1 height 11
radio input "true"
click at [763, 656] on div "Next" at bounding box center [727, 666] width 1123 height 95
click at [752, 670] on button "Next" at bounding box center [727, 687] width 221 height 54
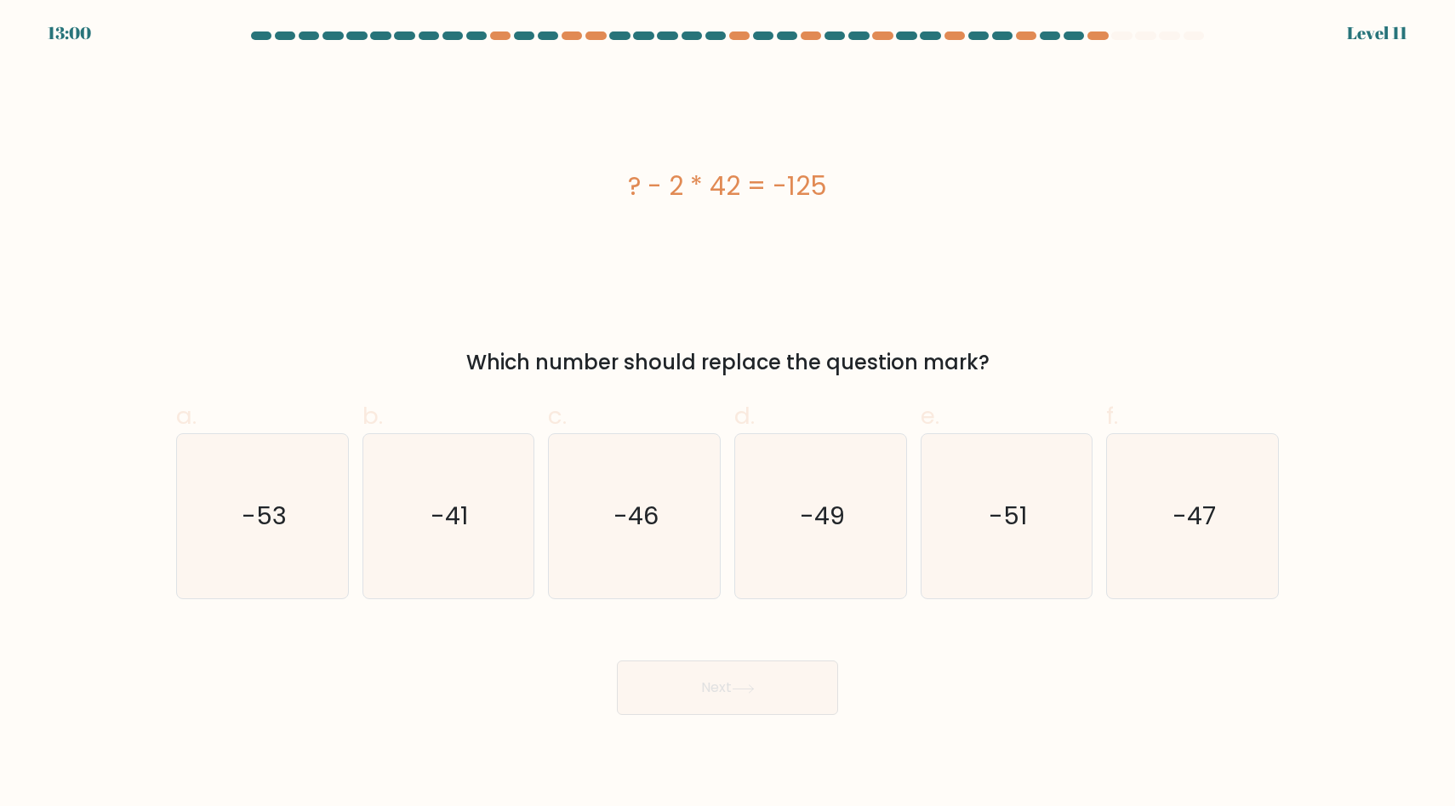
drag, startPoint x: 627, startPoint y: 184, endPoint x: 1000, endPoint y: 205, distance: 374.1
click at [1000, 205] on div "? - 2 * 42 = -125" at bounding box center [727, 186] width 1103 height 242
copy div "? - 2 * 42 = -125"
click at [482, 519] on icon "-41" at bounding box center [448, 516] width 164 height 164
click at [727, 414] on input "b. -41" at bounding box center [727, 408] width 1 height 11
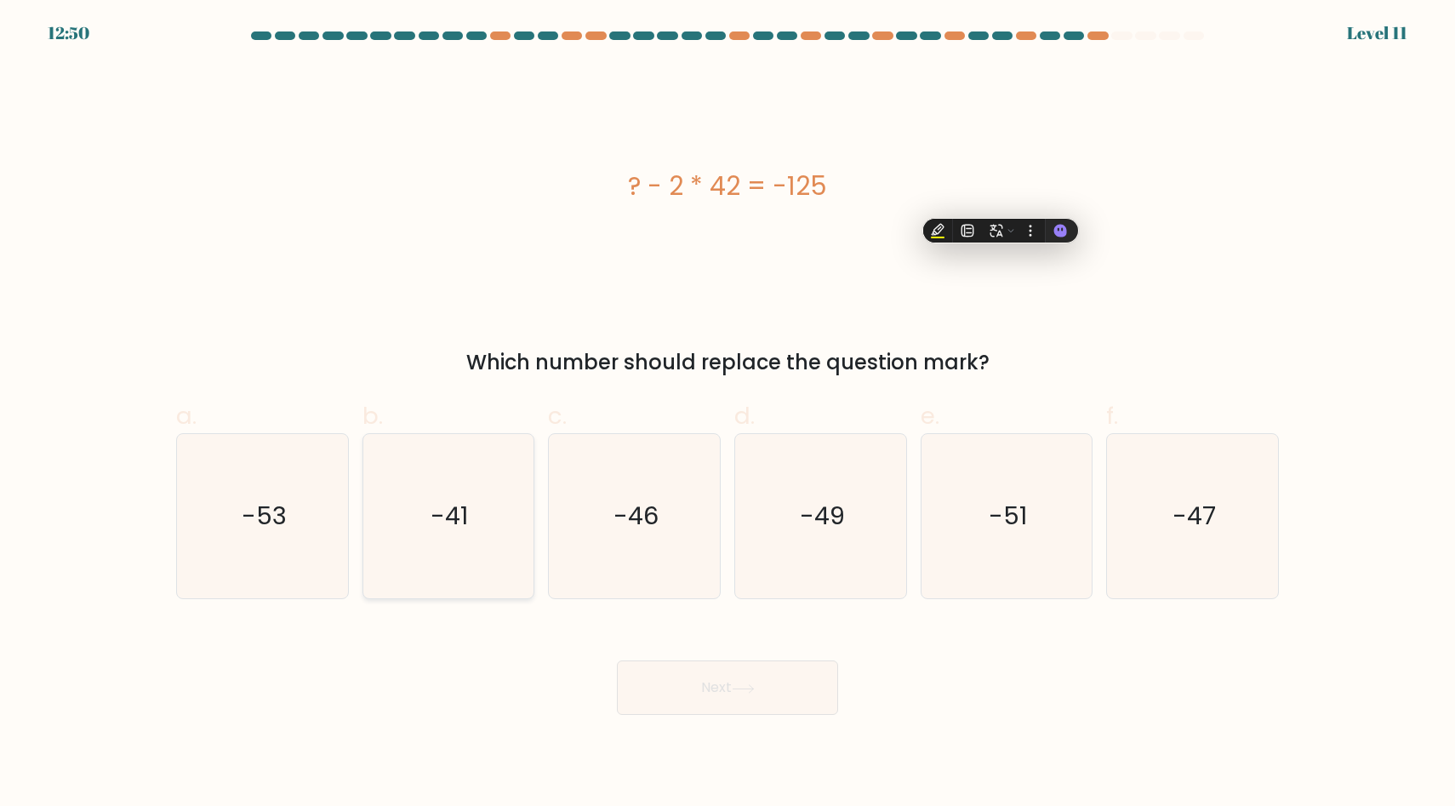
radio input "true"
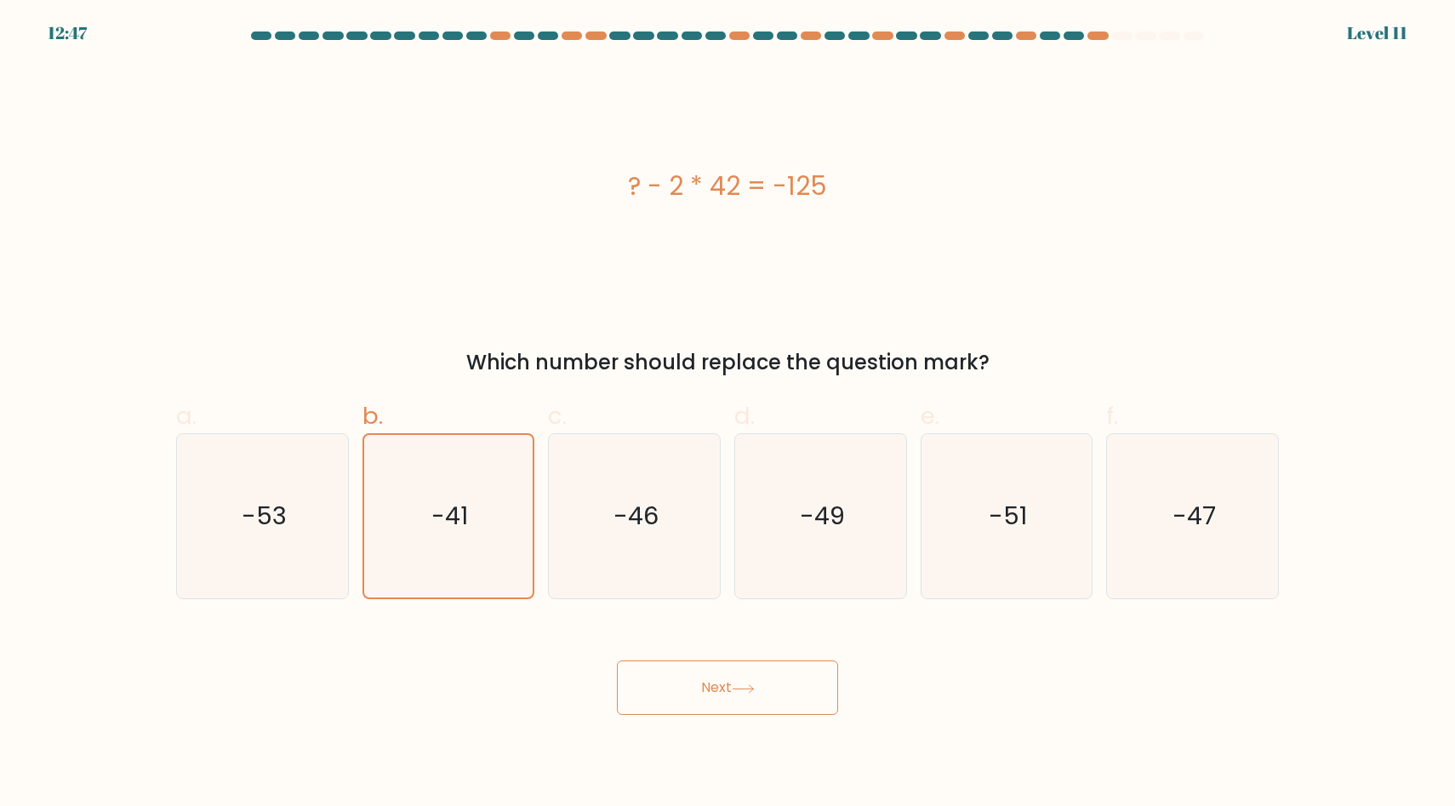
click at [732, 680] on button "Next" at bounding box center [727, 687] width 221 height 54
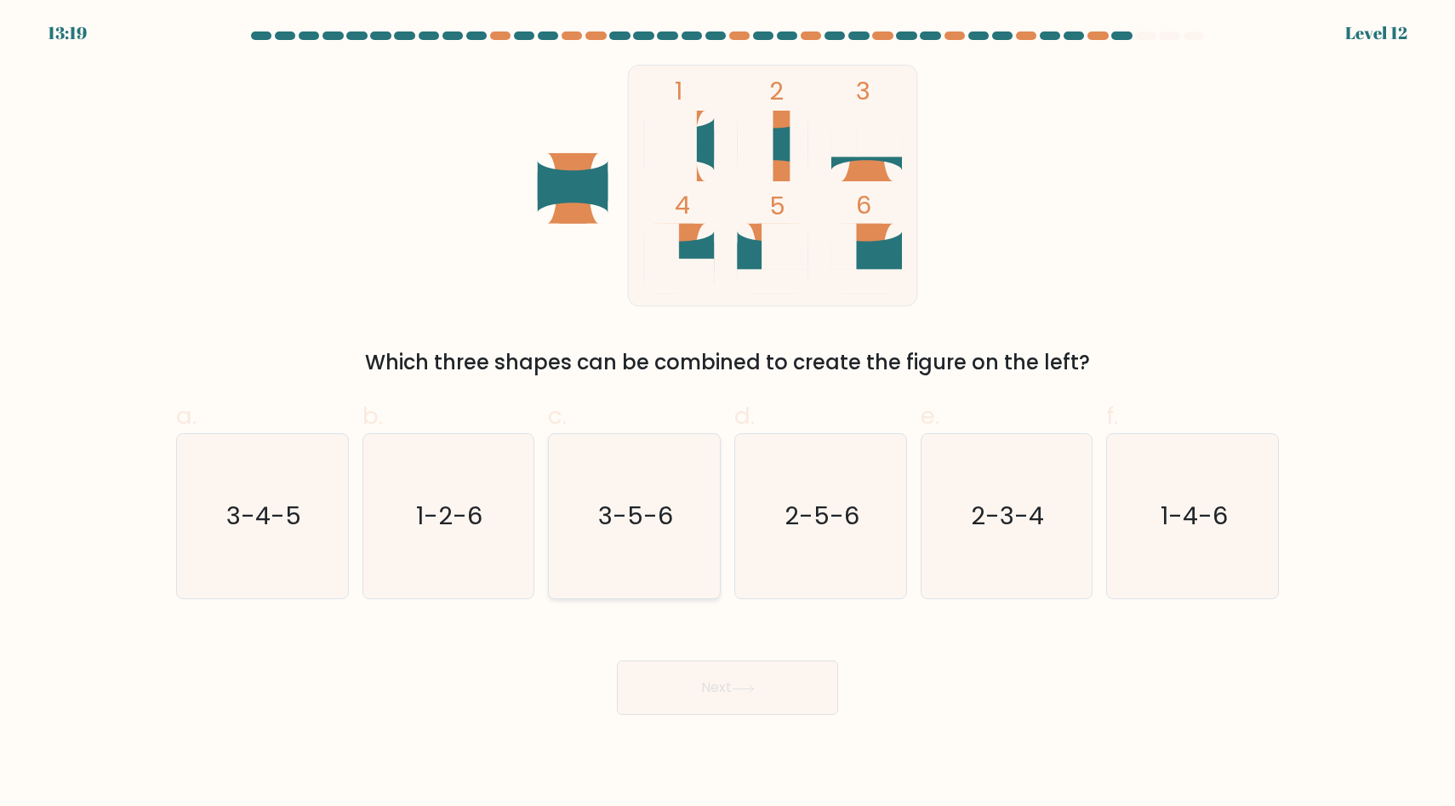
click at [659, 511] on text "3-5-6" at bounding box center [636, 516] width 75 height 34
click at [727, 414] on input "c. 3-5-6" at bounding box center [727, 408] width 1 height 11
radio input "true"
click at [763, 684] on button "Next" at bounding box center [727, 687] width 221 height 54
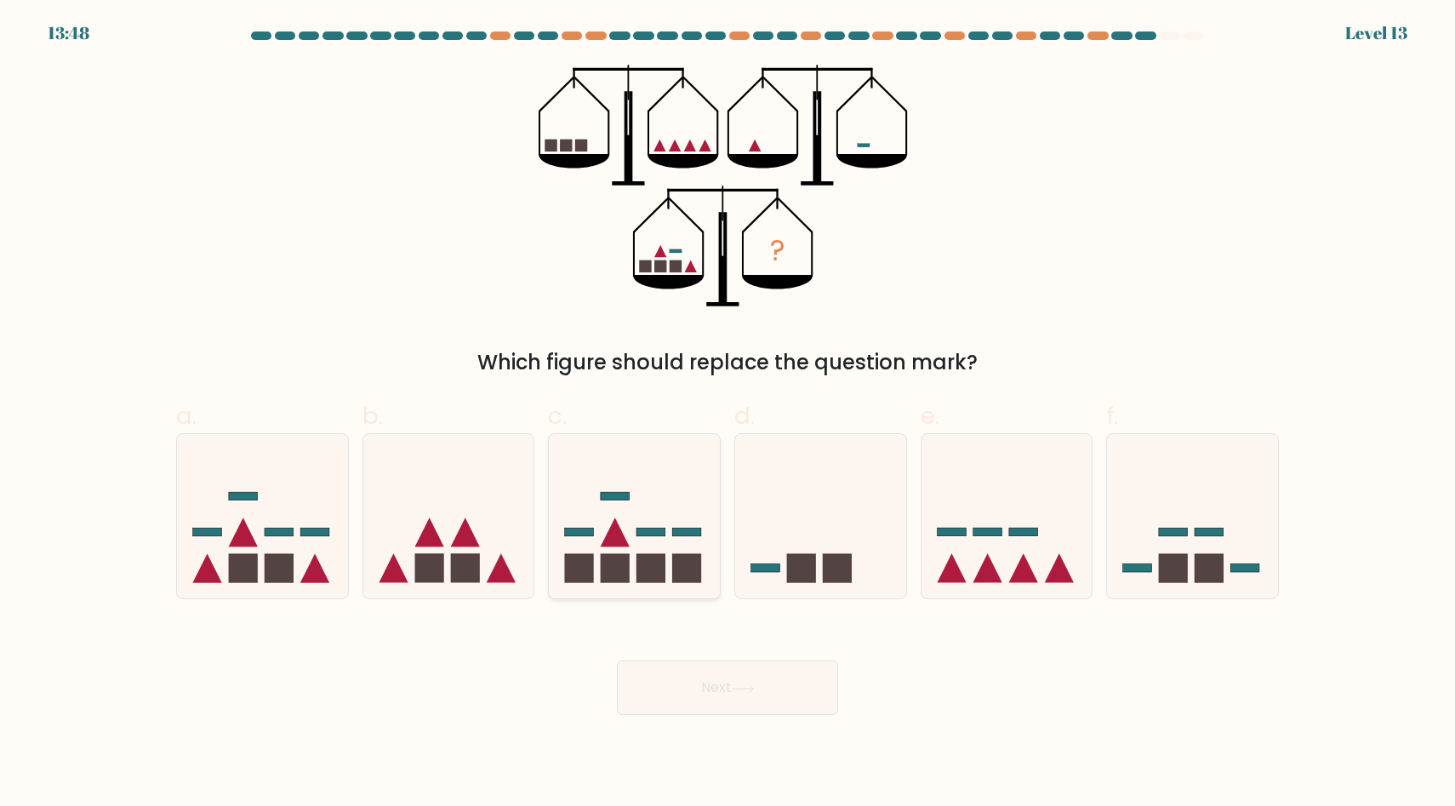
click at [652, 560] on rect at bounding box center [650, 567] width 29 height 29
click at [727, 414] on input "c." at bounding box center [727, 408] width 1 height 11
radio input "true"
click at [683, 688] on button "Next" at bounding box center [727, 687] width 221 height 54
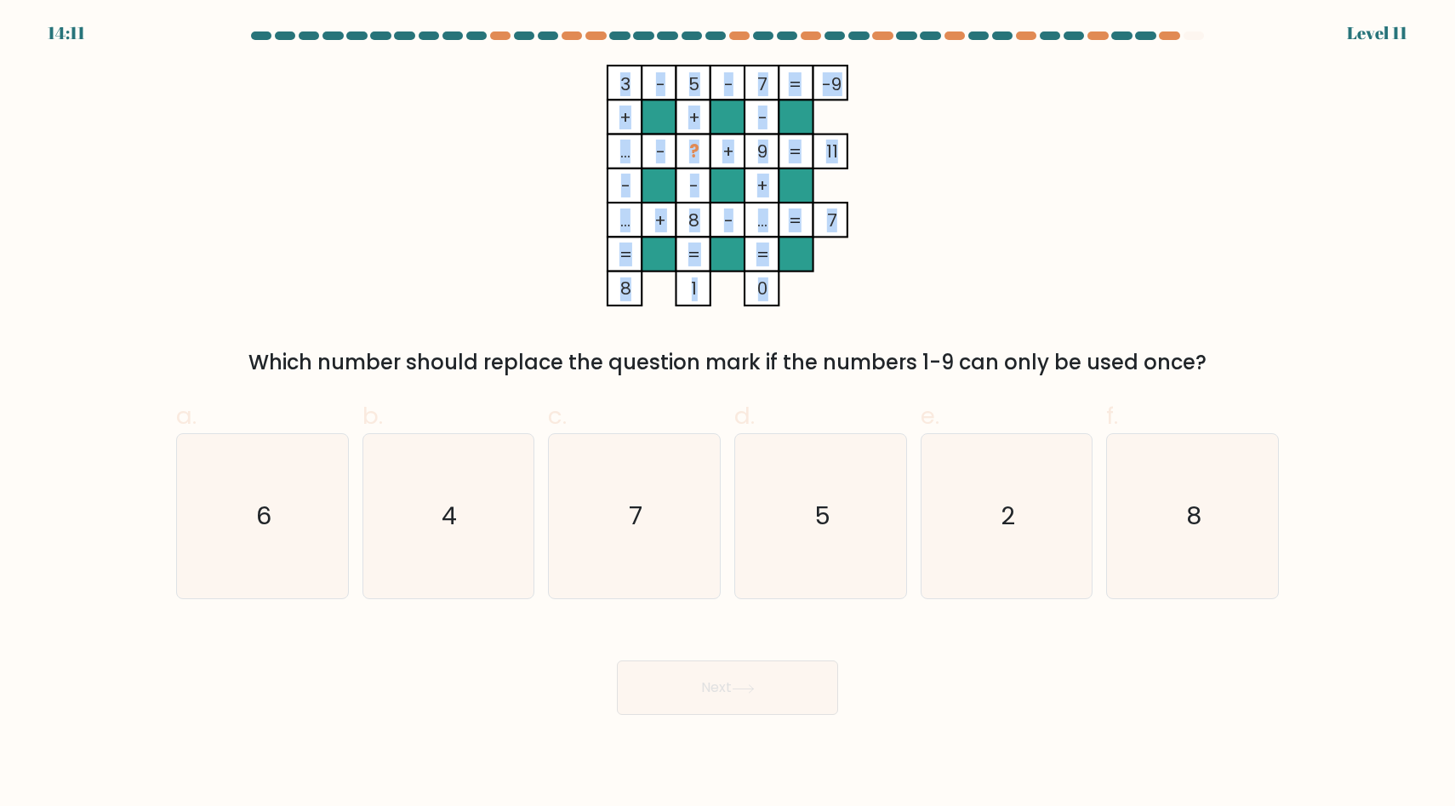
drag, startPoint x: 603, startPoint y: 66, endPoint x: 832, endPoint y: 306, distance: 332.2
click at [832, 306] on div "3 - 5 - 7 -9 + + - ... - ? + 9 11 - - + ... + 8 - ... = 7 = = = = 8 1 0 = Which…" at bounding box center [727, 221] width 1123 height 313
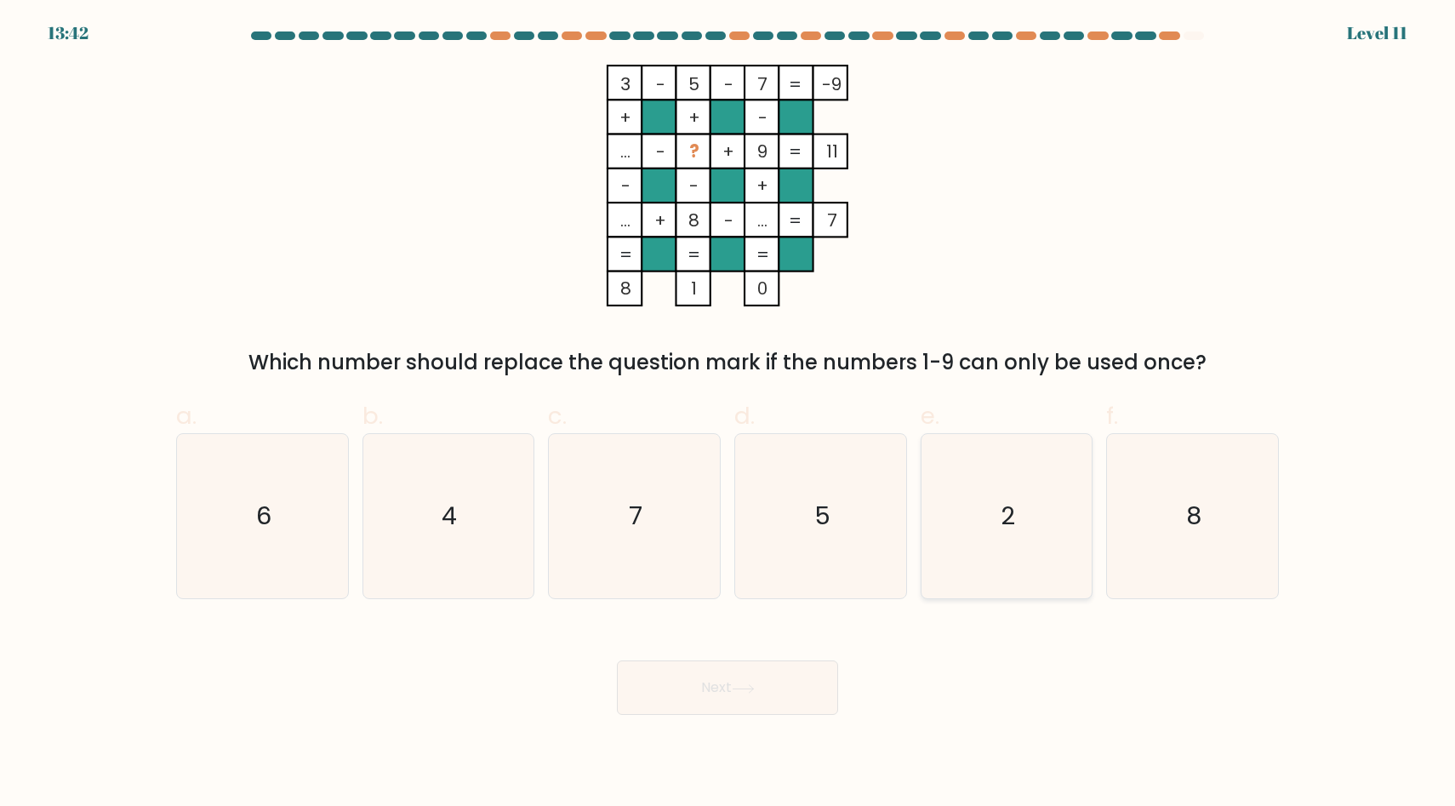
drag, startPoint x: 303, startPoint y: 359, endPoint x: 1074, endPoint y: 514, distance: 786.1
click at [1068, 518] on form at bounding box center [727, 372] width 1455 height 683
drag, startPoint x: 1203, startPoint y: 359, endPoint x: 510, endPoint y: 318, distance: 694.5
click at [510, 318] on div "3 - 5 - 7 -9 + + - ... - ? + 9 11 - - + ... + 8 - ... = 7 = = = = 8 1 0 = Which…" at bounding box center [727, 221] width 1123 height 313
click at [270, 524] on text "6" at bounding box center [263, 516] width 15 height 34
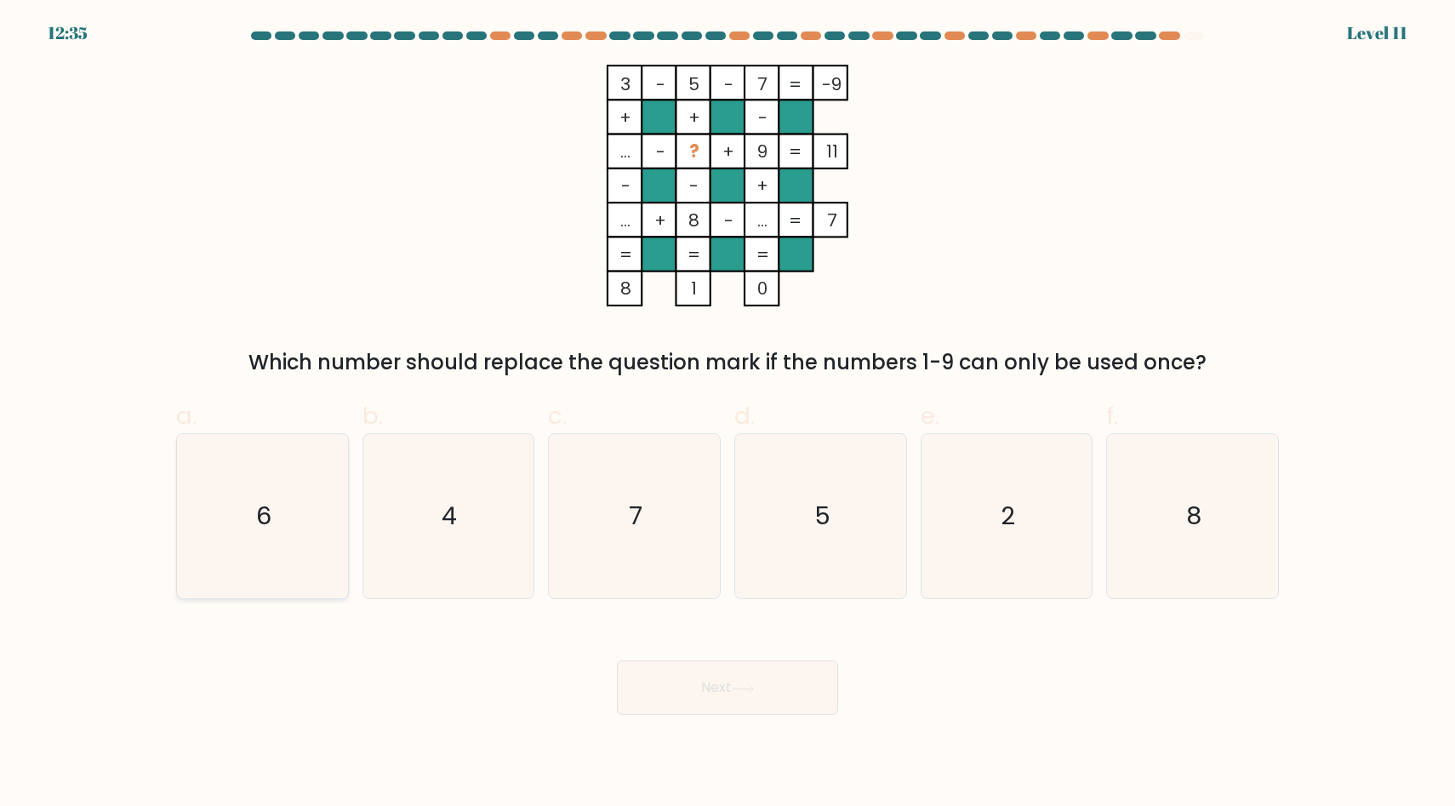
click at [727, 414] on input "a. 6" at bounding box center [727, 408] width 1 height 11
radio input "true"
click at [729, 675] on button "Next" at bounding box center [727, 687] width 221 height 54
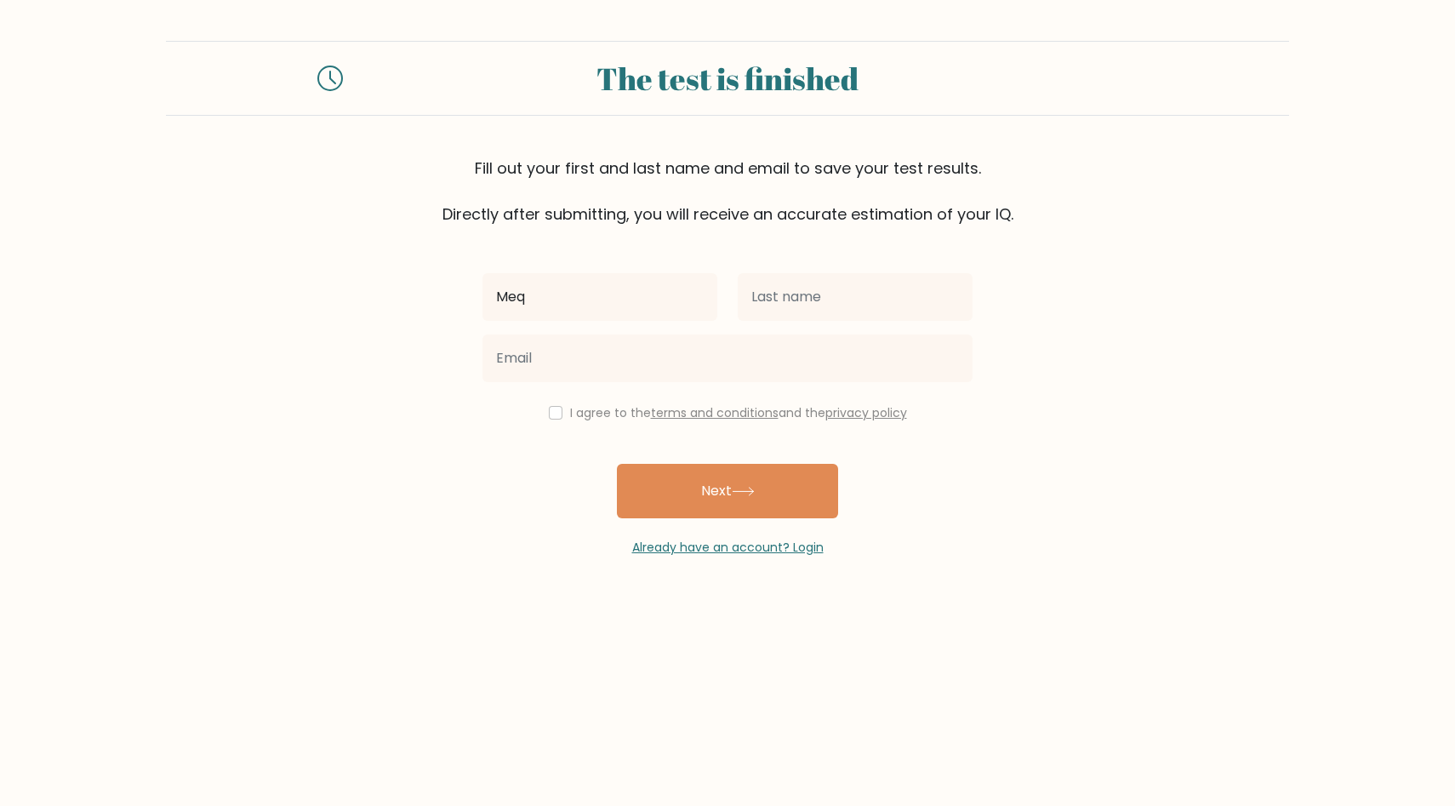
type input "Mequesa"
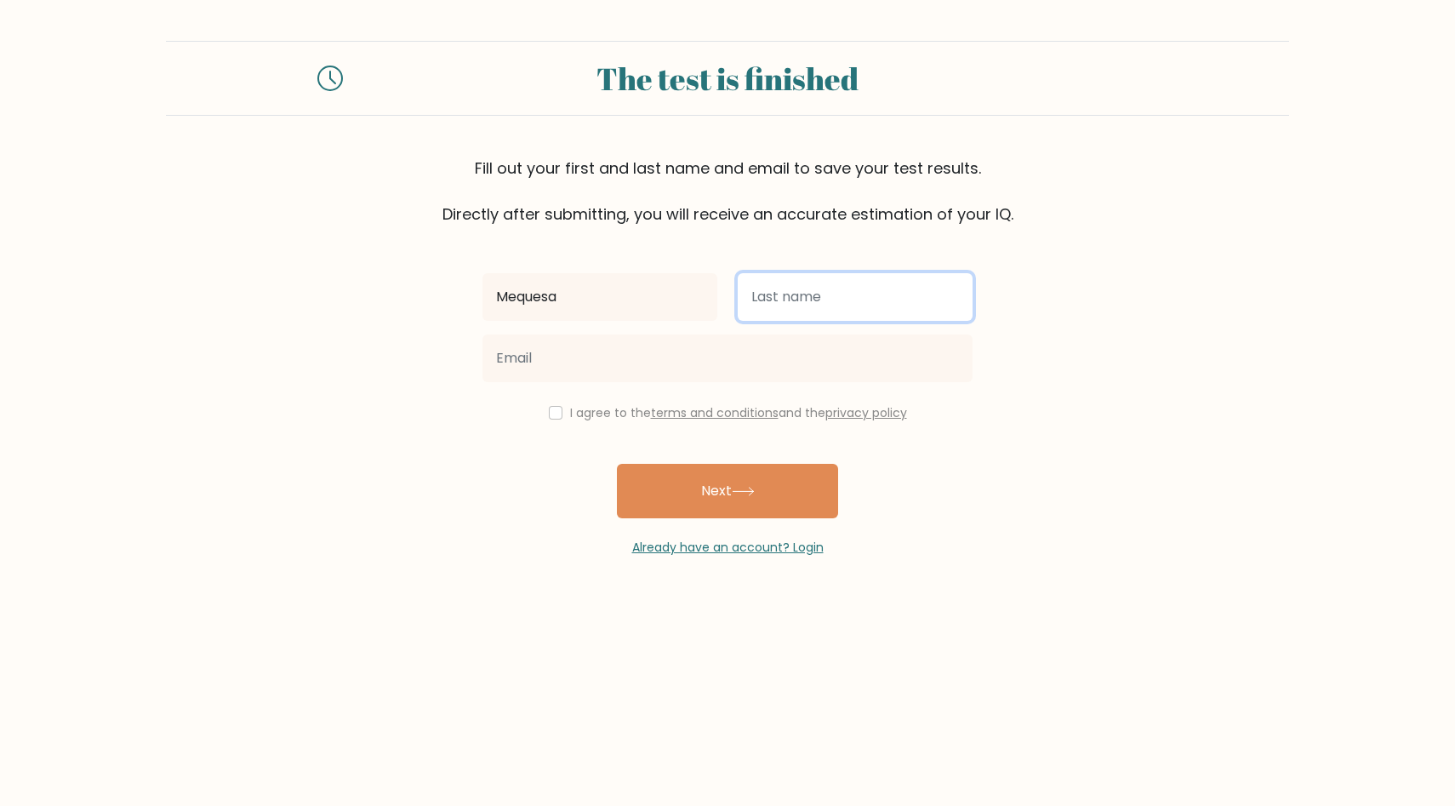
click at [868, 308] on input "text" at bounding box center [855, 297] width 235 height 48
type input "Madrio"
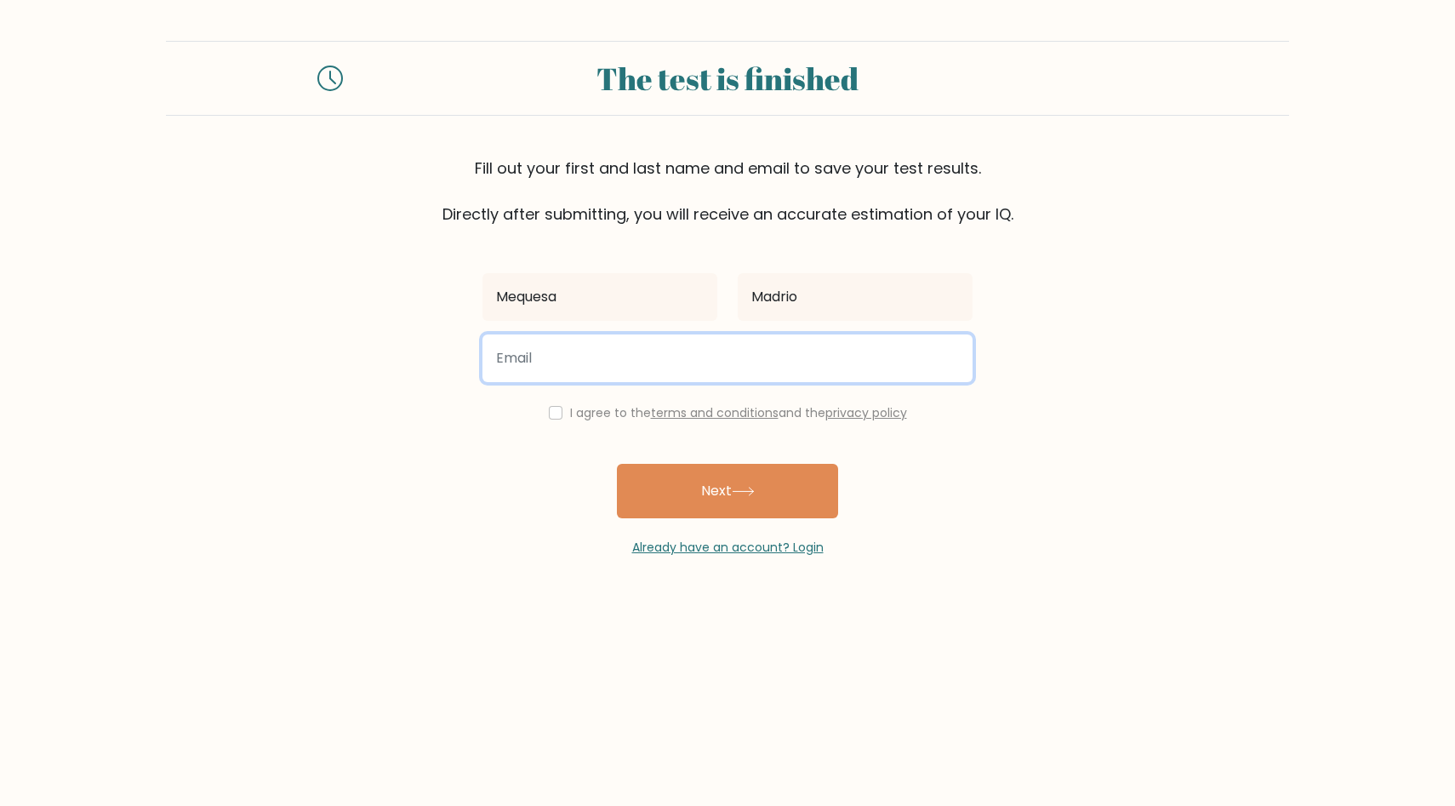
click at [819, 355] on input "email" at bounding box center [727, 358] width 490 height 48
type input "mequesamadrio5@gmail.com"
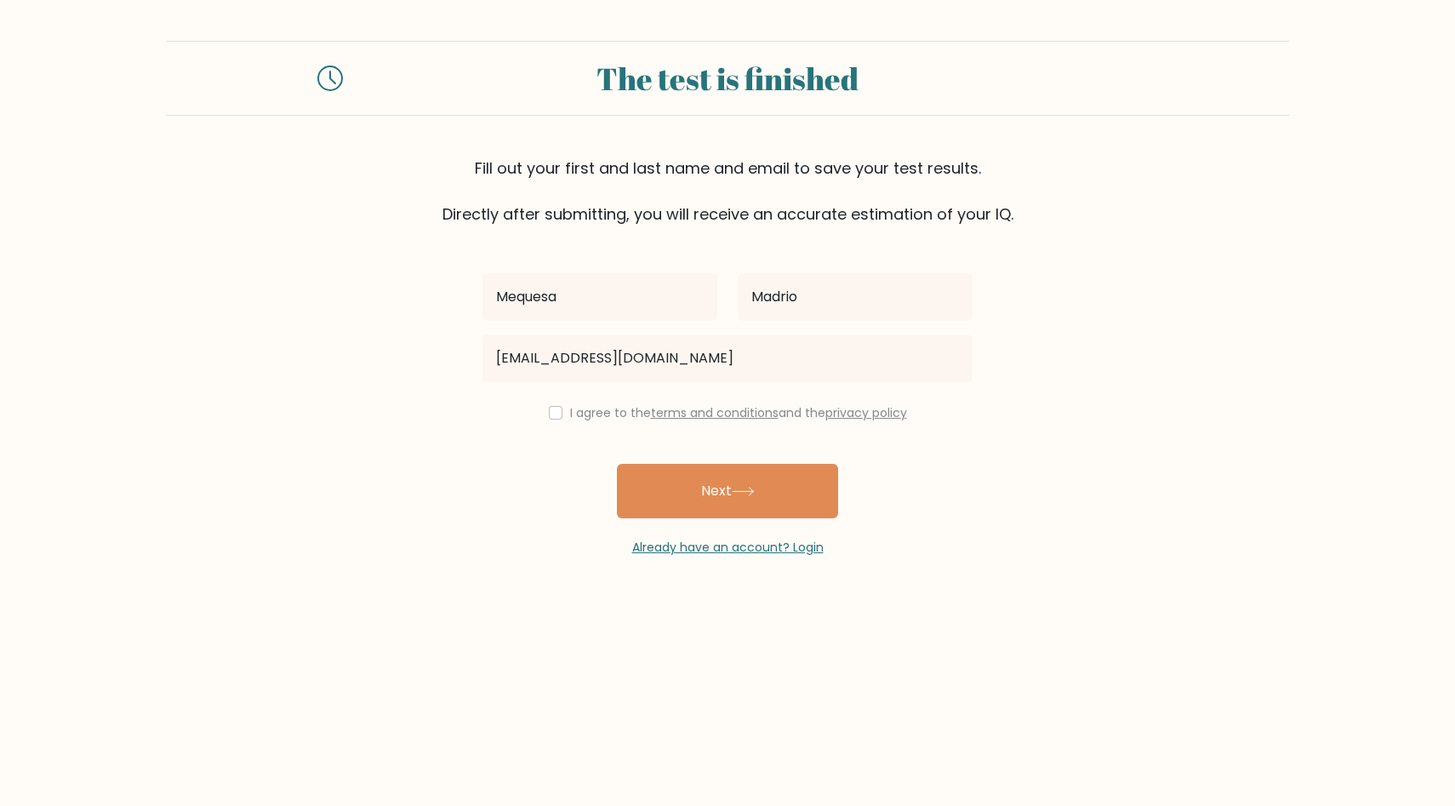
click at [552, 419] on div "I agree to the terms and conditions and the privacy policy" at bounding box center [727, 412] width 510 height 20
click at [549, 416] on input "checkbox" at bounding box center [556, 413] width 14 height 14
checkbox input "true"
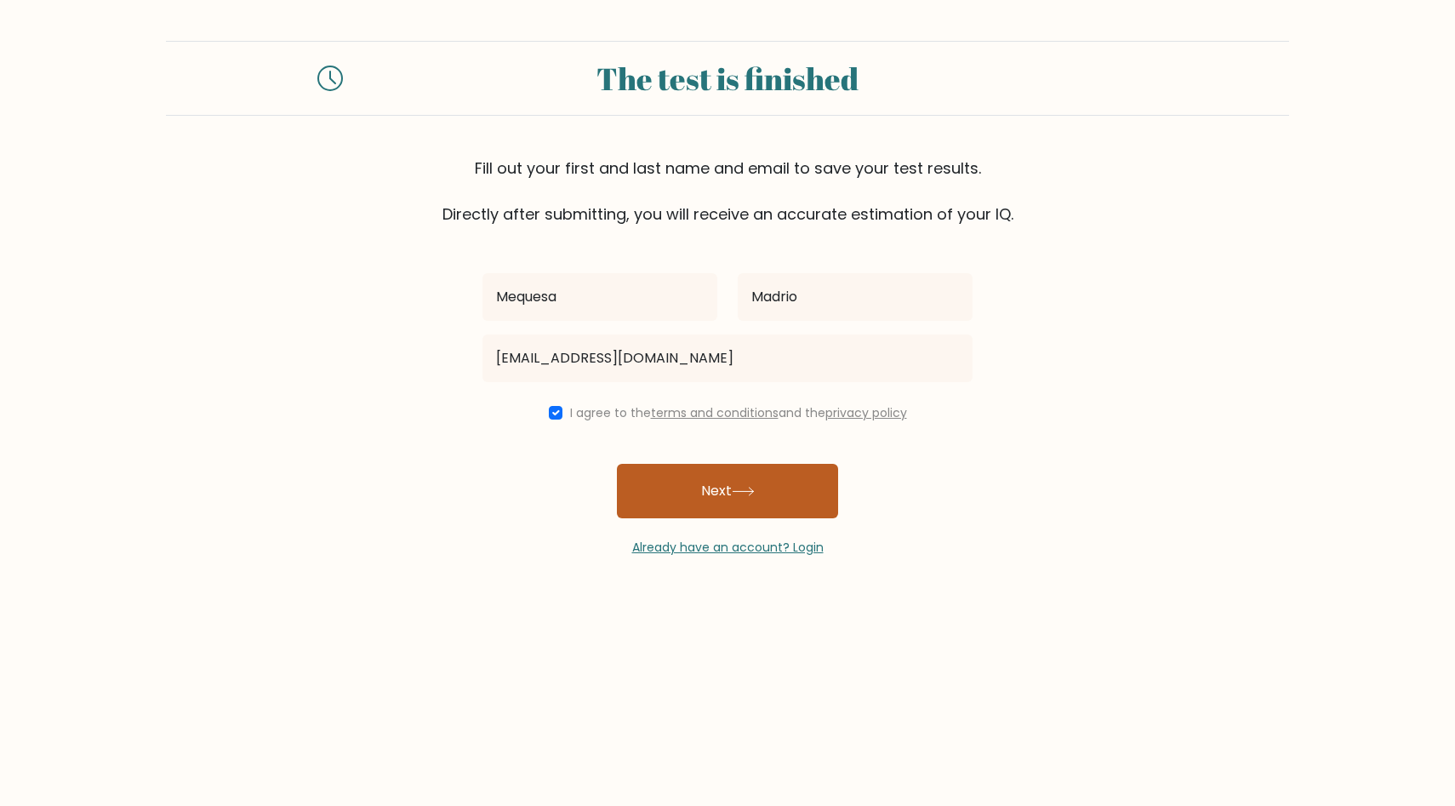
click at [673, 482] on button "Next" at bounding box center [727, 491] width 221 height 54
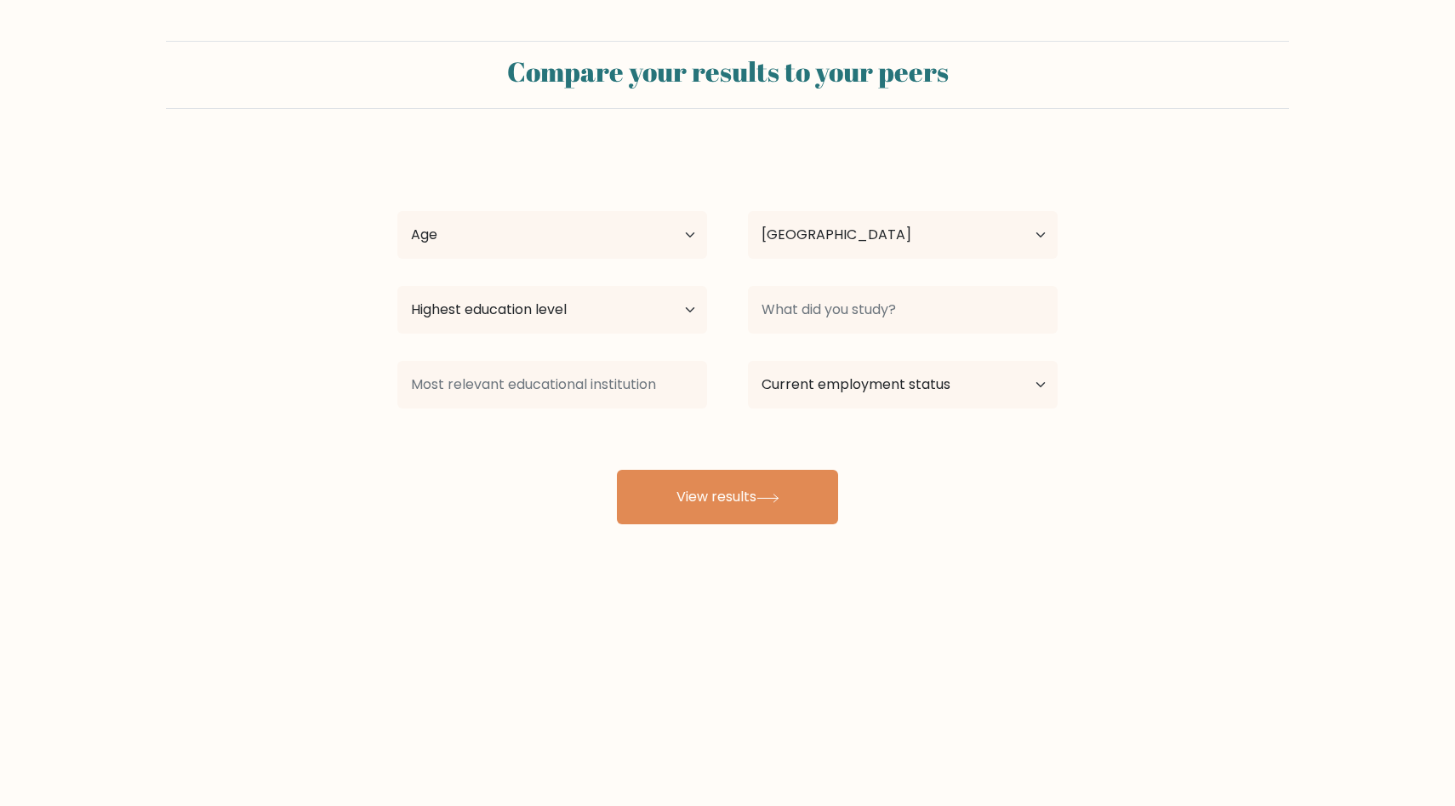
select select "PH"
click at [687, 236] on select "Age Under [DEMOGRAPHIC_DATA] [DEMOGRAPHIC_DATA] [DEMOGRAPHIC_DATA] [DEMOGRAPHIC…" at bounding box center [552, 235] width 310 height 48
select select "25_34"
click at [397, 211] on select "Age Under [DEMOGRAPHIC_DATA] [DEMOGRAPHIC_DATA] [DEMOGRAPHIC_DATA] [DEMOGRAPHIC…" at bounding box center [552, 235] width 310 height 48
click at [646, 311] on select "Highest education level No schooling Primary Lower Secondary Upper Secondary Oc…" at bounding box center [552, 310] width 310 height 48
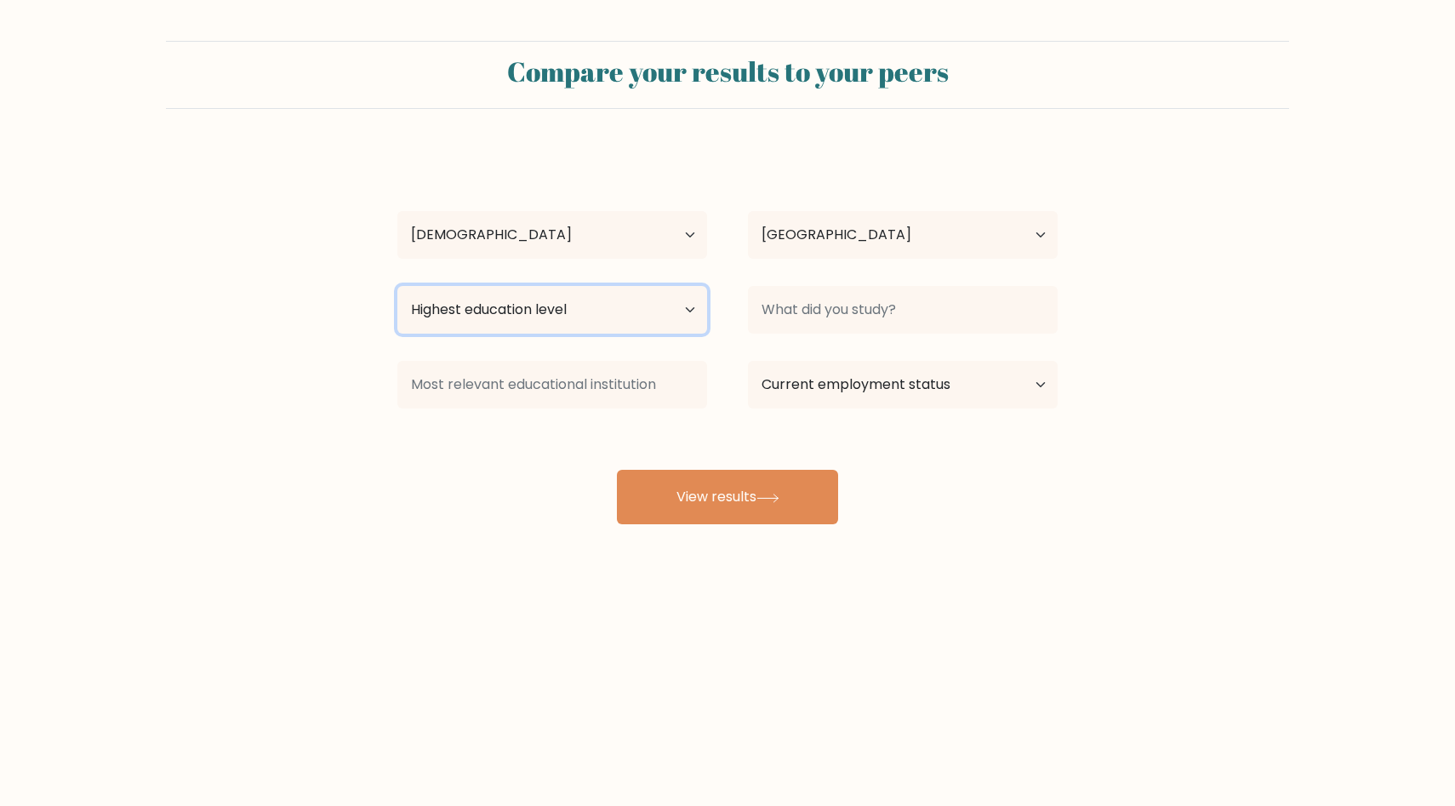
click at [397, 286] on select "Highest education level No schooling Primary Lower Secondary Upper Secondary Oc…" at bounding box center [552, 310] width 310 height 48
click at [641, 323] on select "Highest education level No schooling Primary Lower Secondary Upper Secondary Oc…" at bounding box center [552, 310] width 310 height 48
select select "occupation_specific"
click at [397, 286] on select "Highest education level No schooling Primary Lower Secondary Upper Secondary Oc…" at bounding box center [552, 310] width 310 height 48
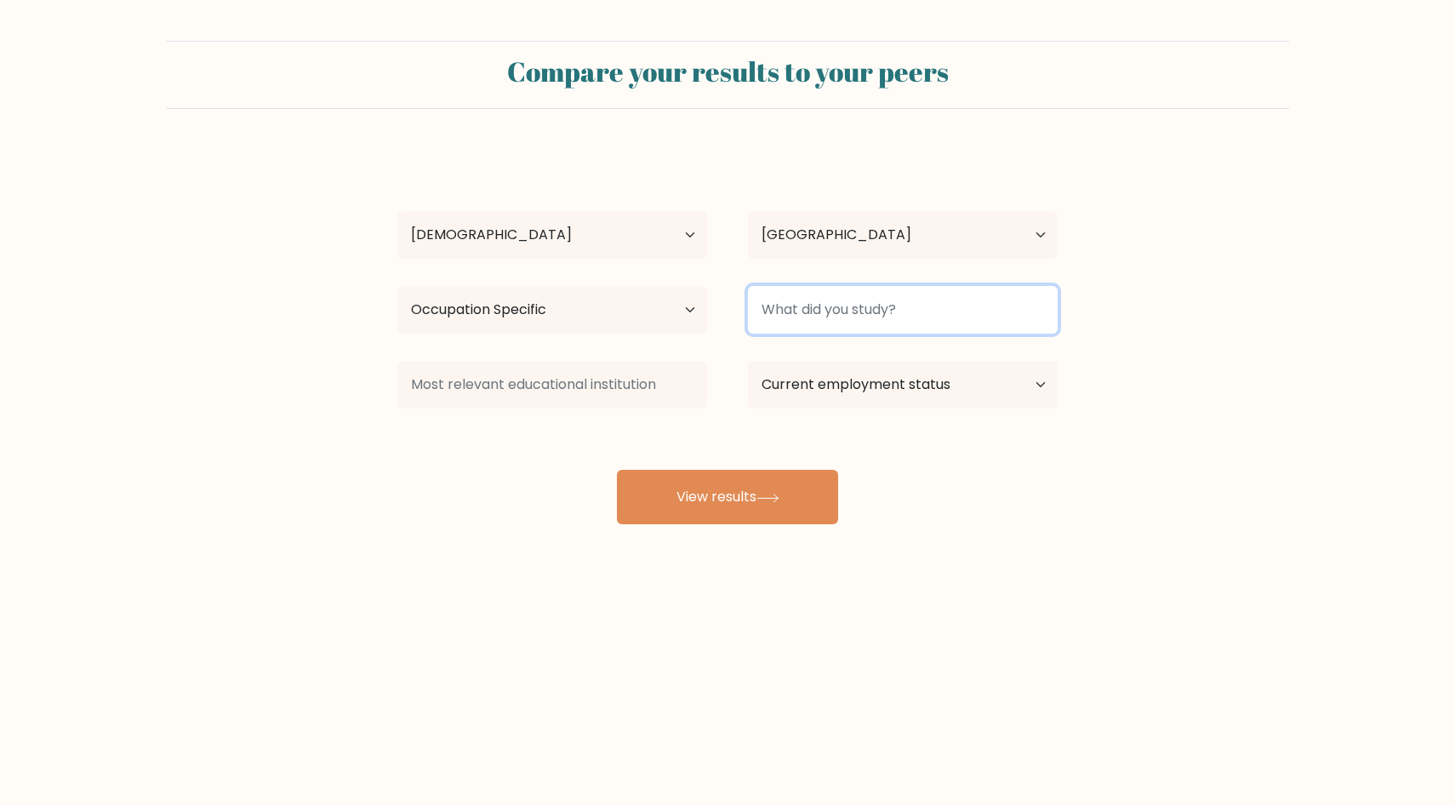
click at [900, 318] on input at bounding box center [903, 310] width 310 height 48
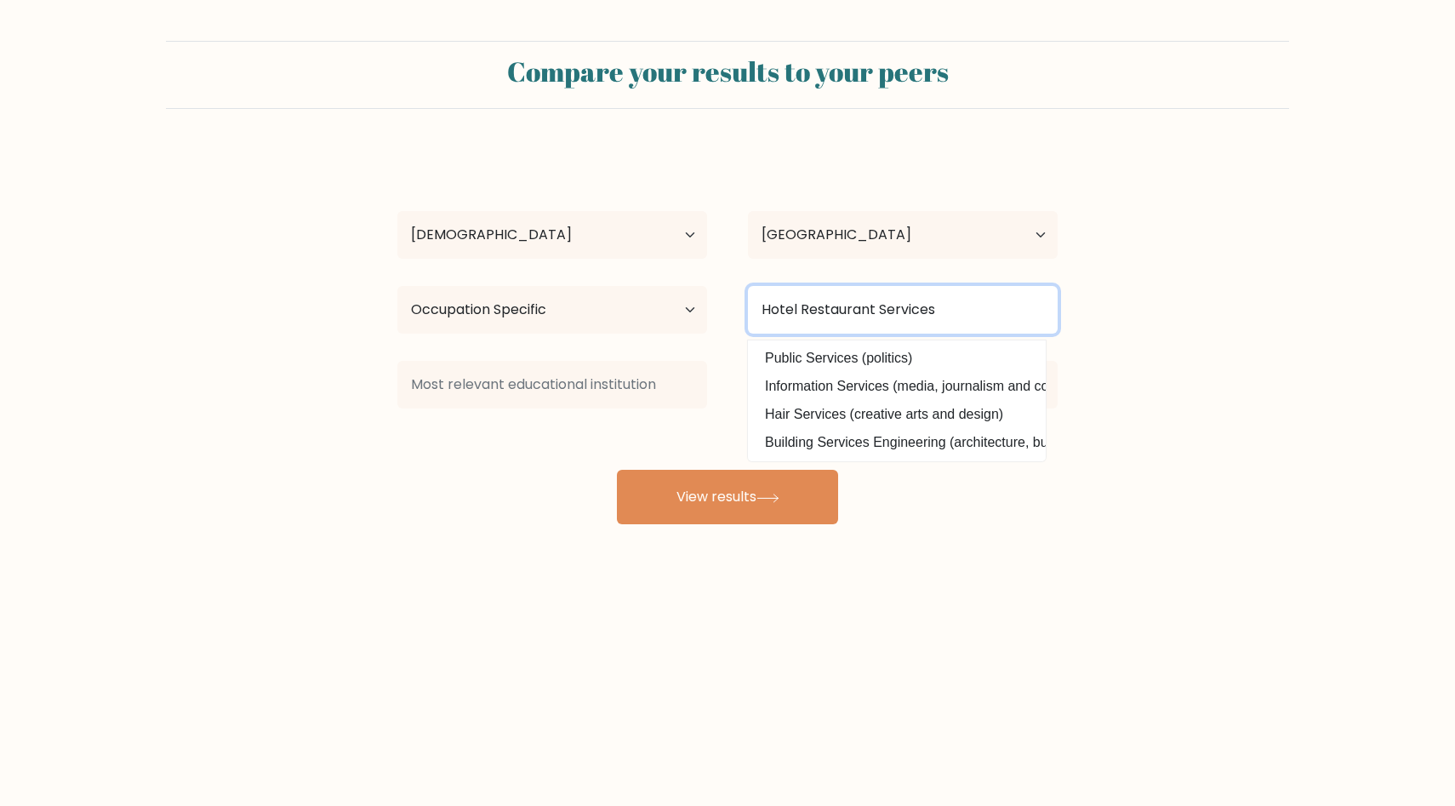
type input "Hotel Restaurant Services"
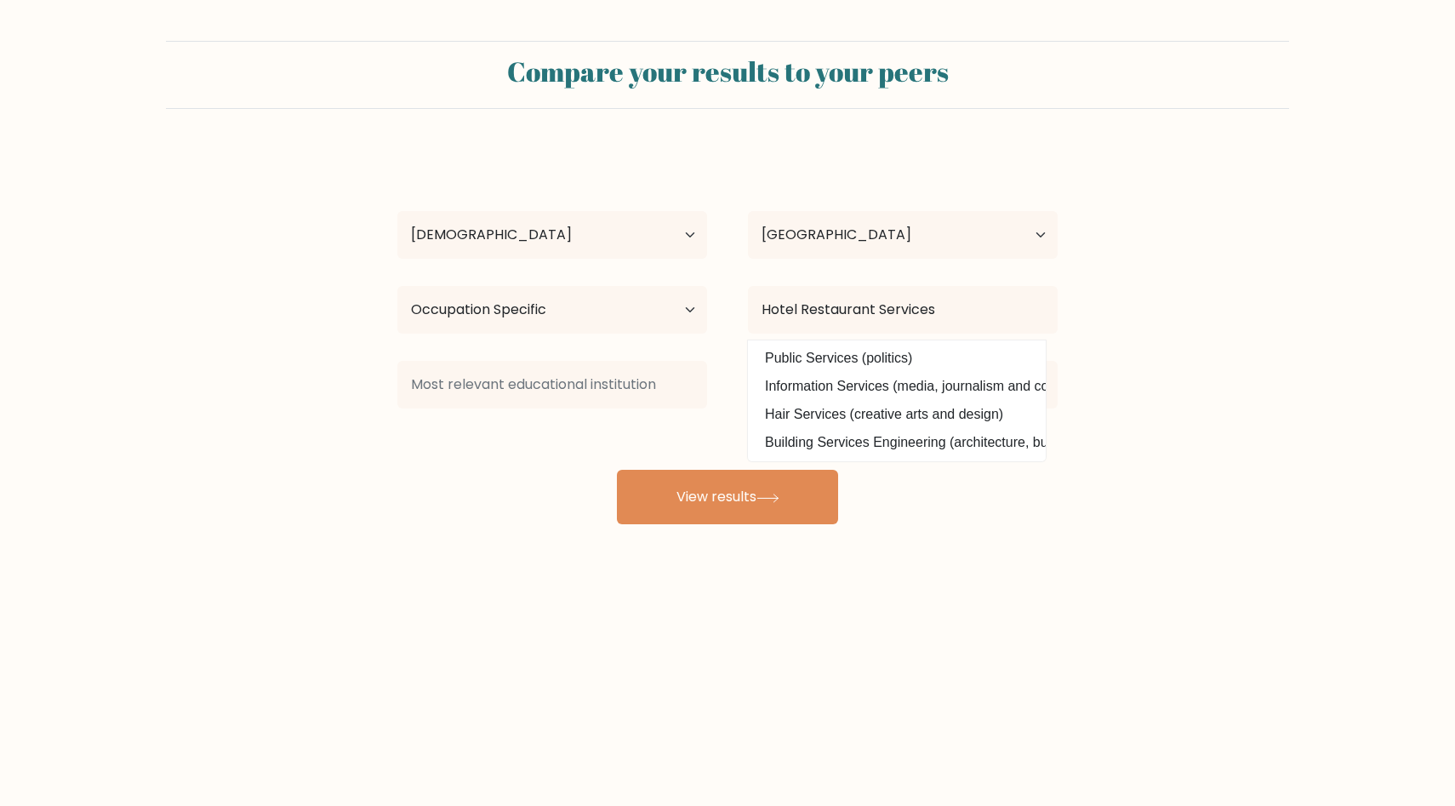
click at [1137, 333] on form "Compare your results to your peers Mequesa Madrio Age Under [DEMOGRAPHIC_DATA] …" at bounding box center [727, 282] width 1455 height 483
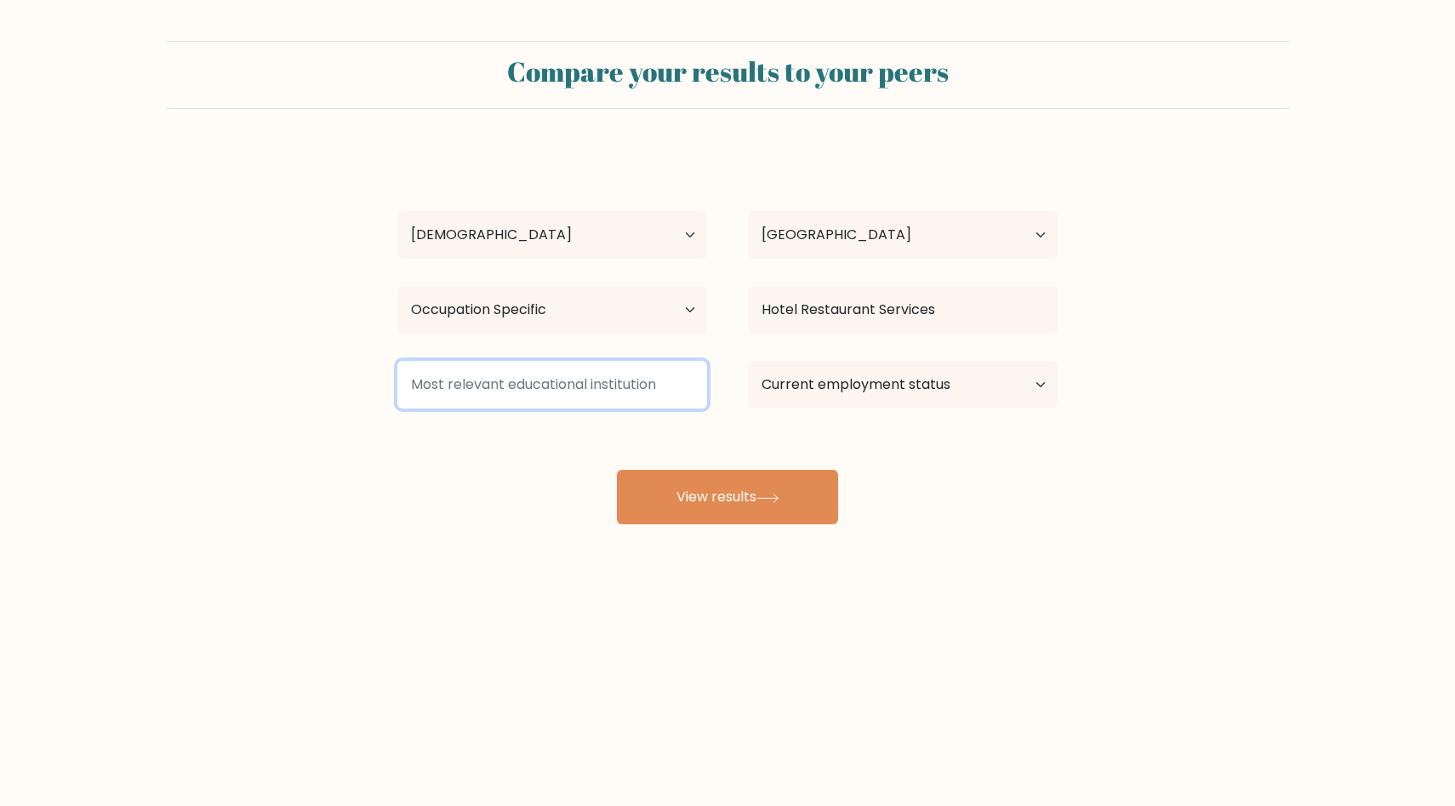
click at [608, 388] on input at bounding box center [552, 385] width 310 height 48
click at [532, 389] on input at bounding box center [552, 385] width 310 height 48
click at [532, 387] on input at bounding box center [552, 385] width 310 height 48
click at [532, 386] on input at bounding box center [552, 385] width 310 height 48
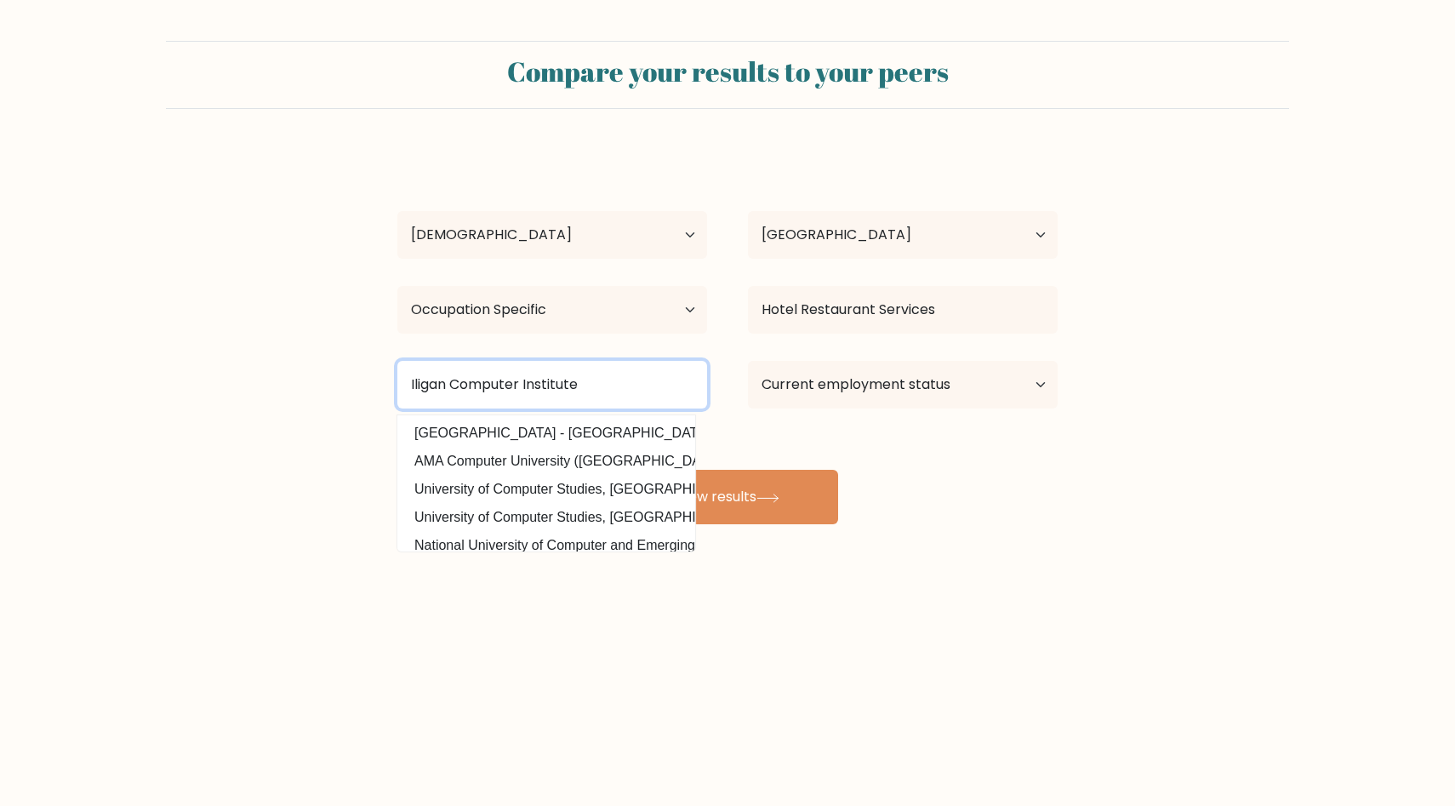
type input "Iligan Computer Institute"
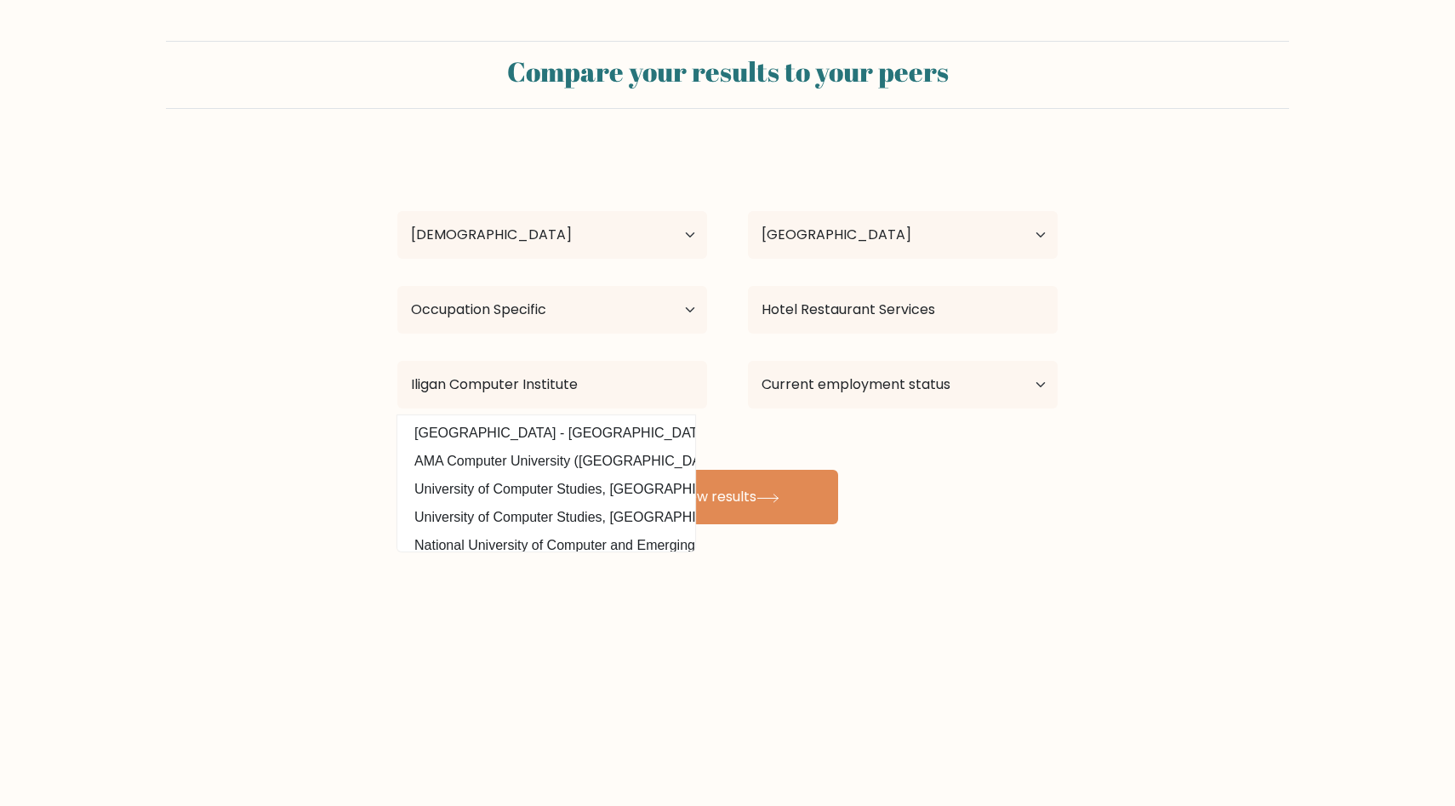
click at [975, 491] on div "Mequesa Madrio Age Under [DEMOGRAPHIC_DATA] [DEMOGRAPHIC_DATA] [DEMOGRAPHIC_DAT…" at bounding box center [727, 337] width 681 height 374
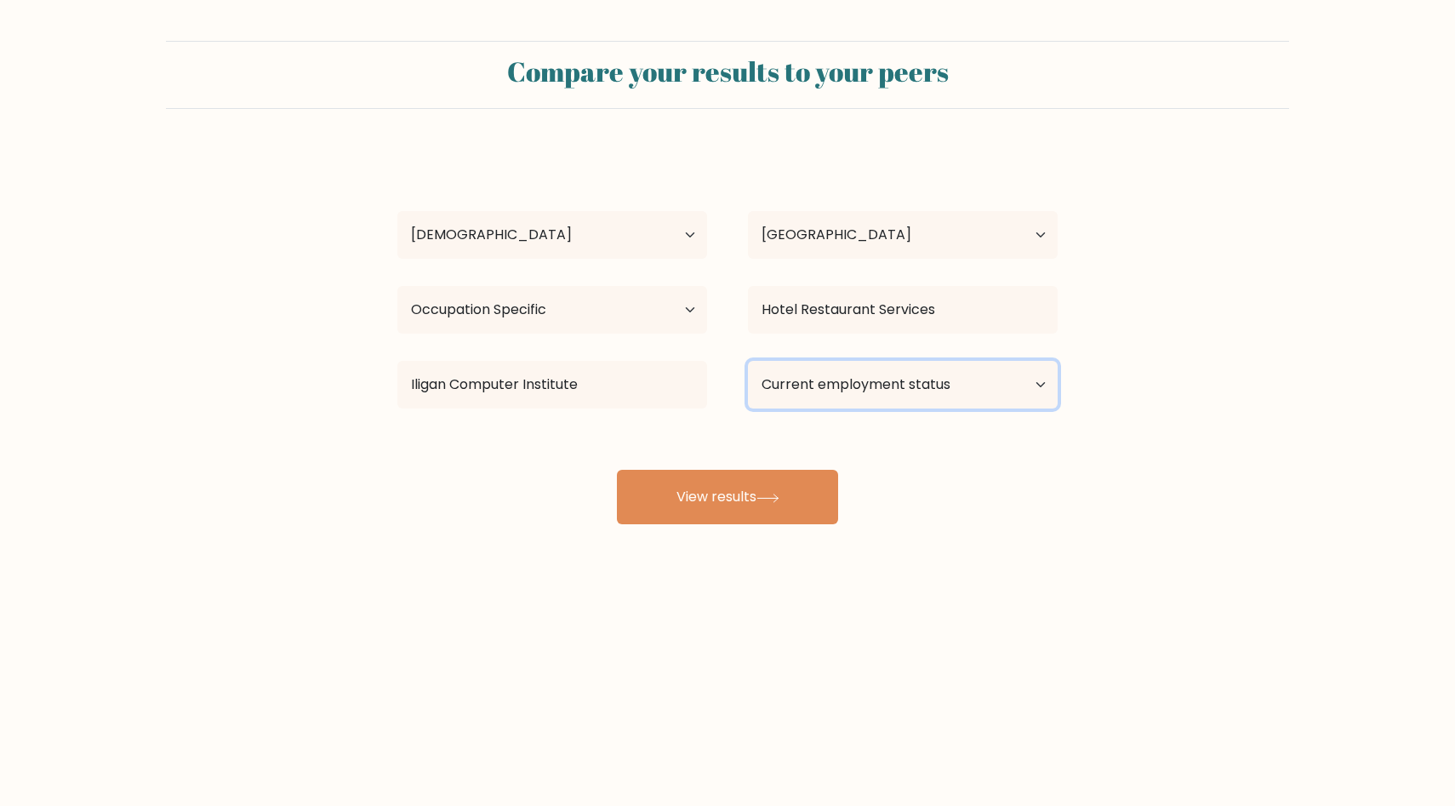
click at [893, 396] on select "Current employment status Employed Student Retired Other / prefer not to answer" at bounding box center [903, 385] width 310 height 48
select select "other"
click at [748, 361] on select "Current employment status Employed Student Retired Other / prefer not to answer" at bounding box center [903, 385] width 310 height 48
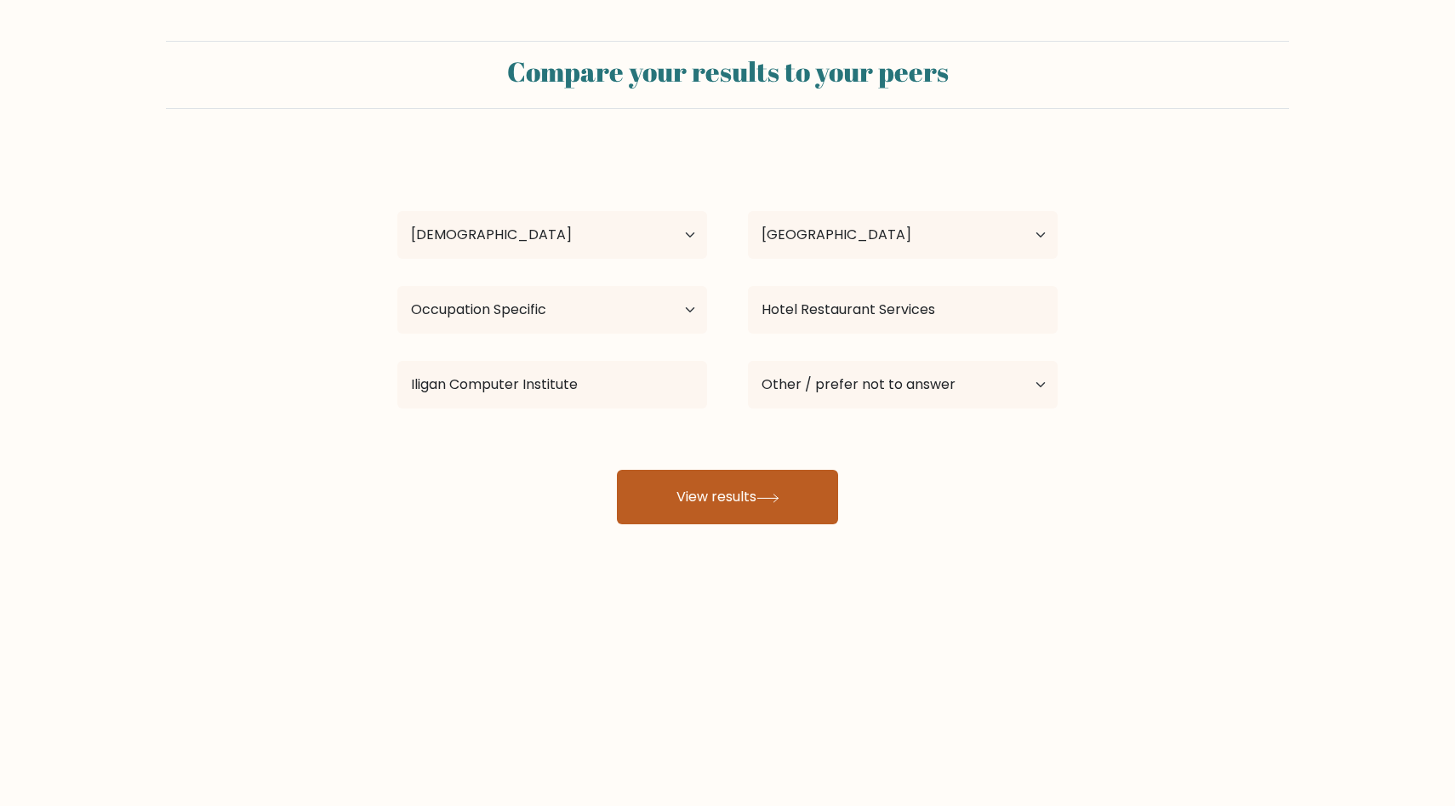
click at [786, 504] on button "View results" at bounding box center [727, 497] width 221 height 54
